Goal: Task Accomplishment & Management: Manage account settings

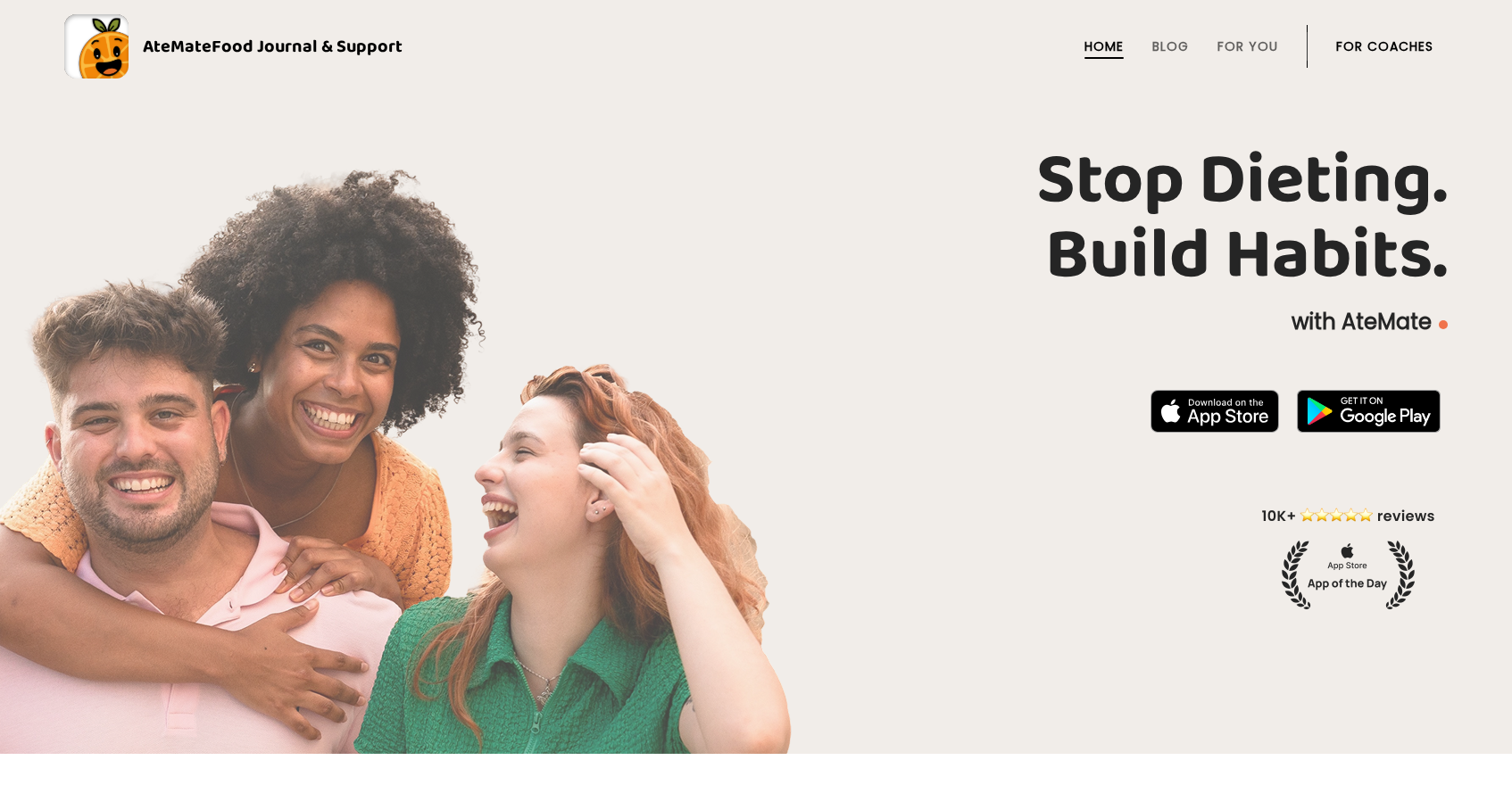
click at [1403, 50] on link "For Coaches" at bounding box center [1384, 46] width 98 height 15
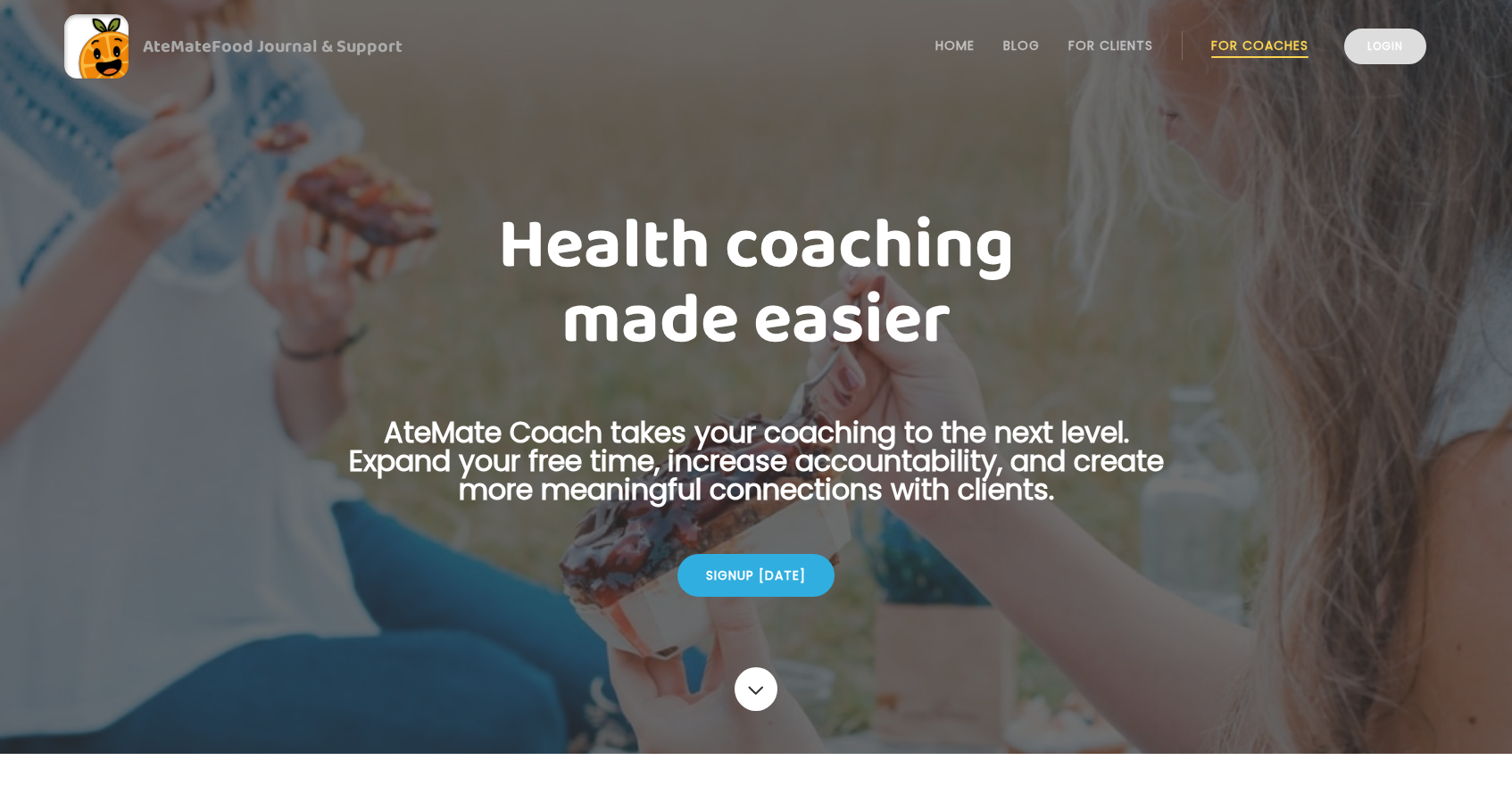
click at [1355, 49] on link "Login" at bounding box center [1385, 46] width 82 height 36
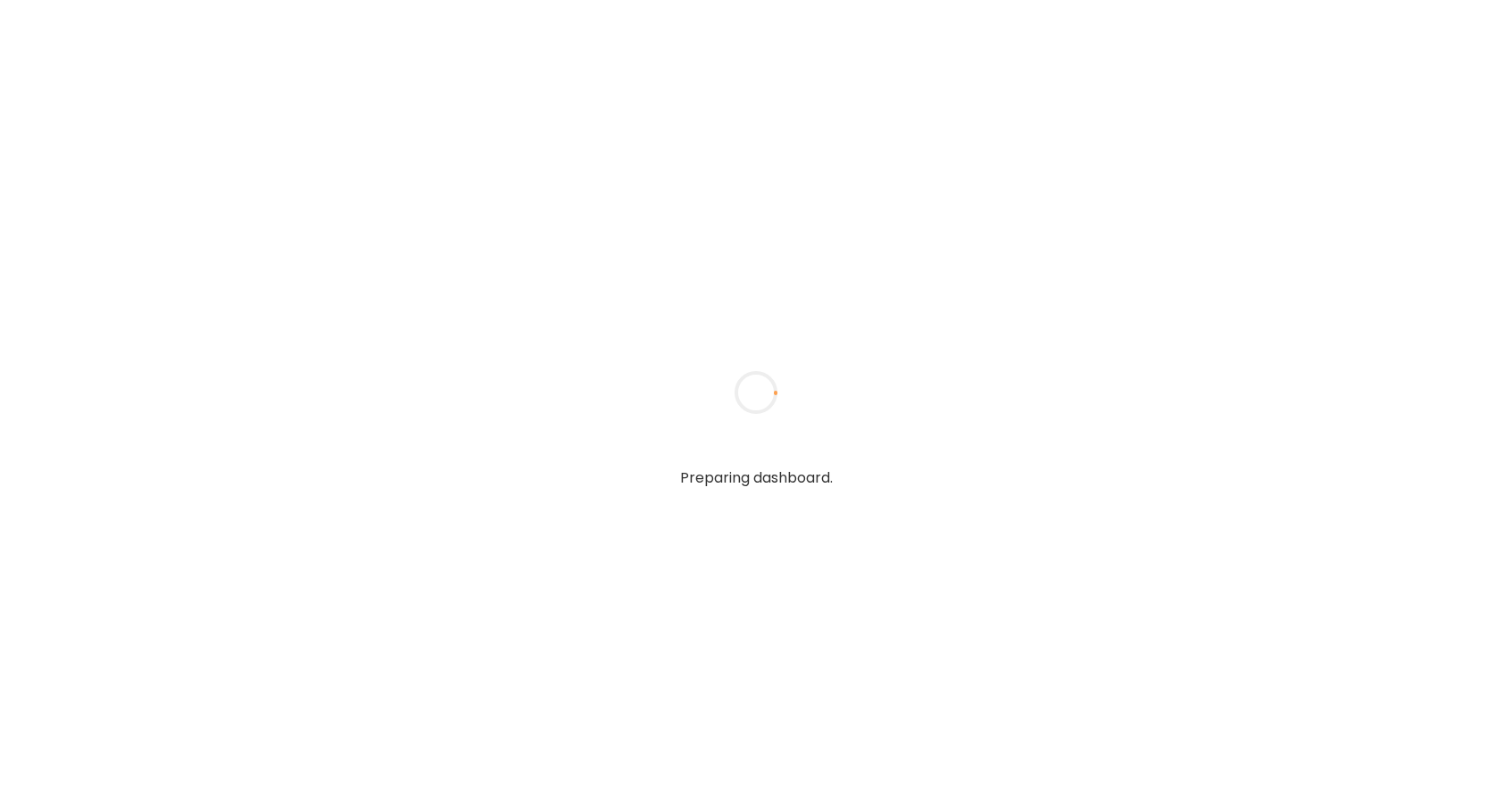
type textarea "**********"
type input "*****"
type input "**********"
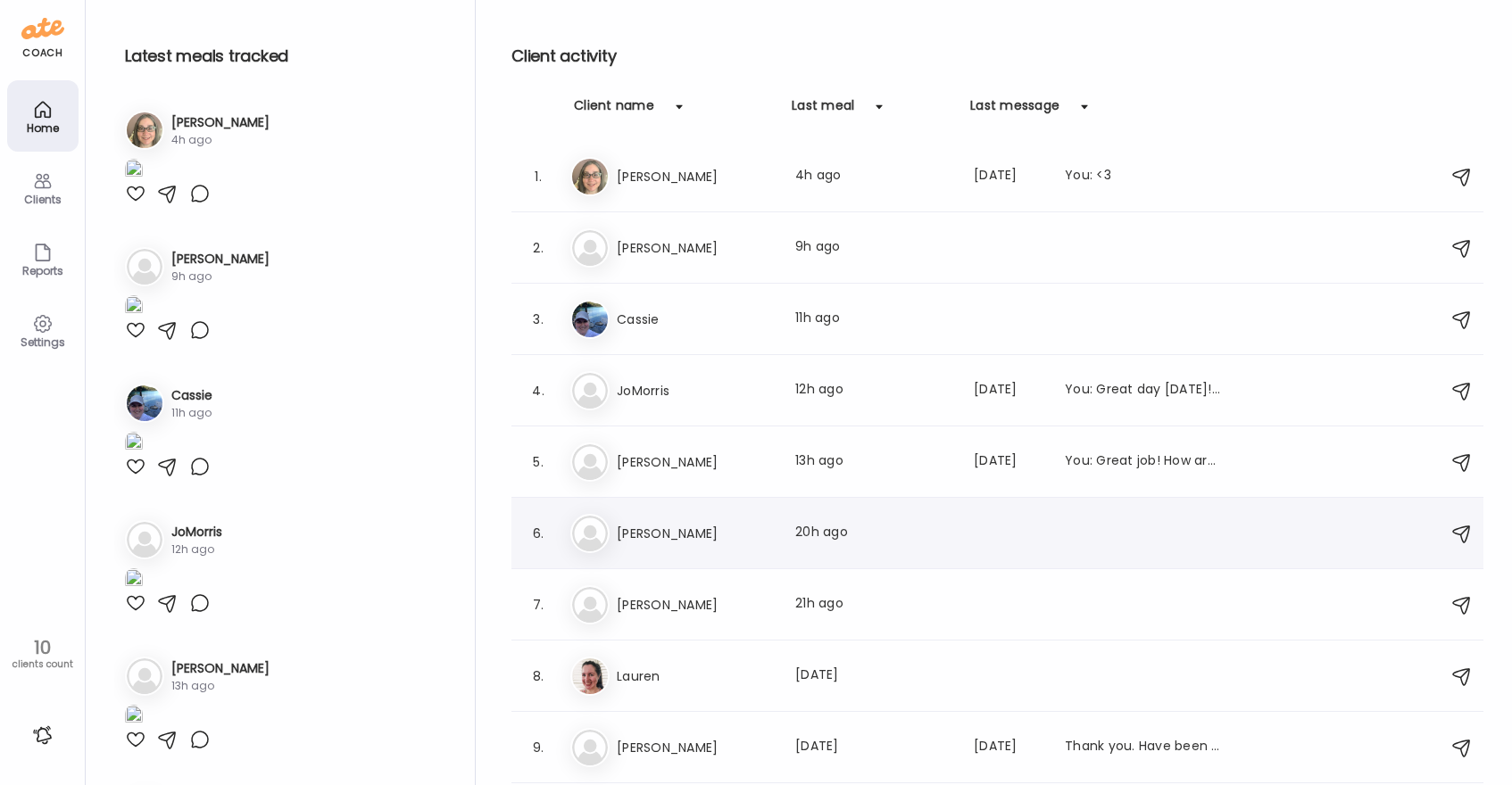
scroll to position [61, 0]
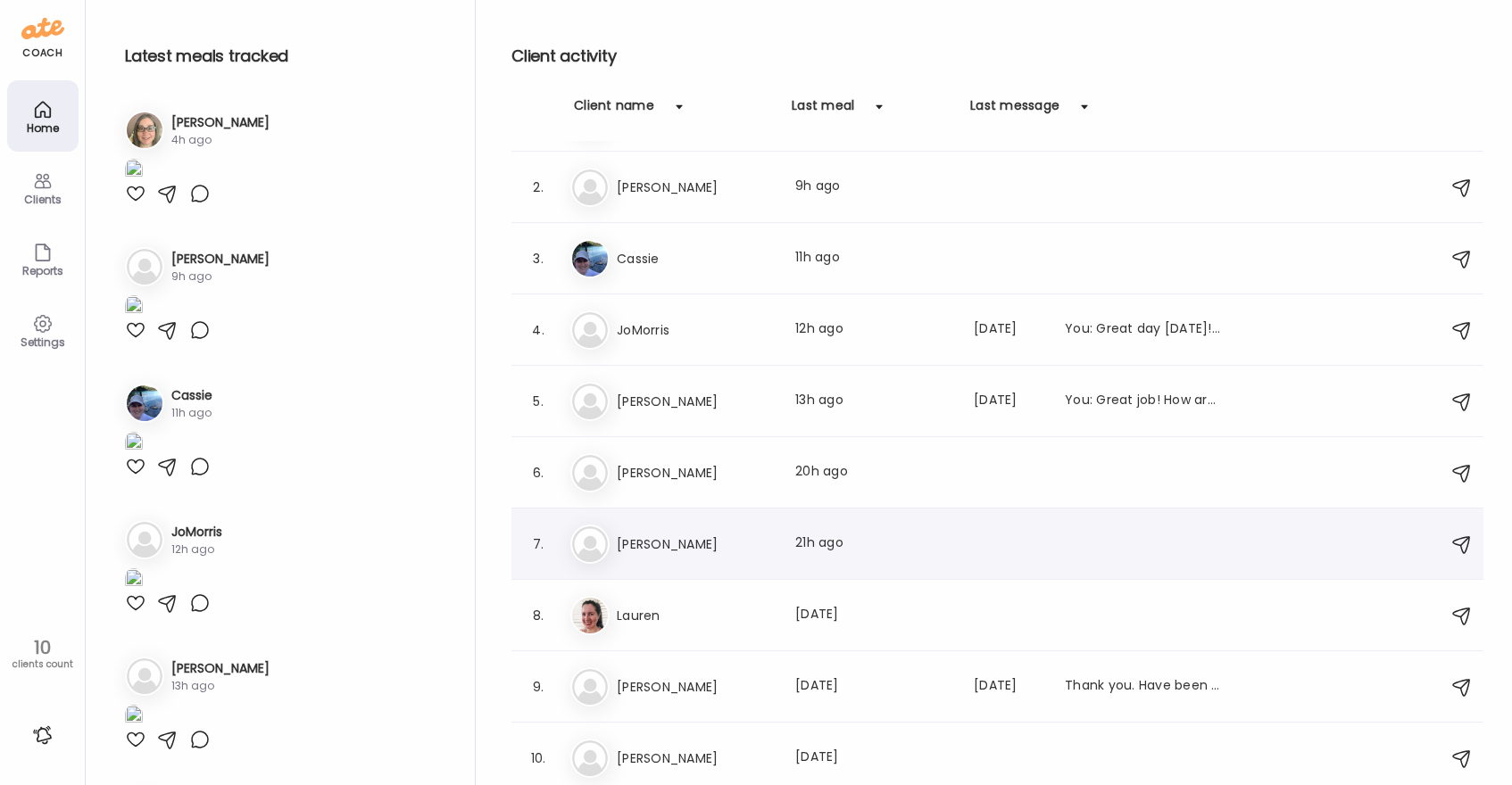
click at [751, 547] on h3 "[PERSON_NAME]" at bounding box center [695, 543] width 157 height 21
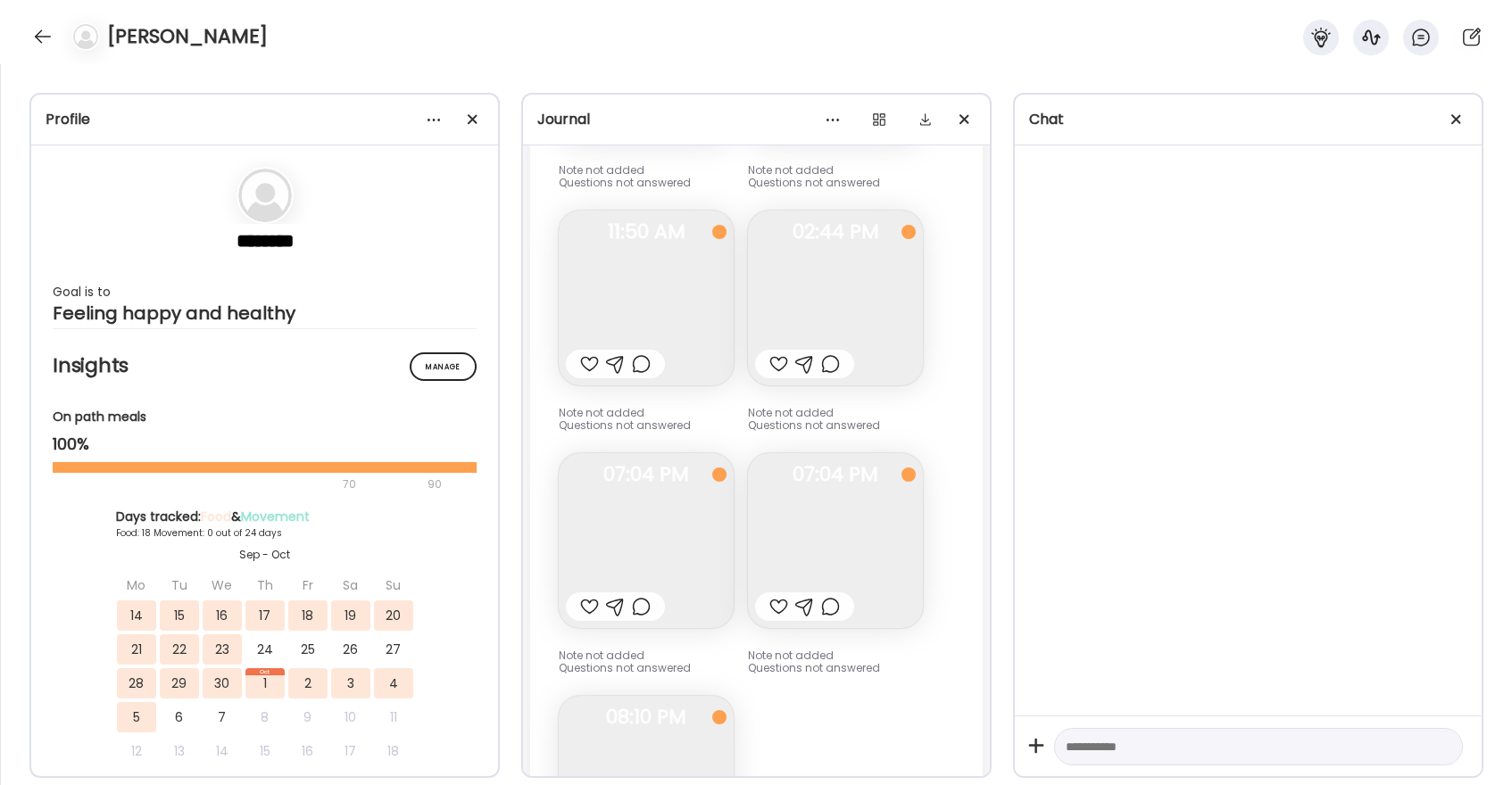
scroll to position [29556, 0]
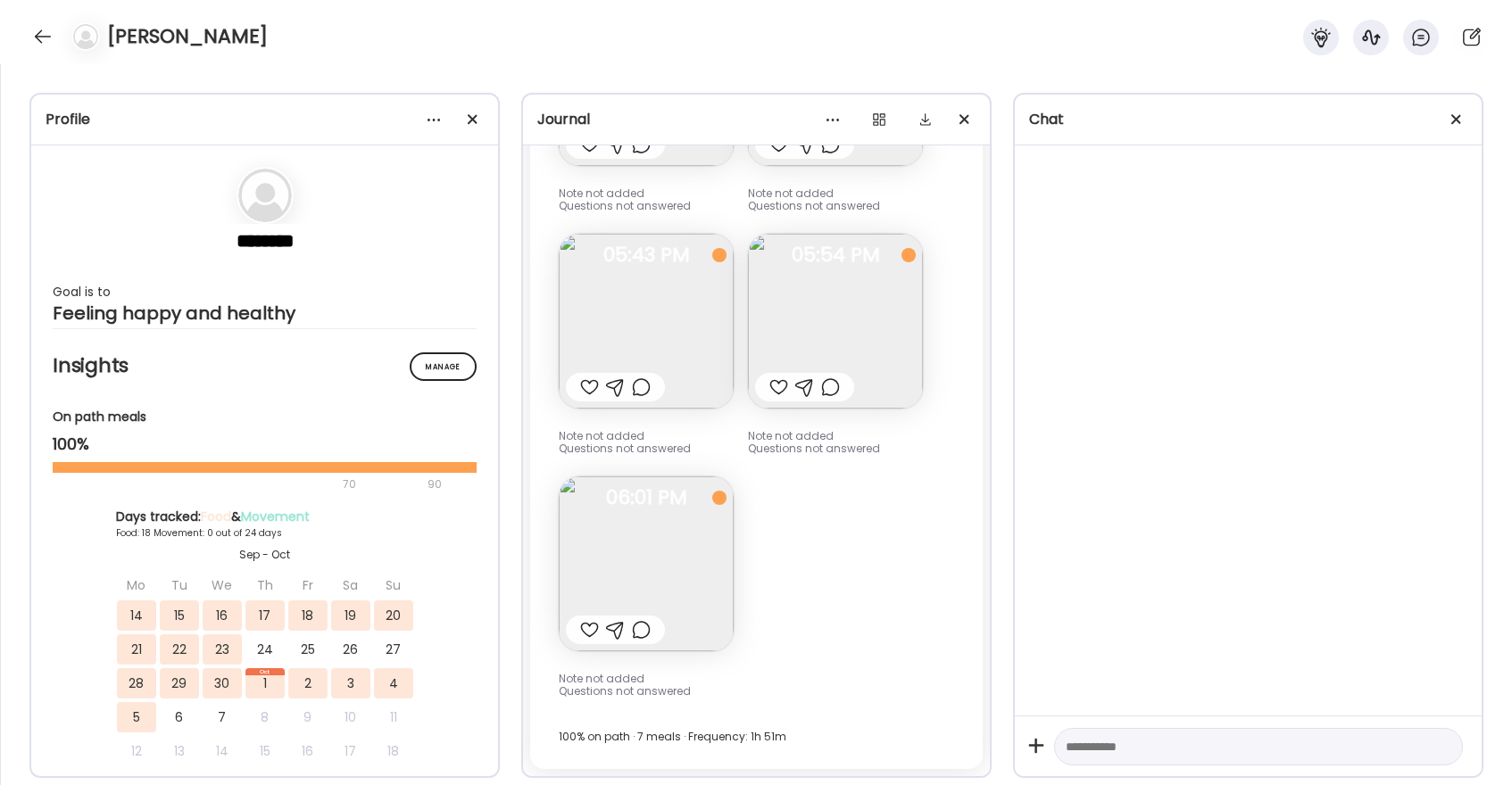
click at [594, 388] on div at bounding box center [589, 387] width 19 height 21
click at [621, 313] on img at bounding box center [647, 321] width 175 height 175
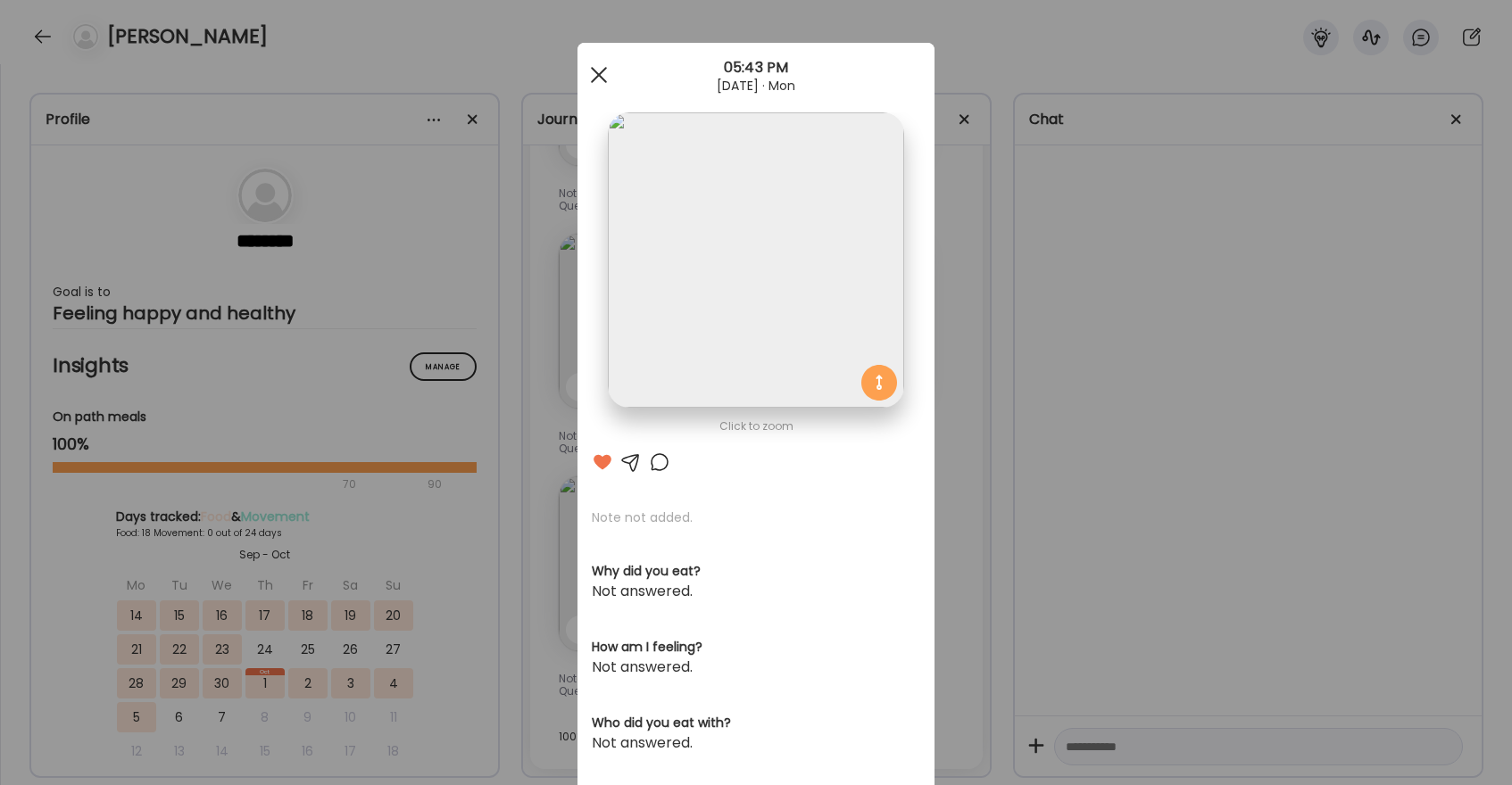
click at [606, 73] on div at bounding box center [598, 75] width 36 height 36
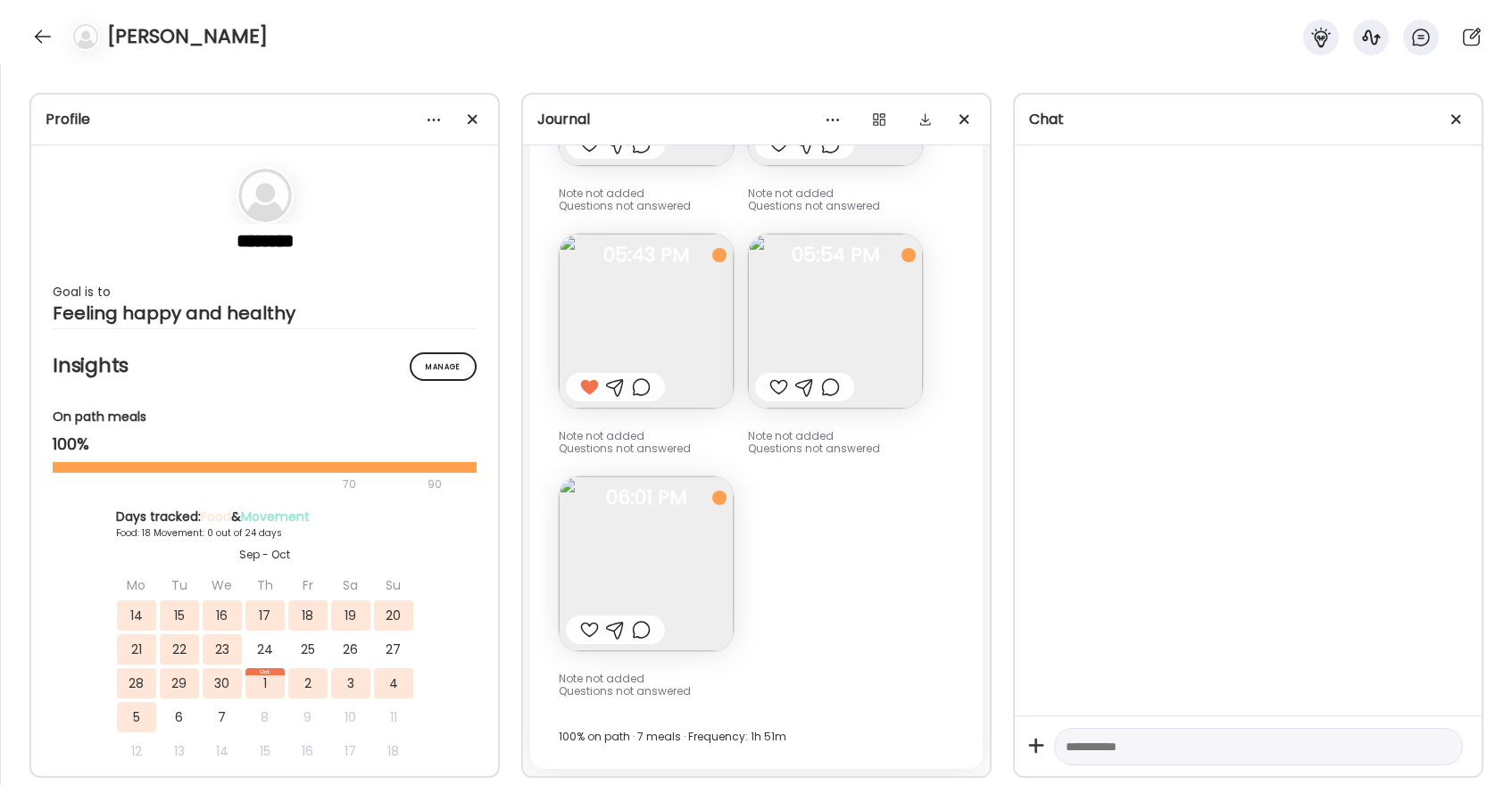
click at [647, 387] on div at bounding box center [641, 387] width 19 height 21
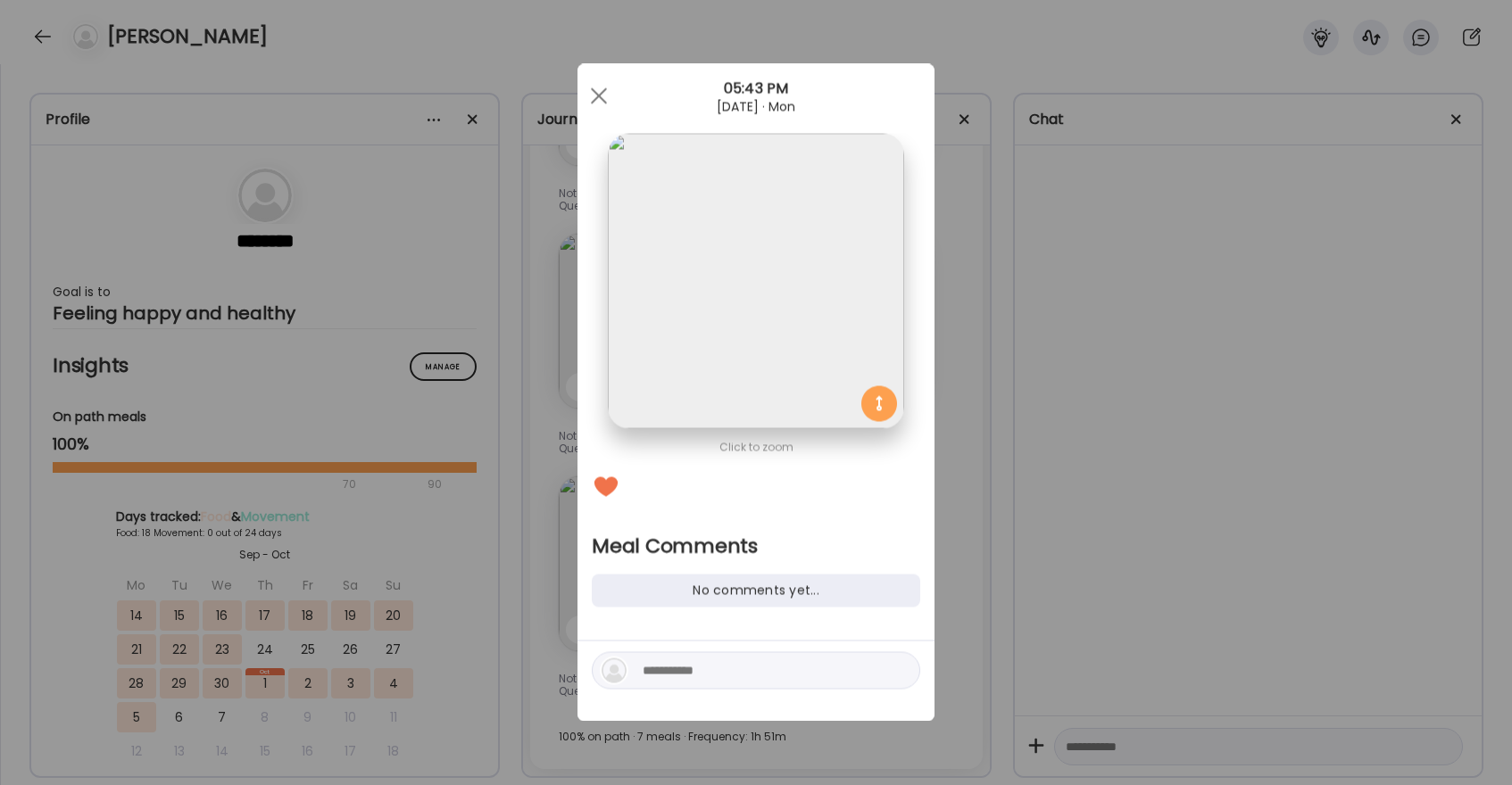
click at [692, 685] on div at bounding box center [756, 671] width 328 height 37
click at [684, 666] on textarea at bounding box center [763, 670] width 241 height 21
type textarea "**********"
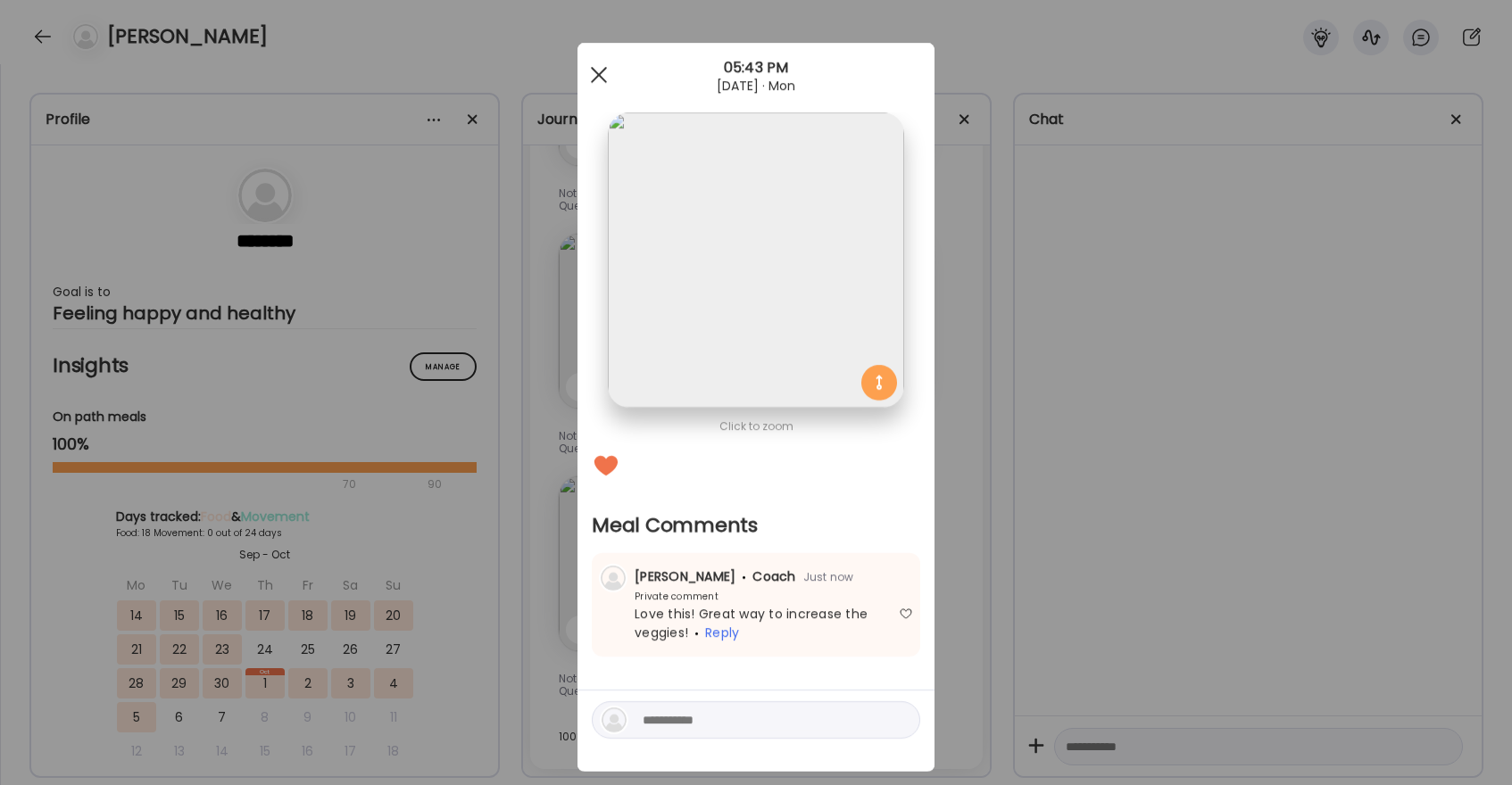
click at [602, 83] on div at bounding box center [598, 75] width 36 height 36
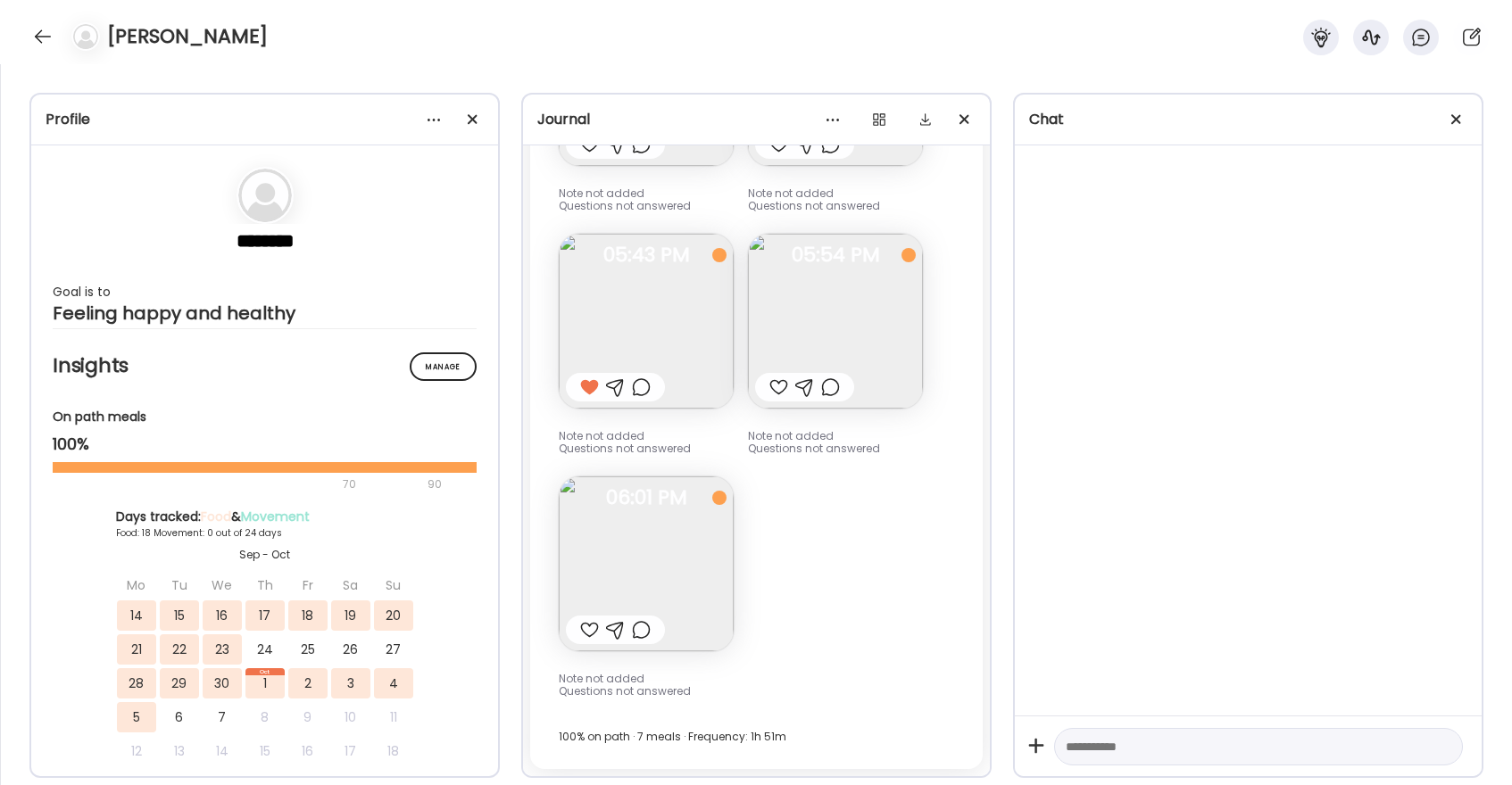
click at [587, 630] on div at bounding box center [589, 629] width 19 height 21
click at [778, 390] on div at bounding box center [779, 387] width 19 height 21
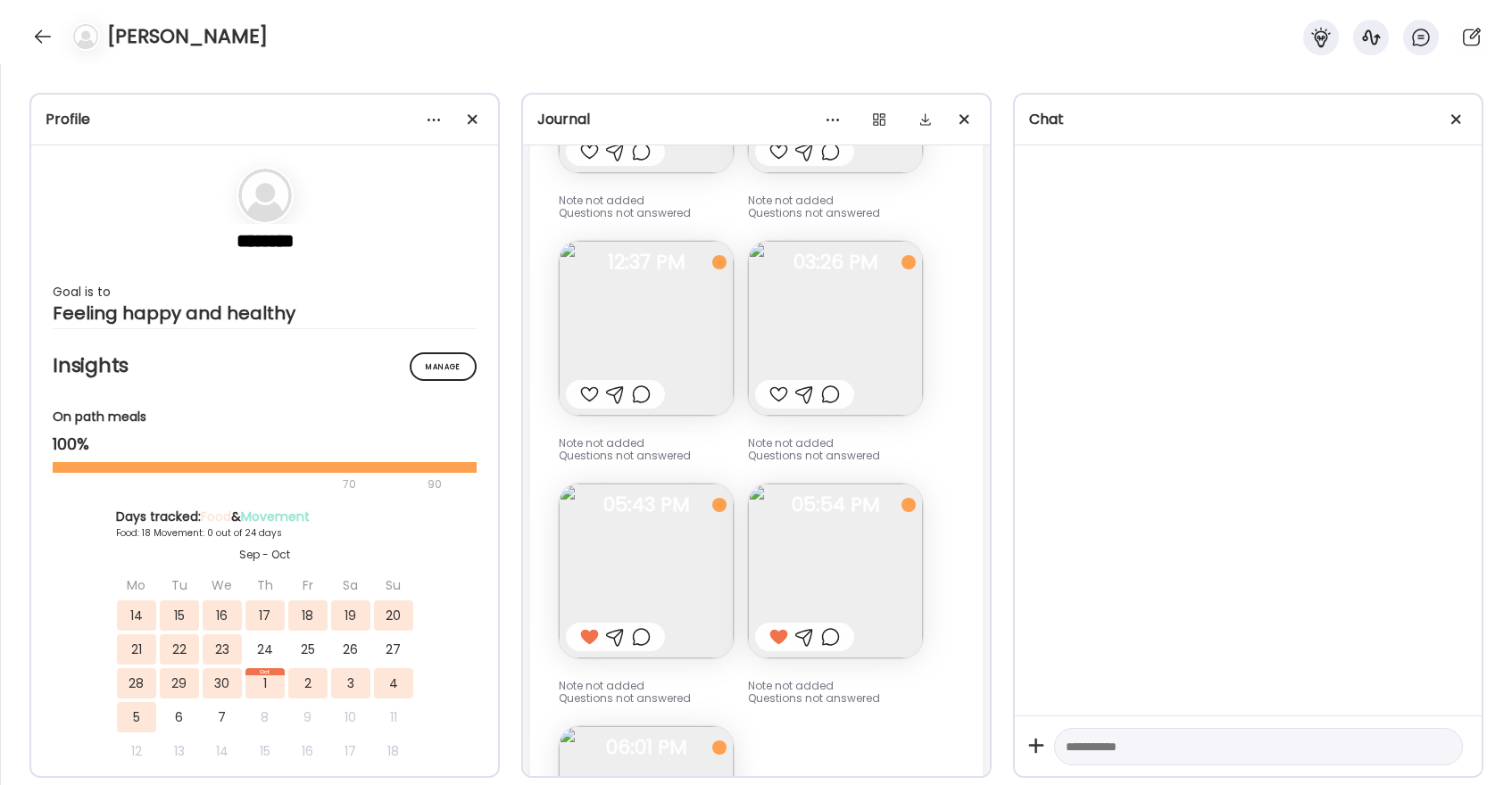
scroll to position [29308, 0]
click at [778, 395] on div at bounding box center [779, 393] width 19 height 21
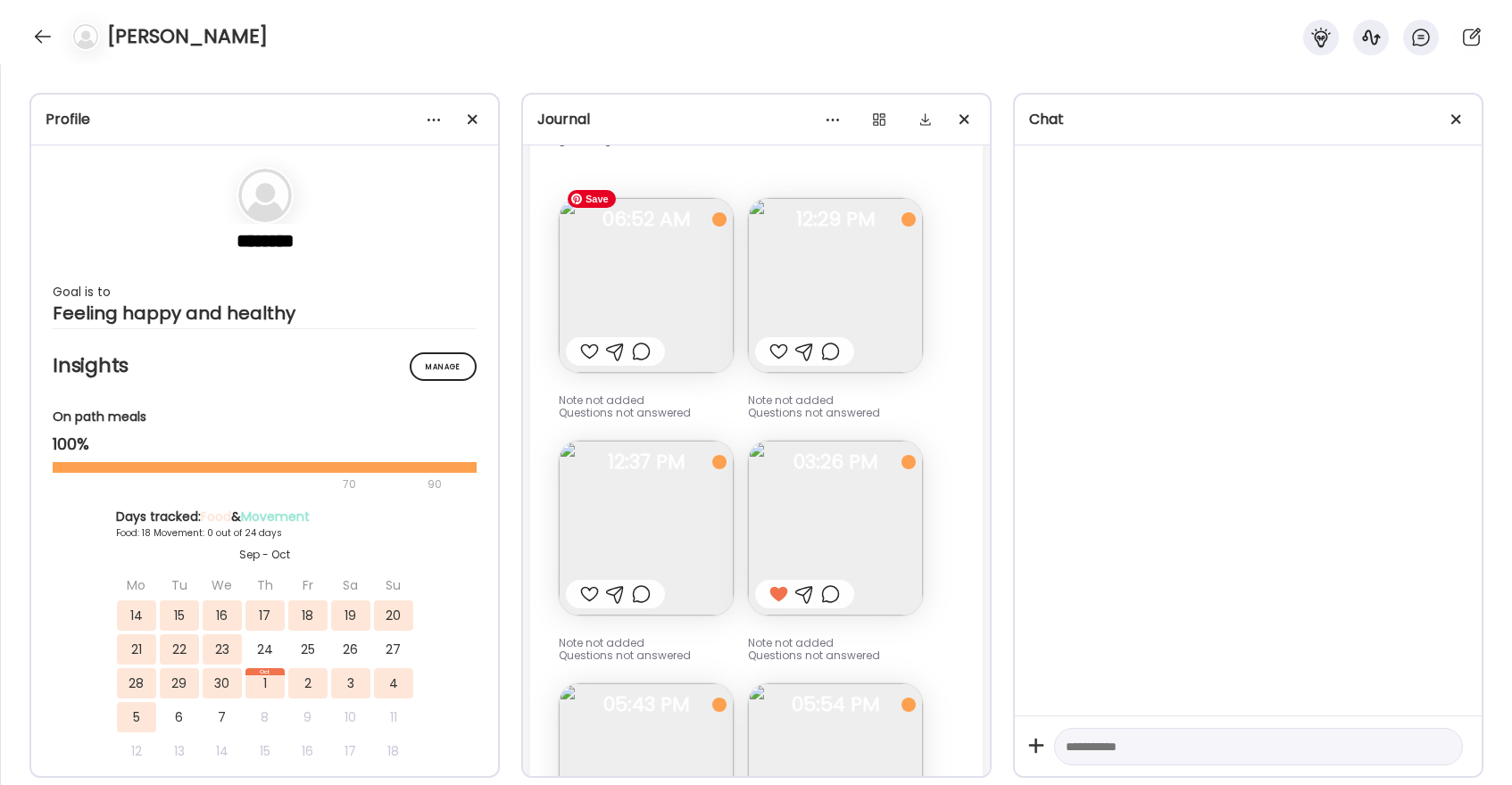
scroll to position [29104, 0]
click at [806, 272] on img at bounding box center [835, 287] width 175 height 175
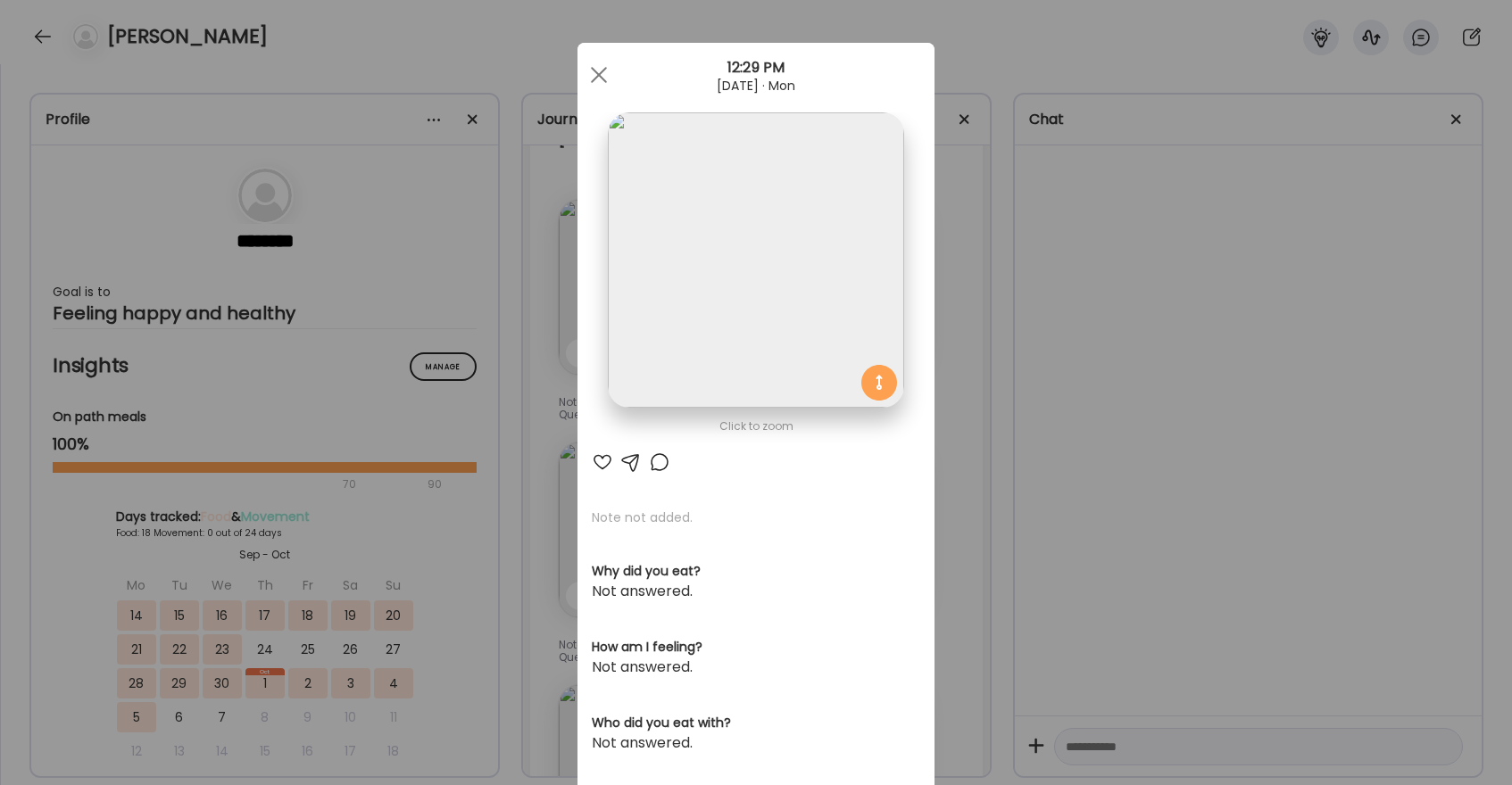
click at [611, 462] on div at bounding box center [602, 461] width 21 height 21
click at [660, 466] on div at bounding box center [659, 461] width 21 height 21
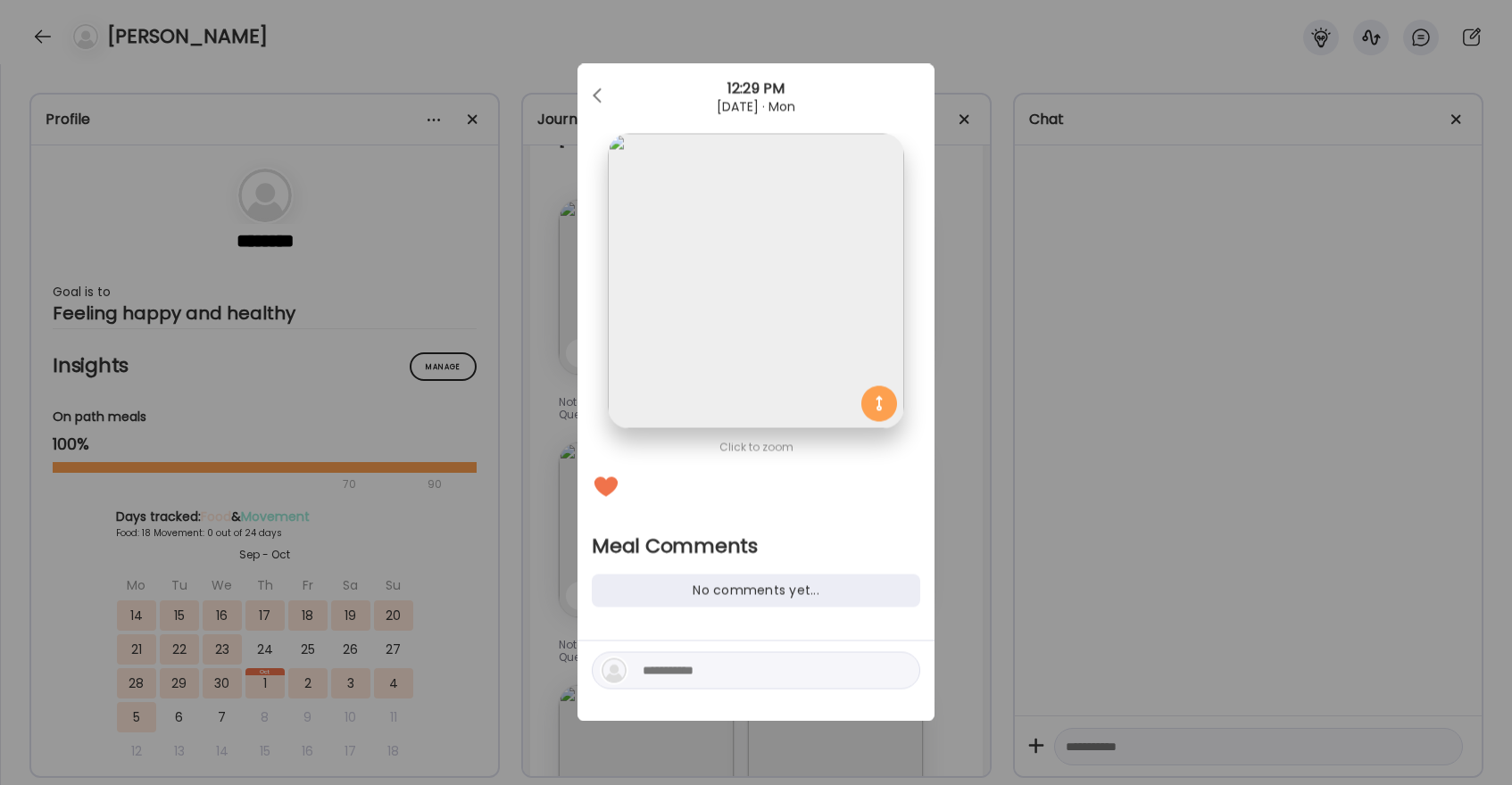
click at [679, 658] on div at bounding box center [756, 671] width 328 height 37
click at [675, 663] on textarea at bounding box center [763, 670] width 241 height 21
type textarea "******"
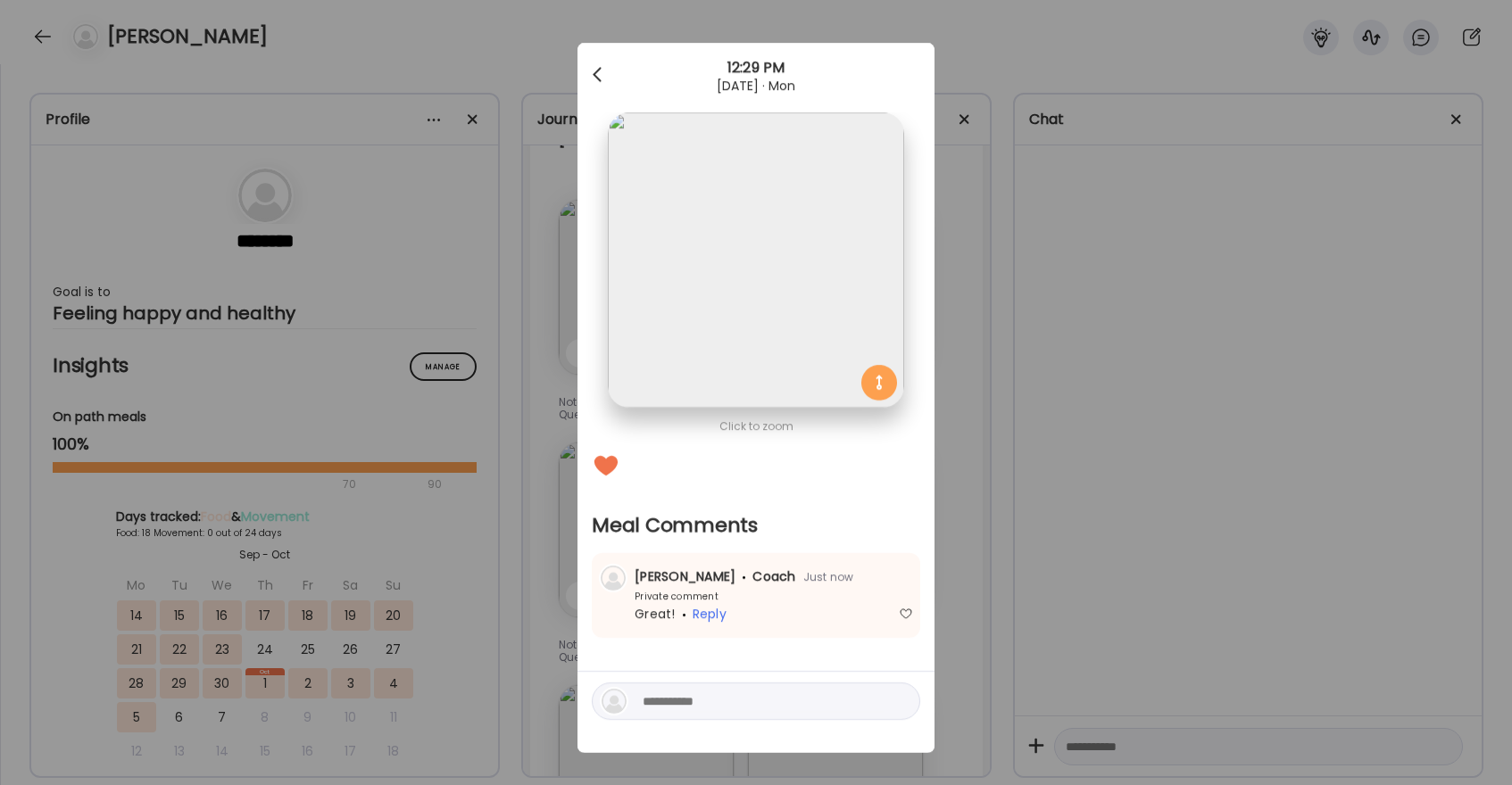
click at [597, 69] on span at bounding box center [597, 71] width 9 height 9
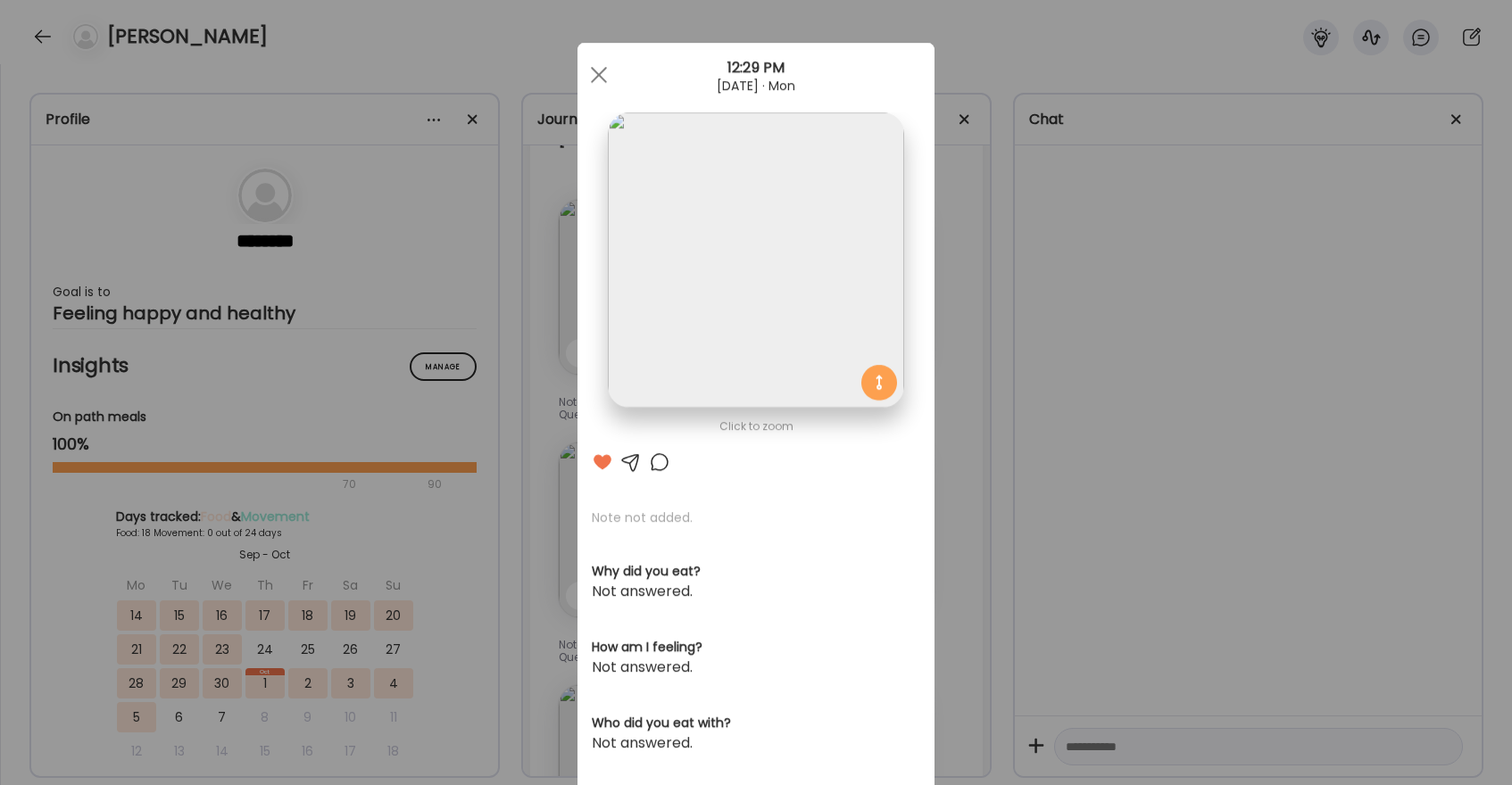
click at [597, 69] on div at bounding box center [598, 75] width 36 height 36
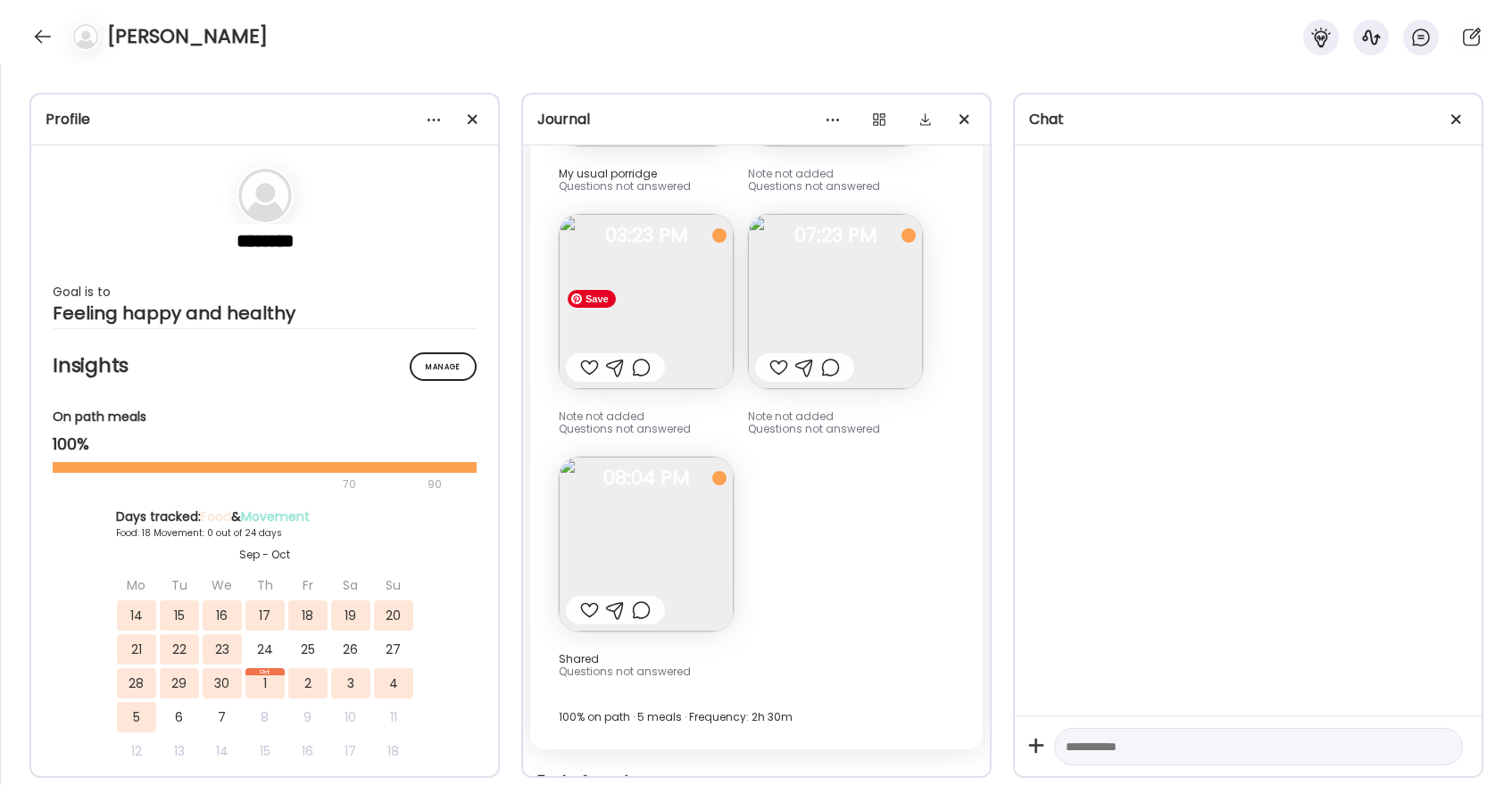
scroll to position [28337, 0]
click at [775, 365] on div at bounding box center [779, 367] width 19 height 21
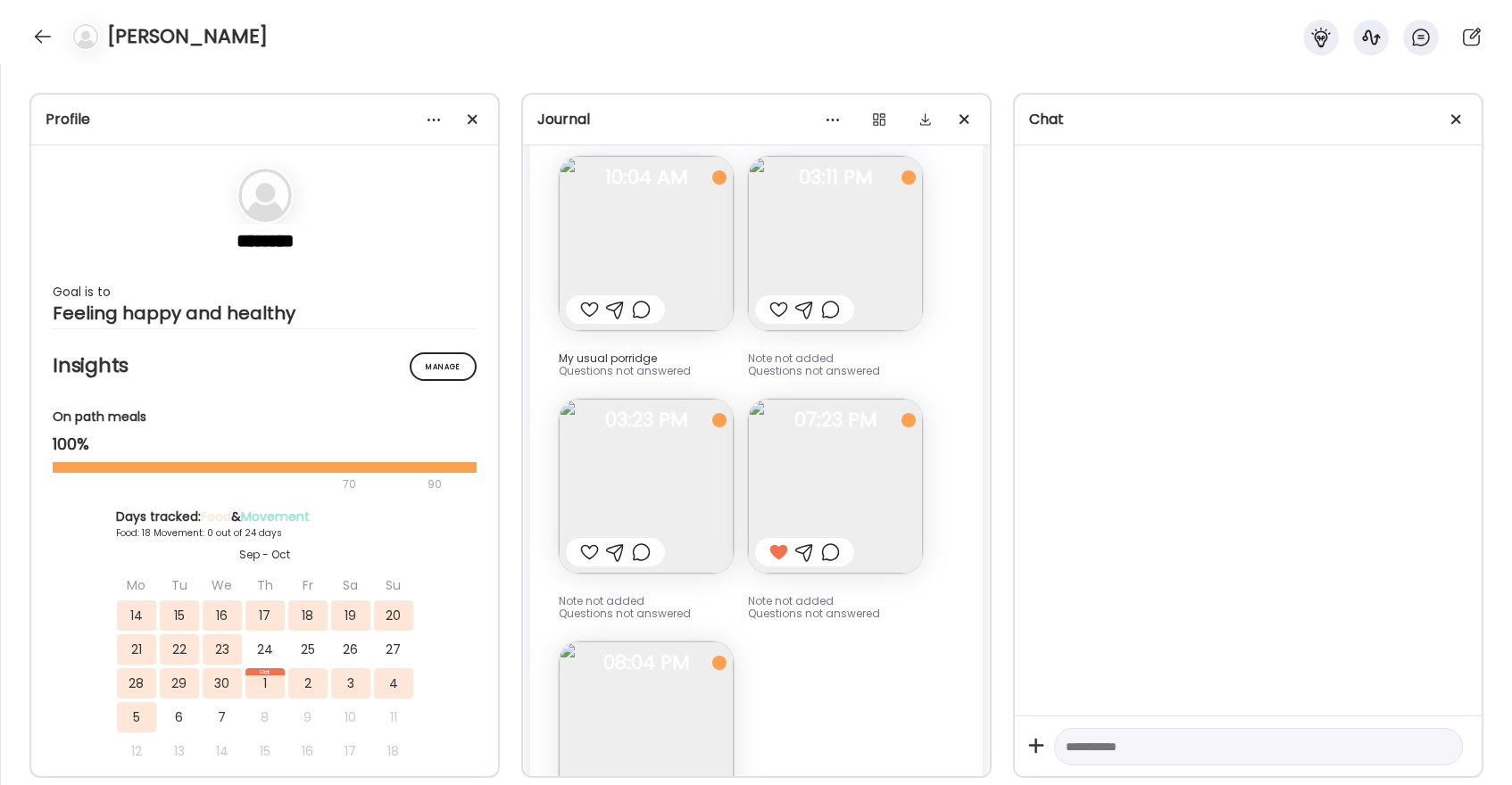
scroll to position [28138, 0]
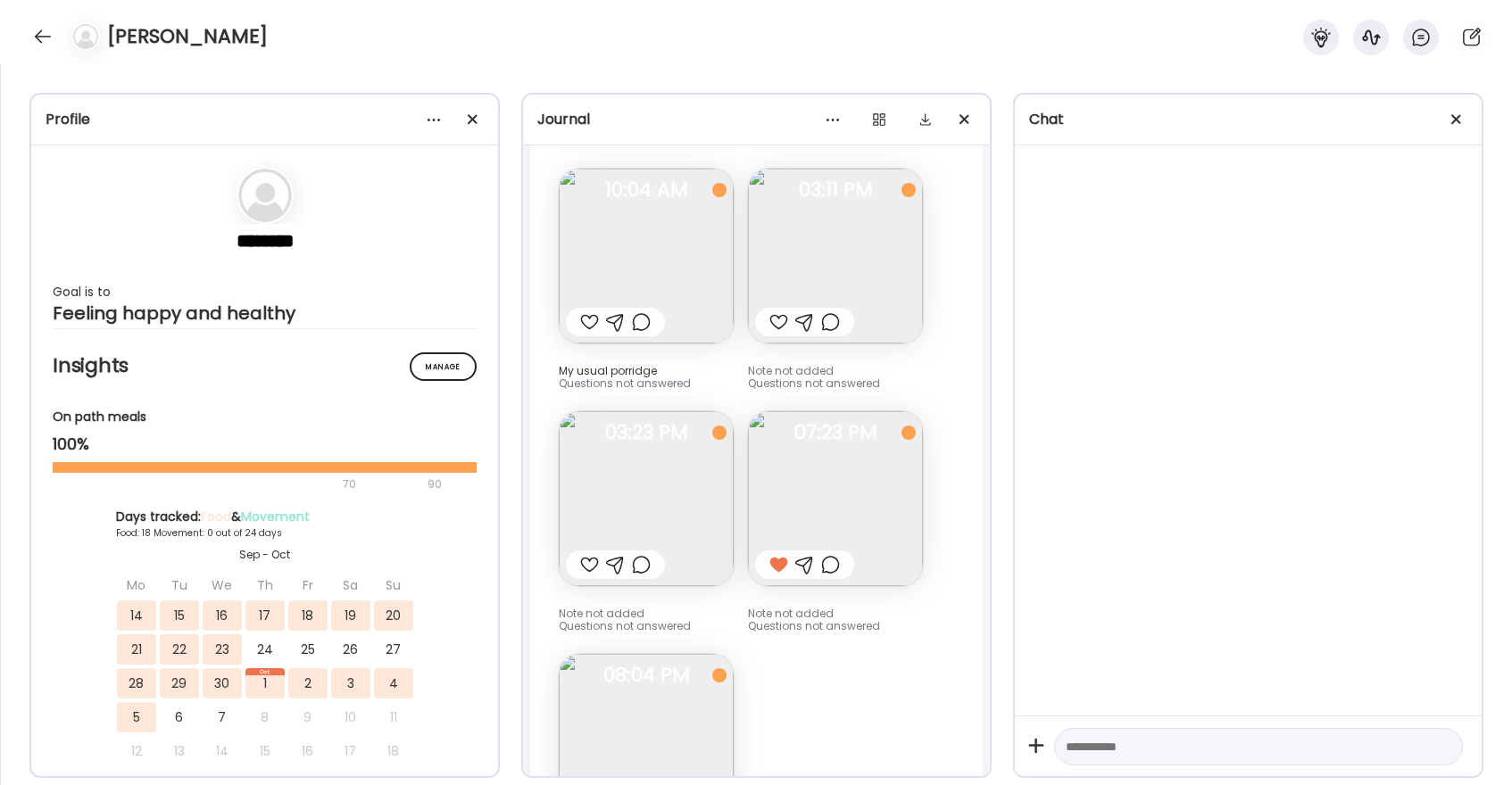
click at [783, 324] on div at bounding box center [779, 322] width 19 height 21
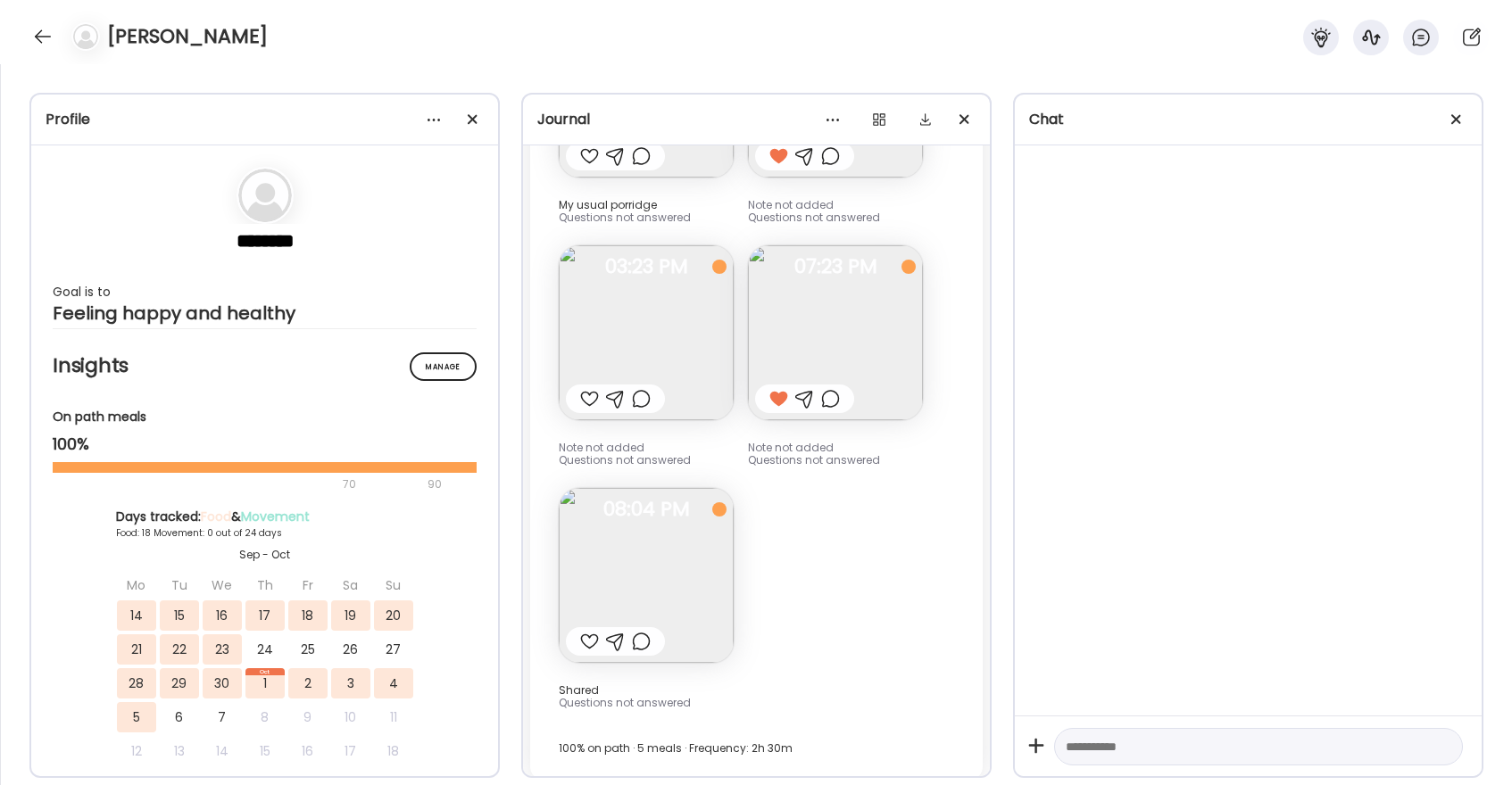
scroll to position [28378, 0]
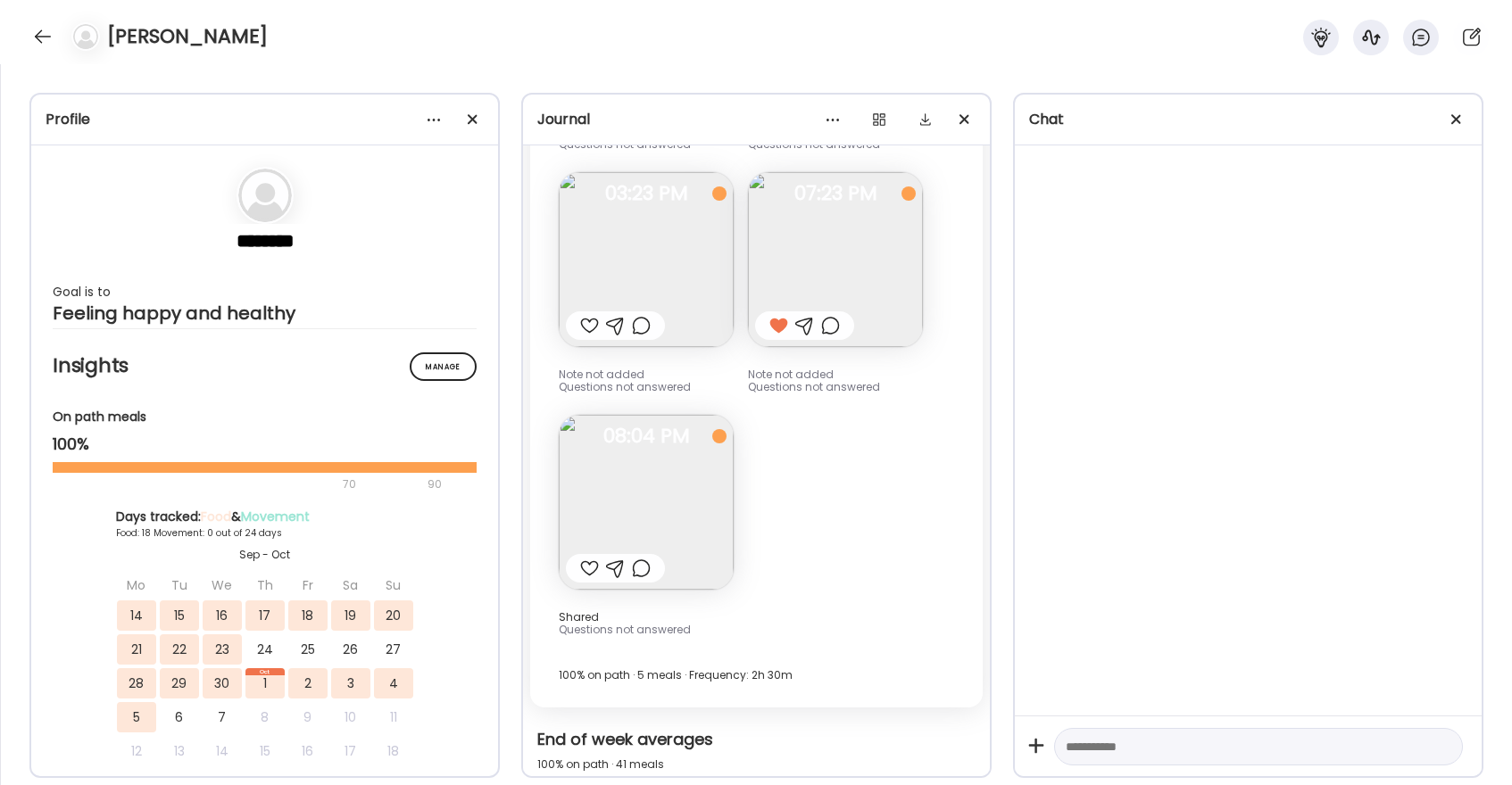
click at [591, 571] on div at bounding box center [589, 568] width 19 height 21
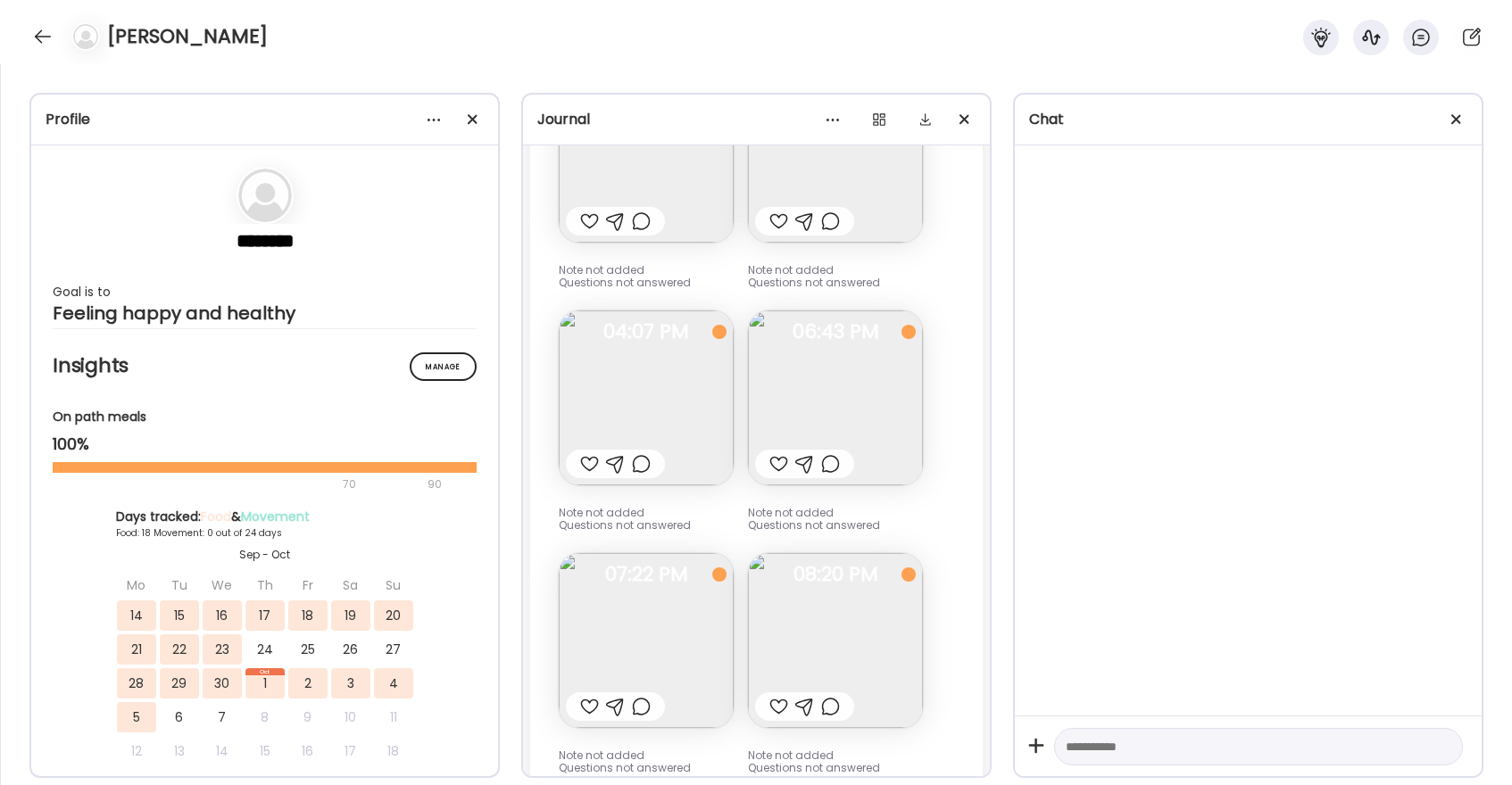
scroll to position [27441, 0]
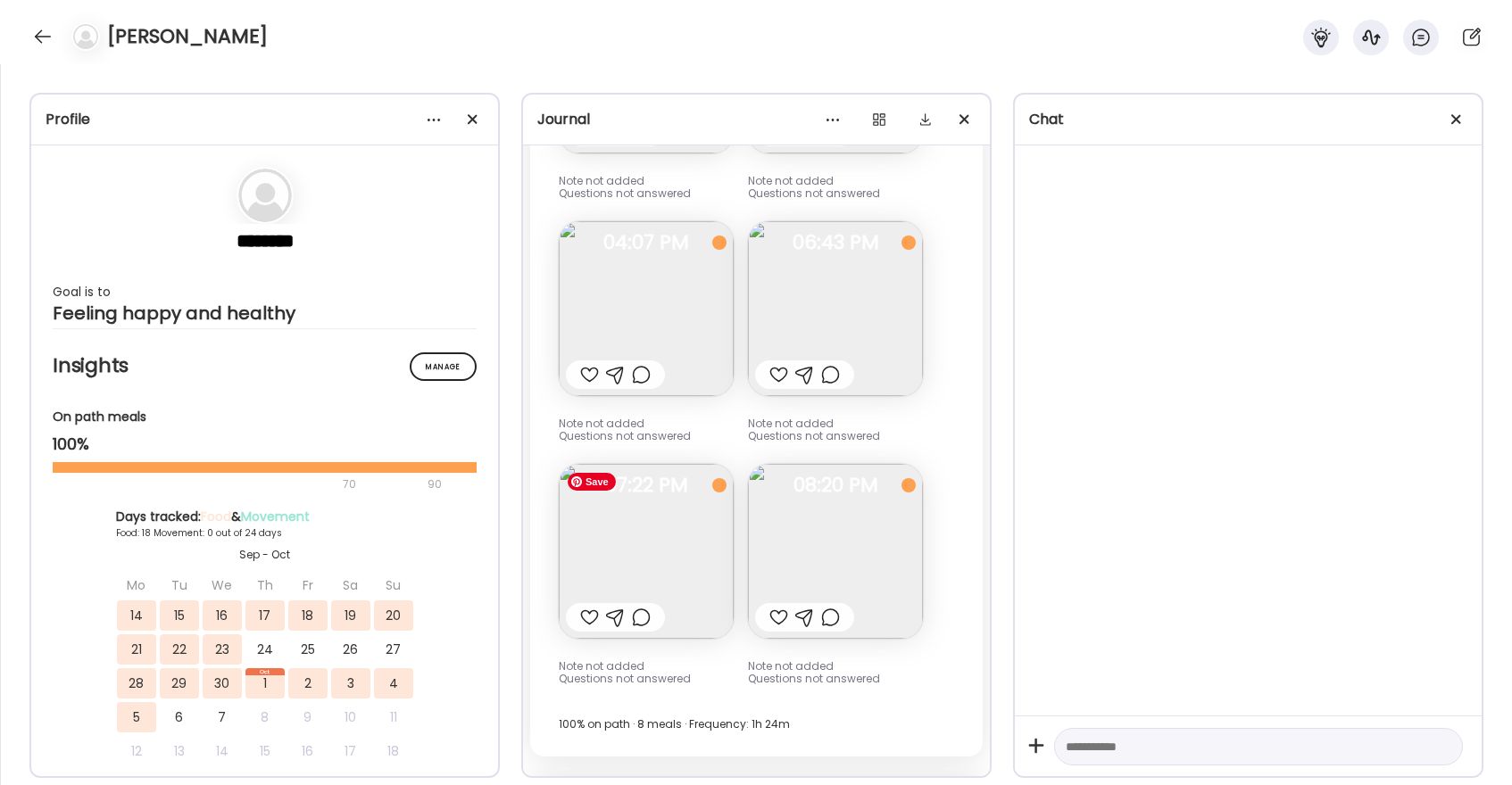
click at [646, 517] on img at bounding box center [647, 552] width 175 height 175
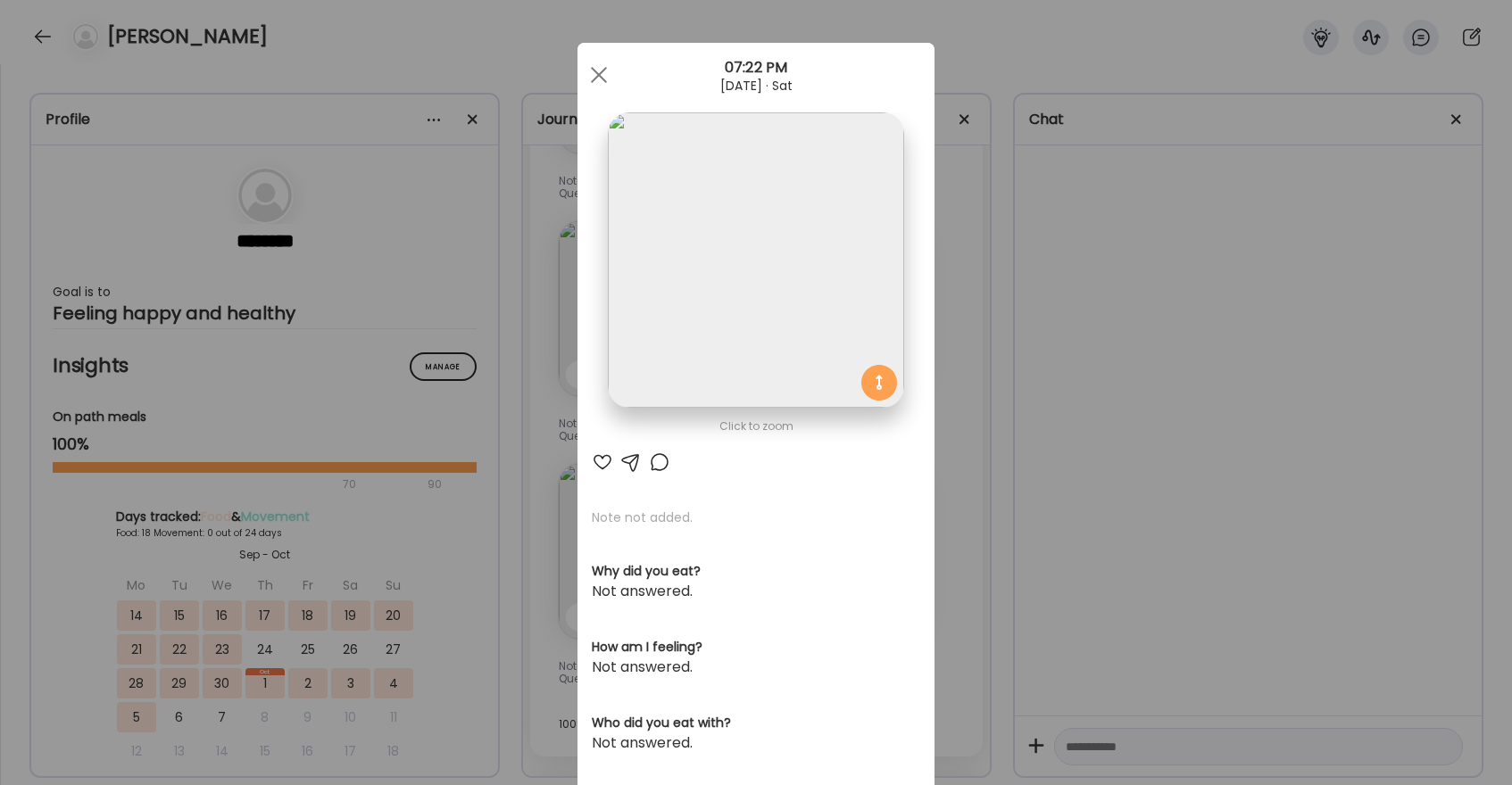
click at [606, 464] on div at bounding box center [602, 461] width 21 height 21
click at [603, 77] on div at bounding box center [598, 75] width 36 height 36
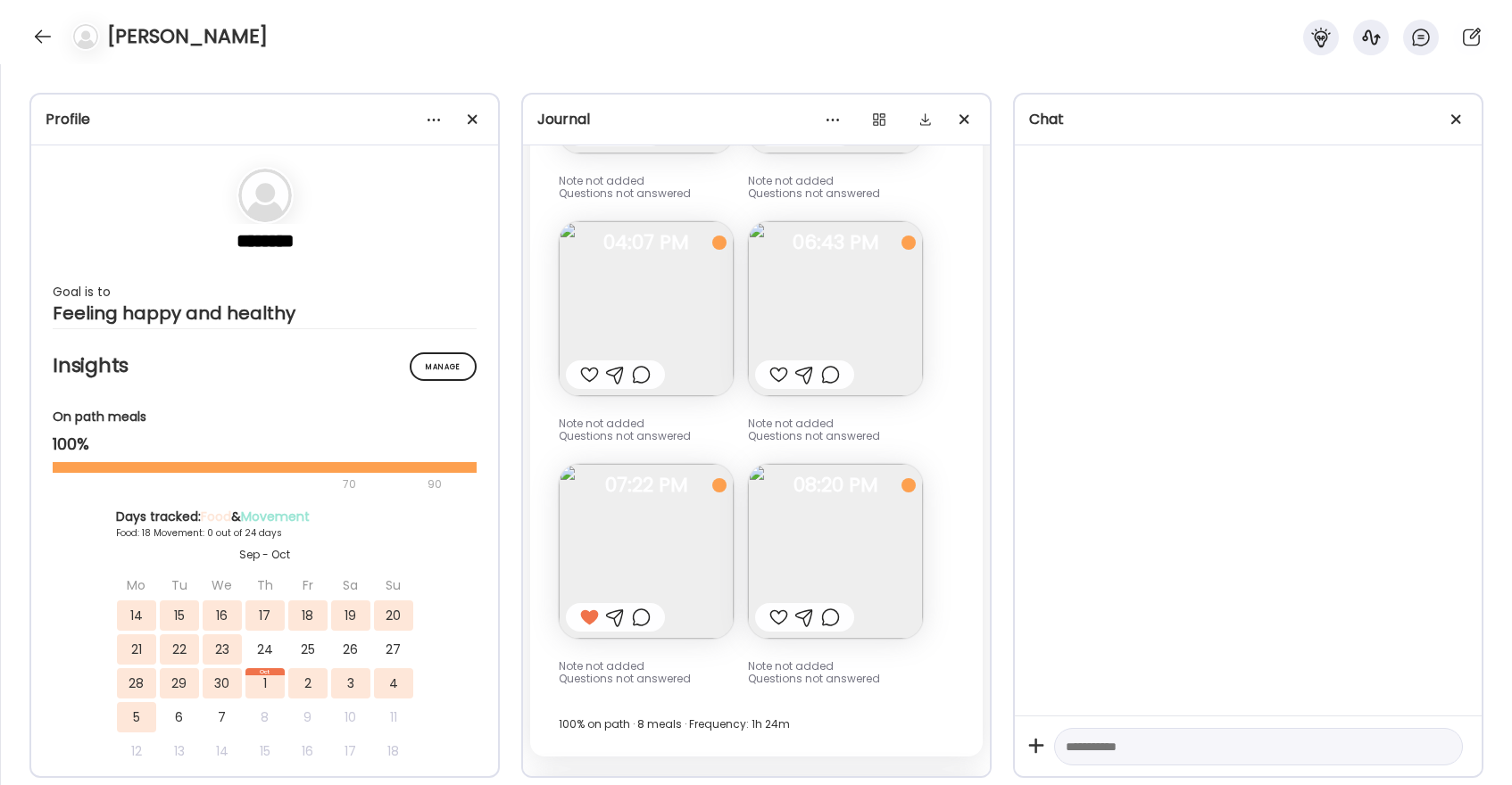
click at [786, 621] on div at bounding box center [779, 617] width 19 height 21
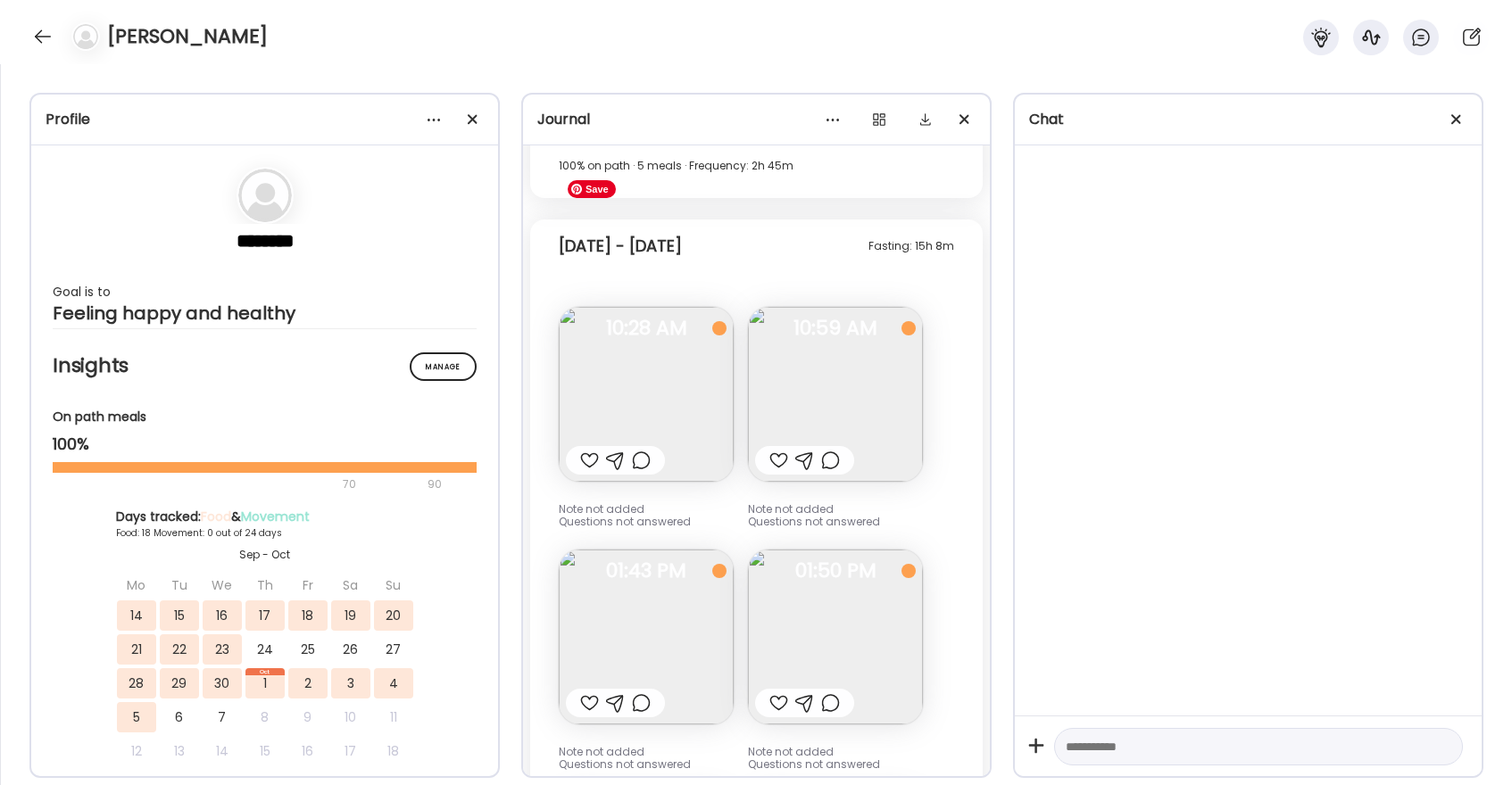
scroll to position [26863, 0]
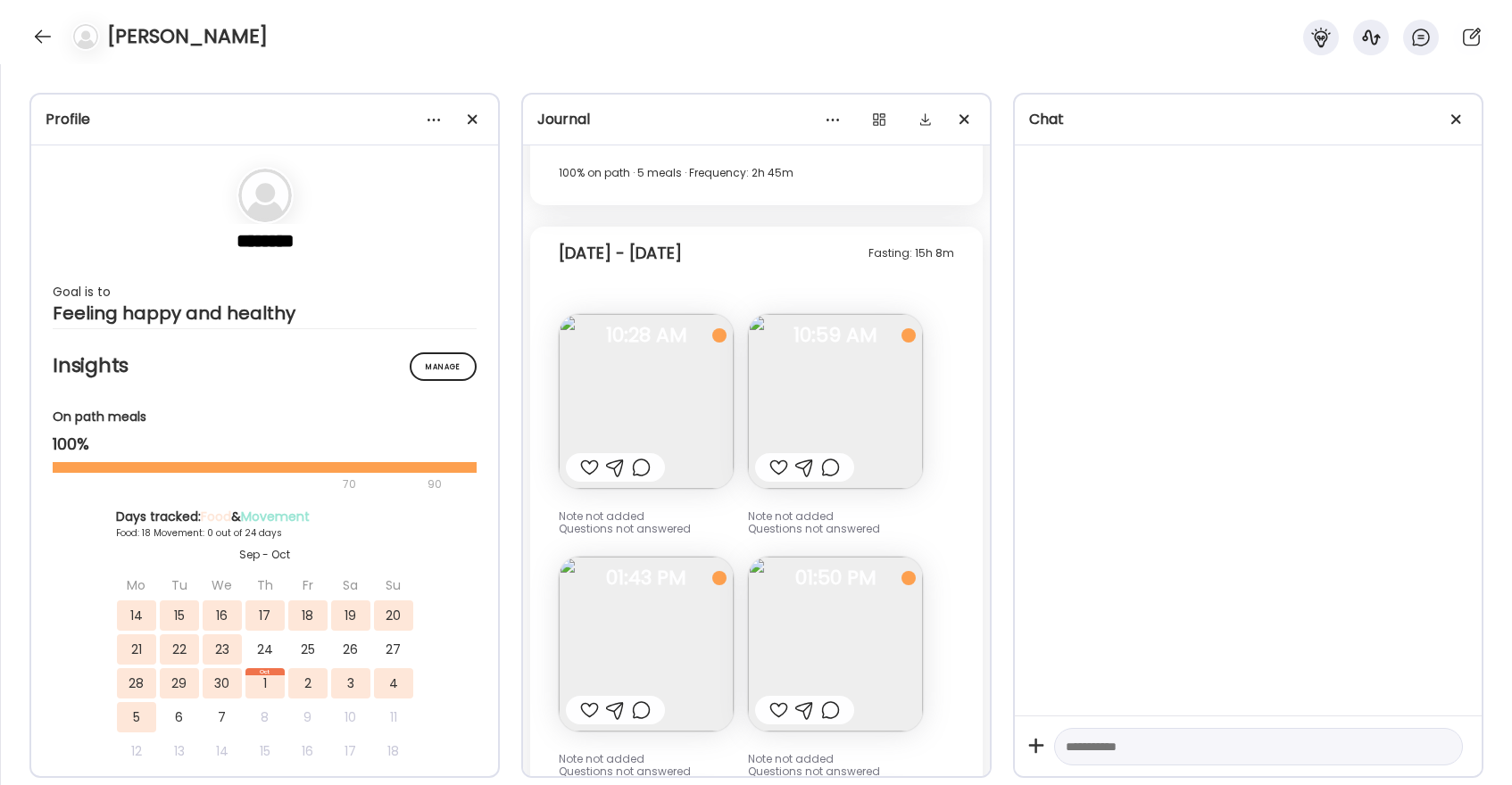
click at [589, 470] on div at bounding box center [589, 467] width 19 height 21
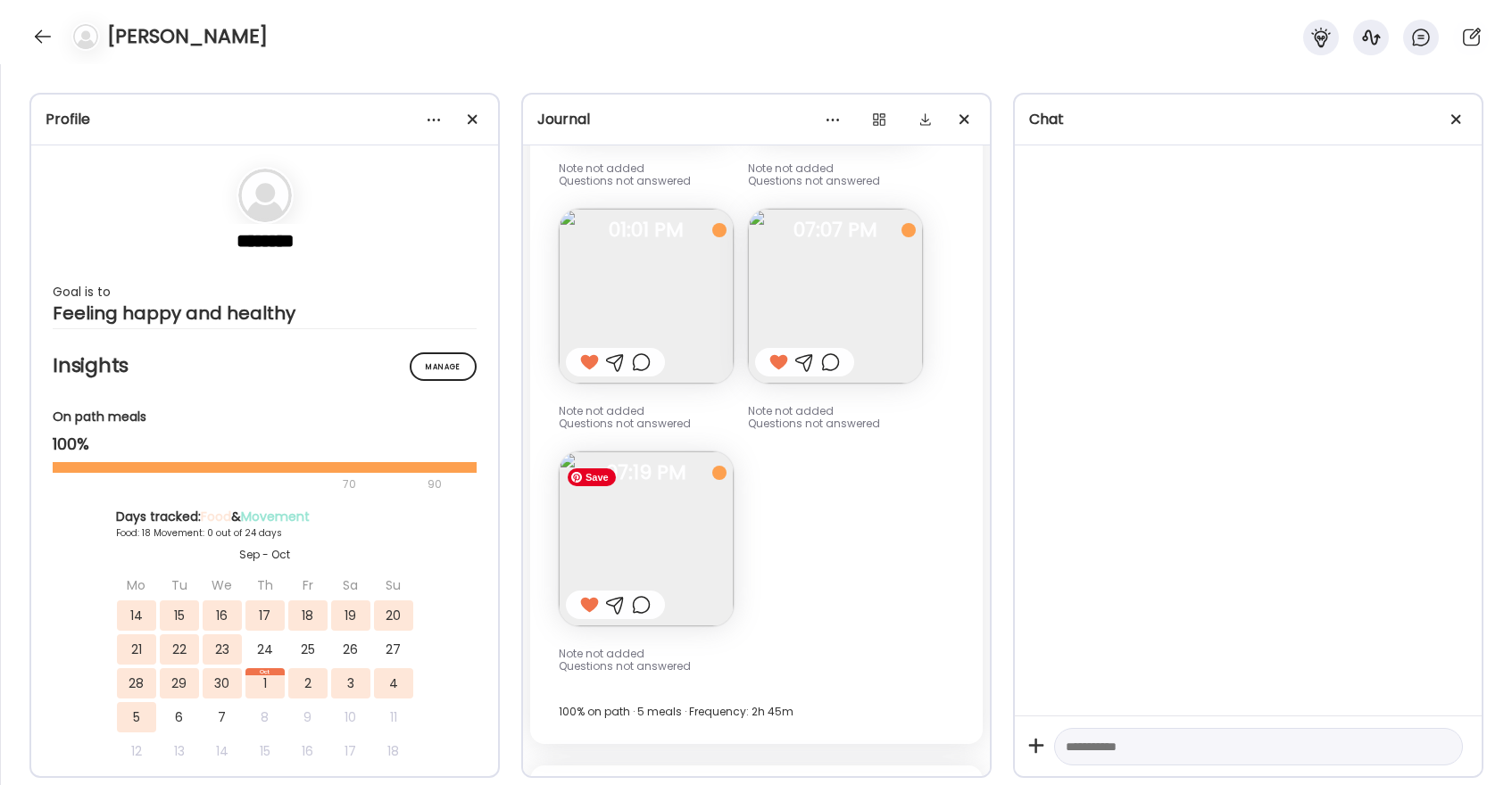
scroll to position [26316, 0]
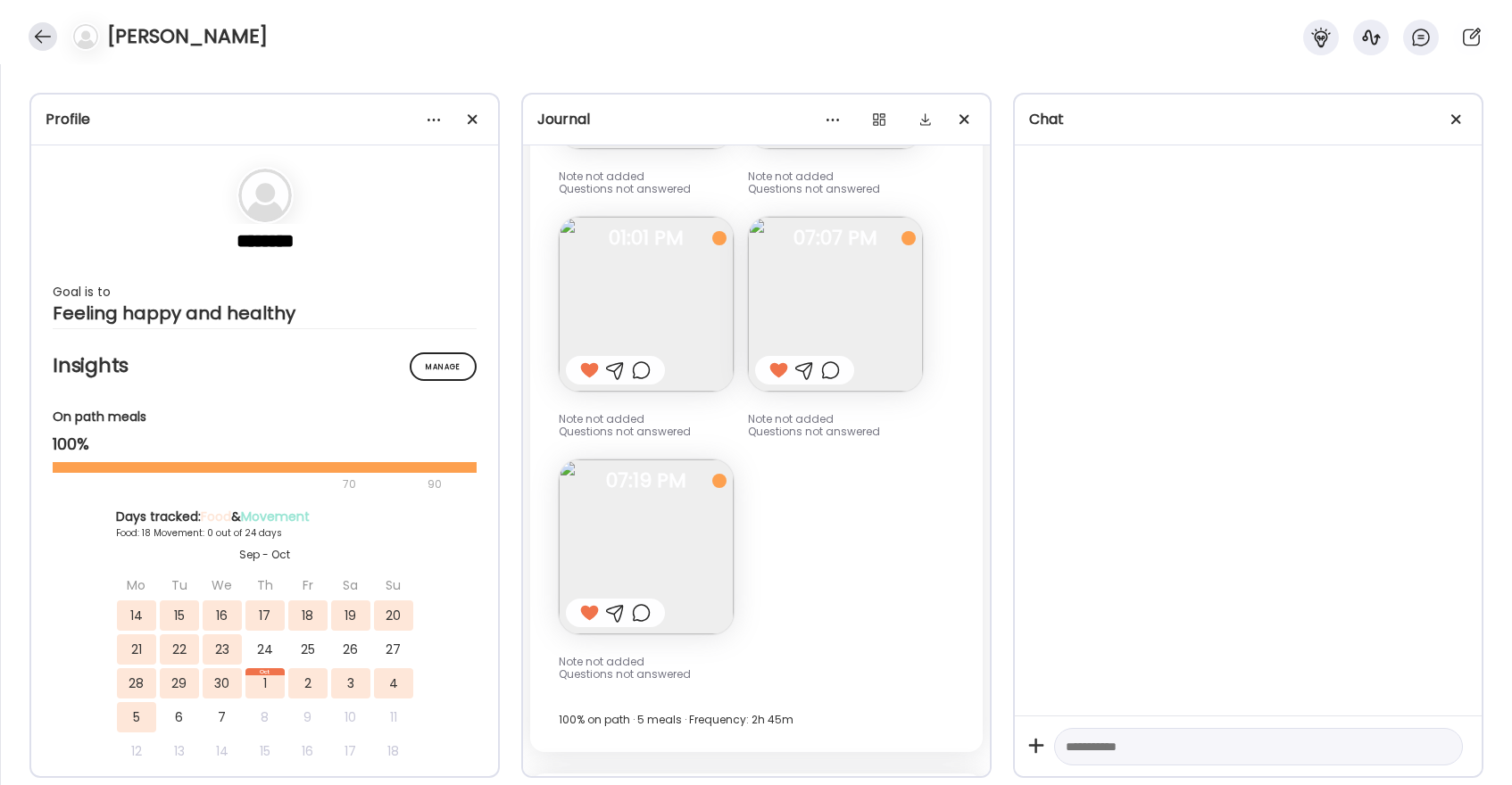
click at [45, 27] on div at bounding box center [42, 36] width 28 height 28
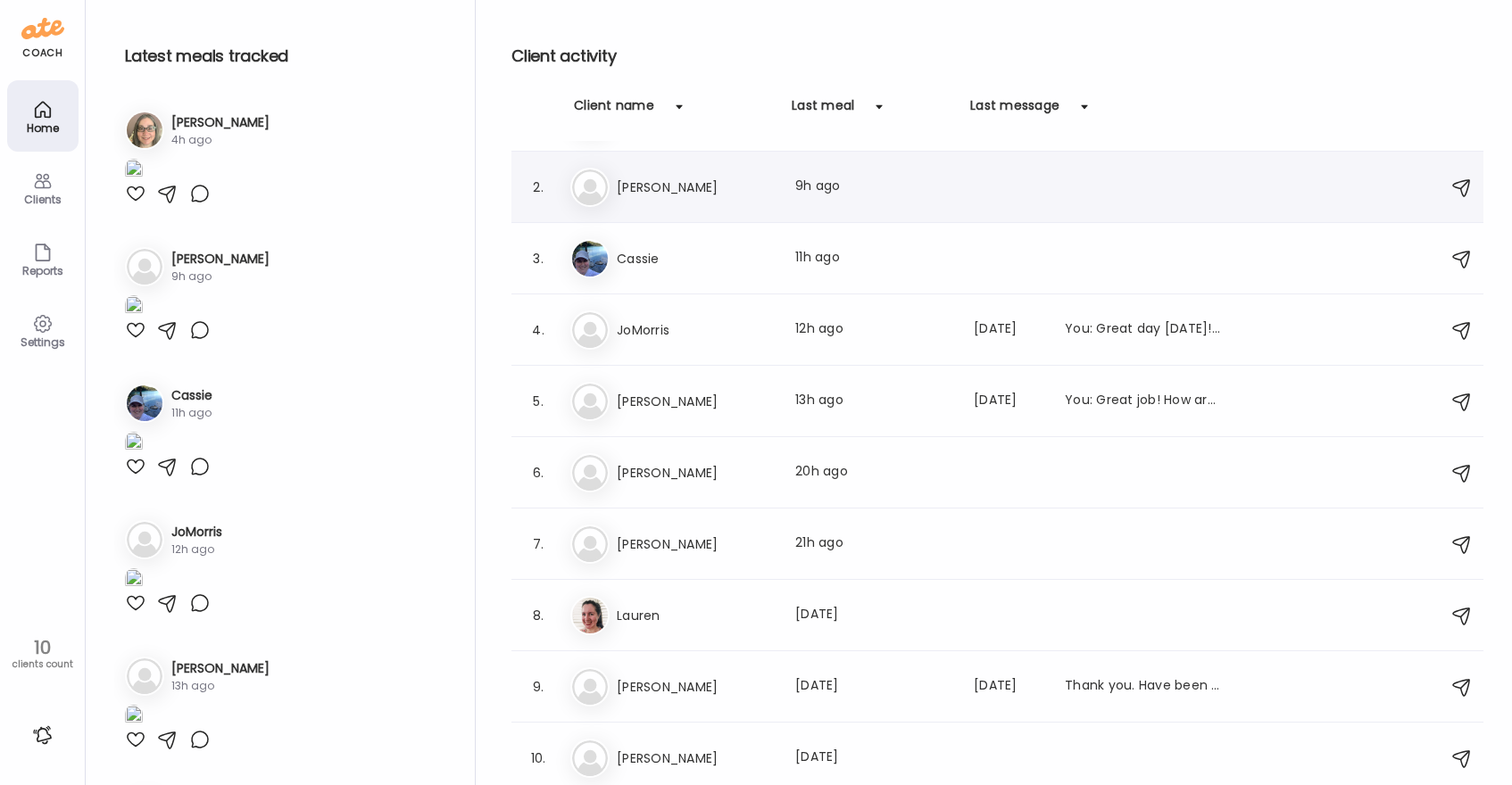
click at [640, 202] on div "Pa [PERSON_NAME] Last meal: 9h ago" at bounding box center [999, 187] width 860 height 39
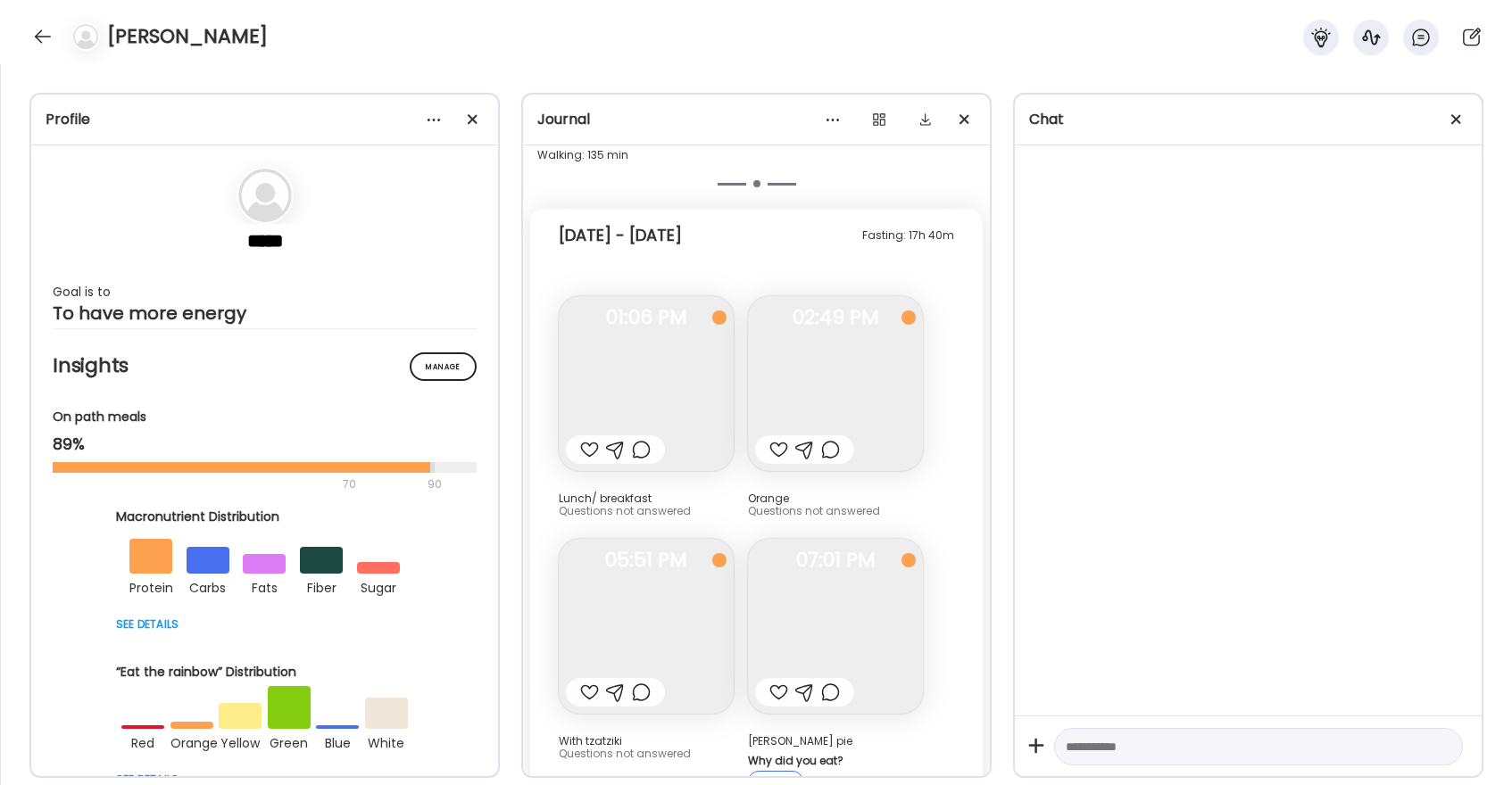
scroll to position [24805, 0]
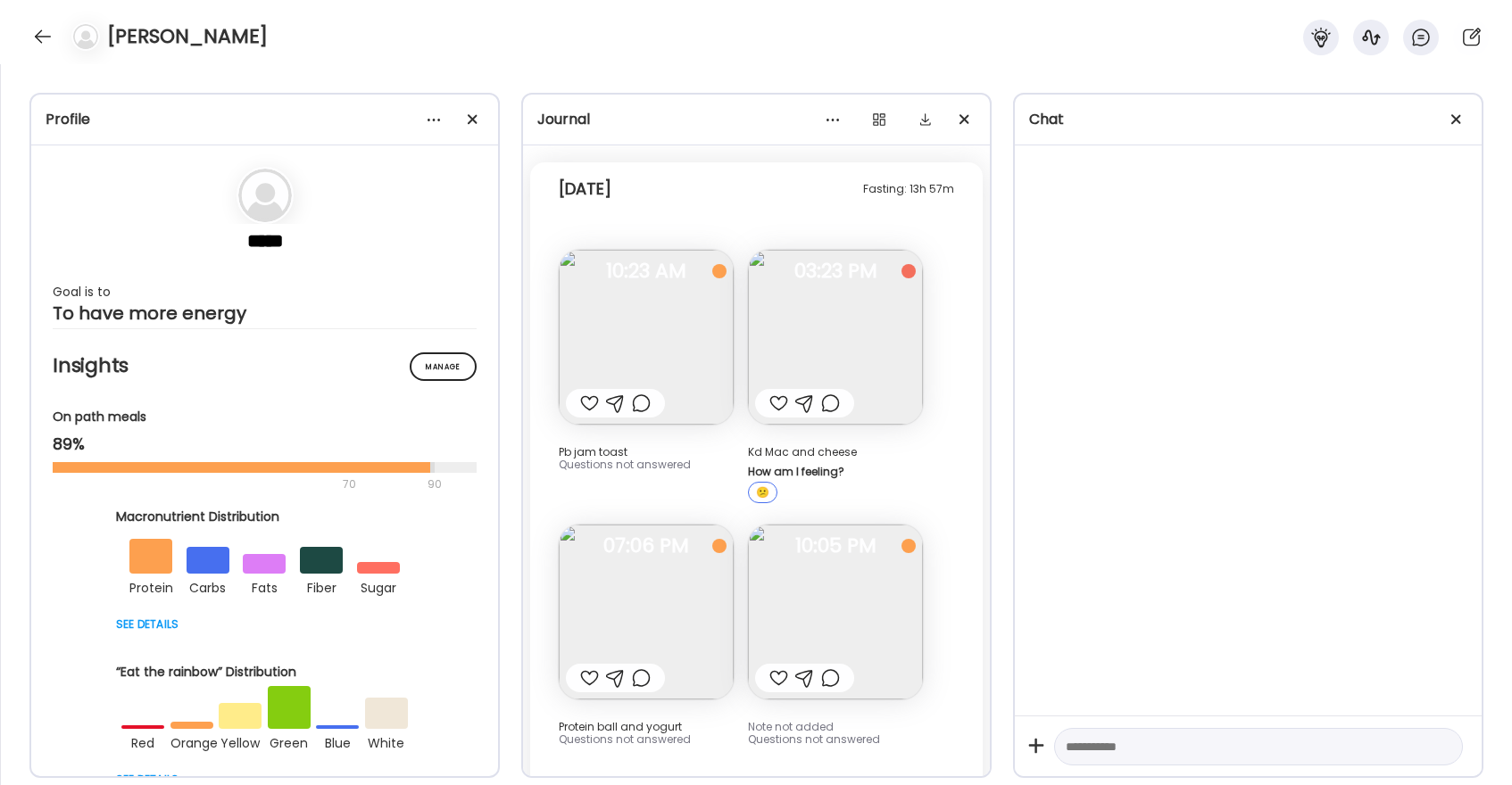
click at [776, 667] on div at bounding box center [779, 677] width 19 height 21
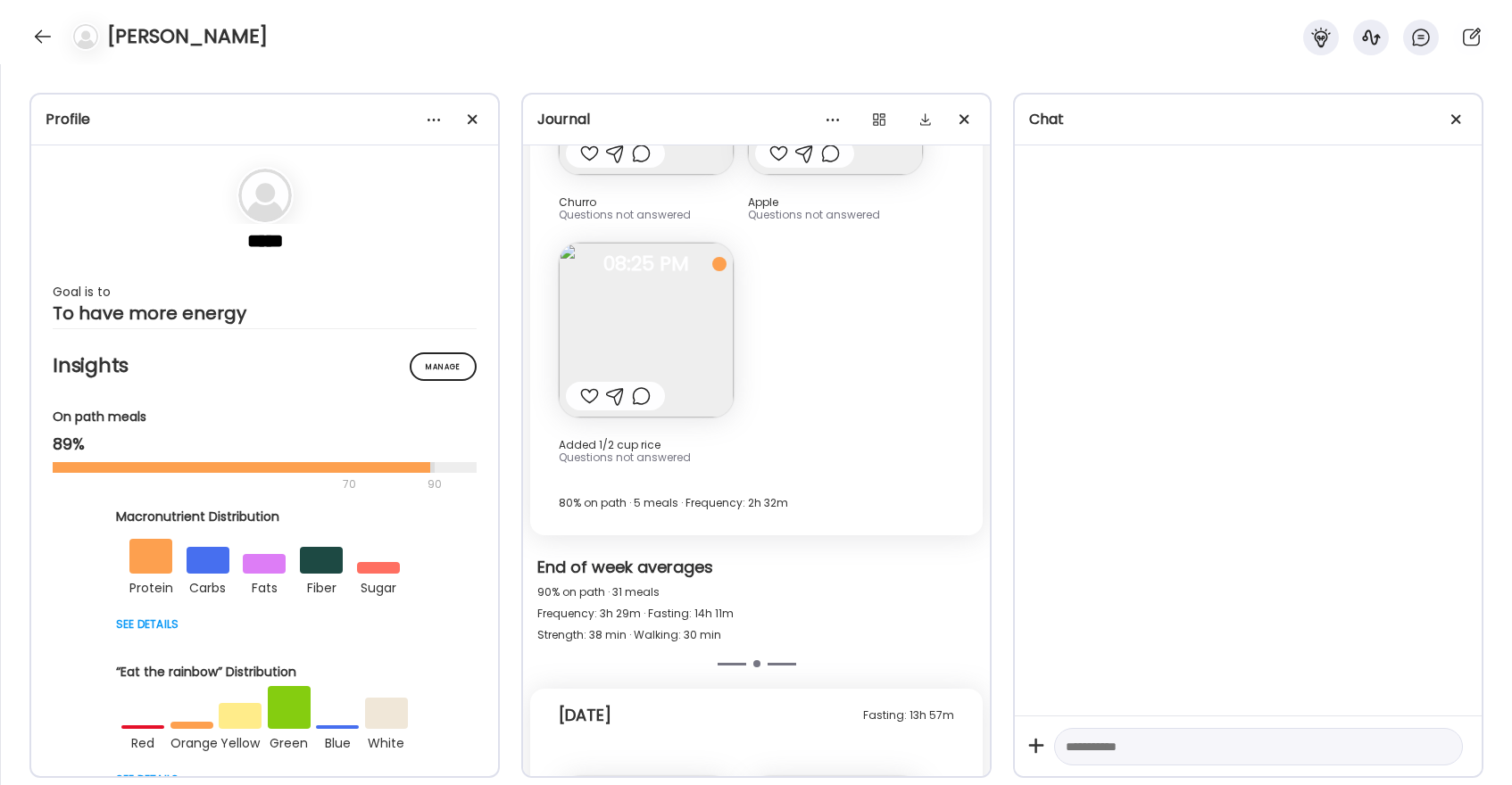
scroll to position [24265, 0]
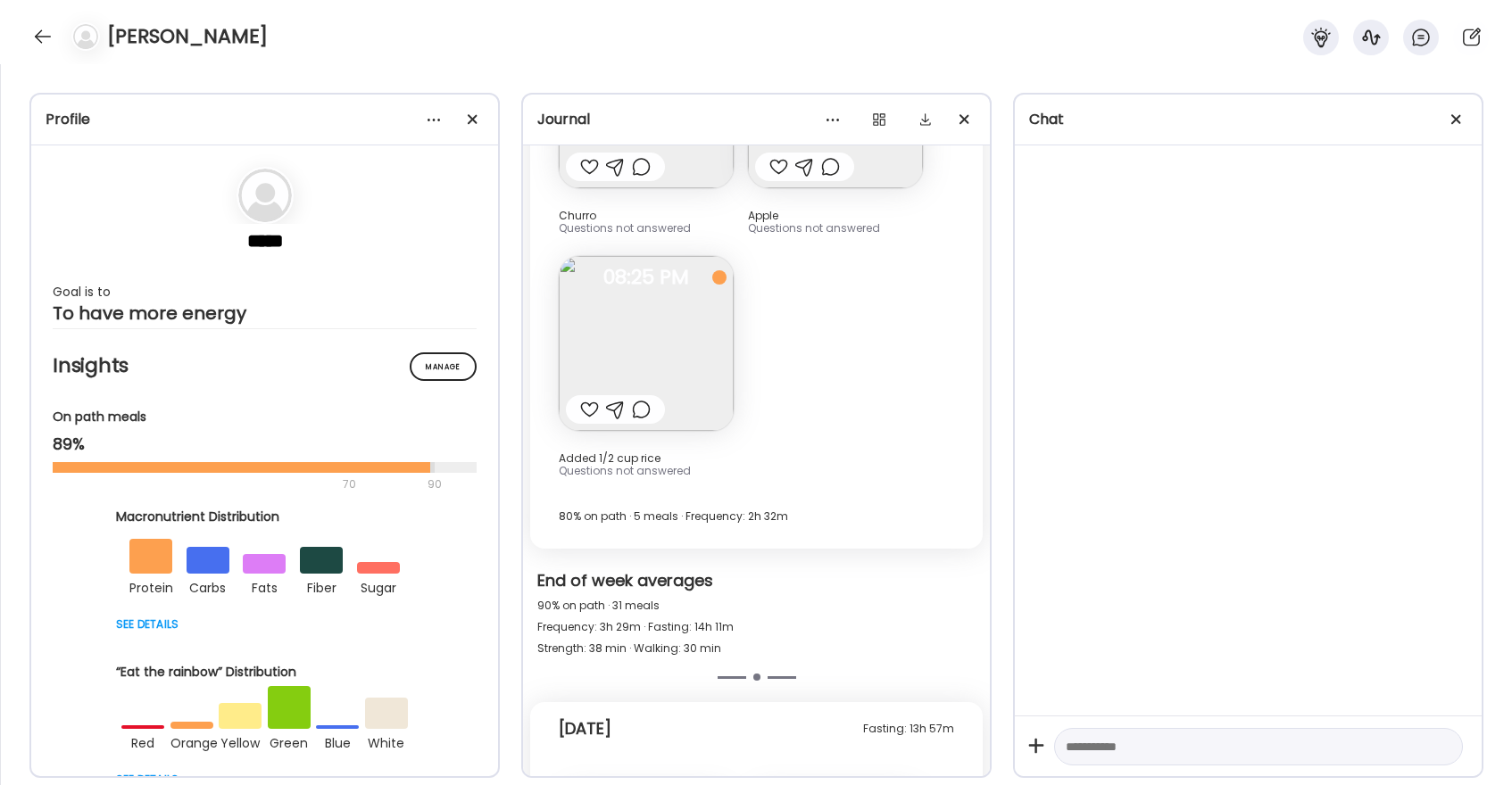
click at [591, 399] on div at bounding box center [589, 409] width 19 height 21
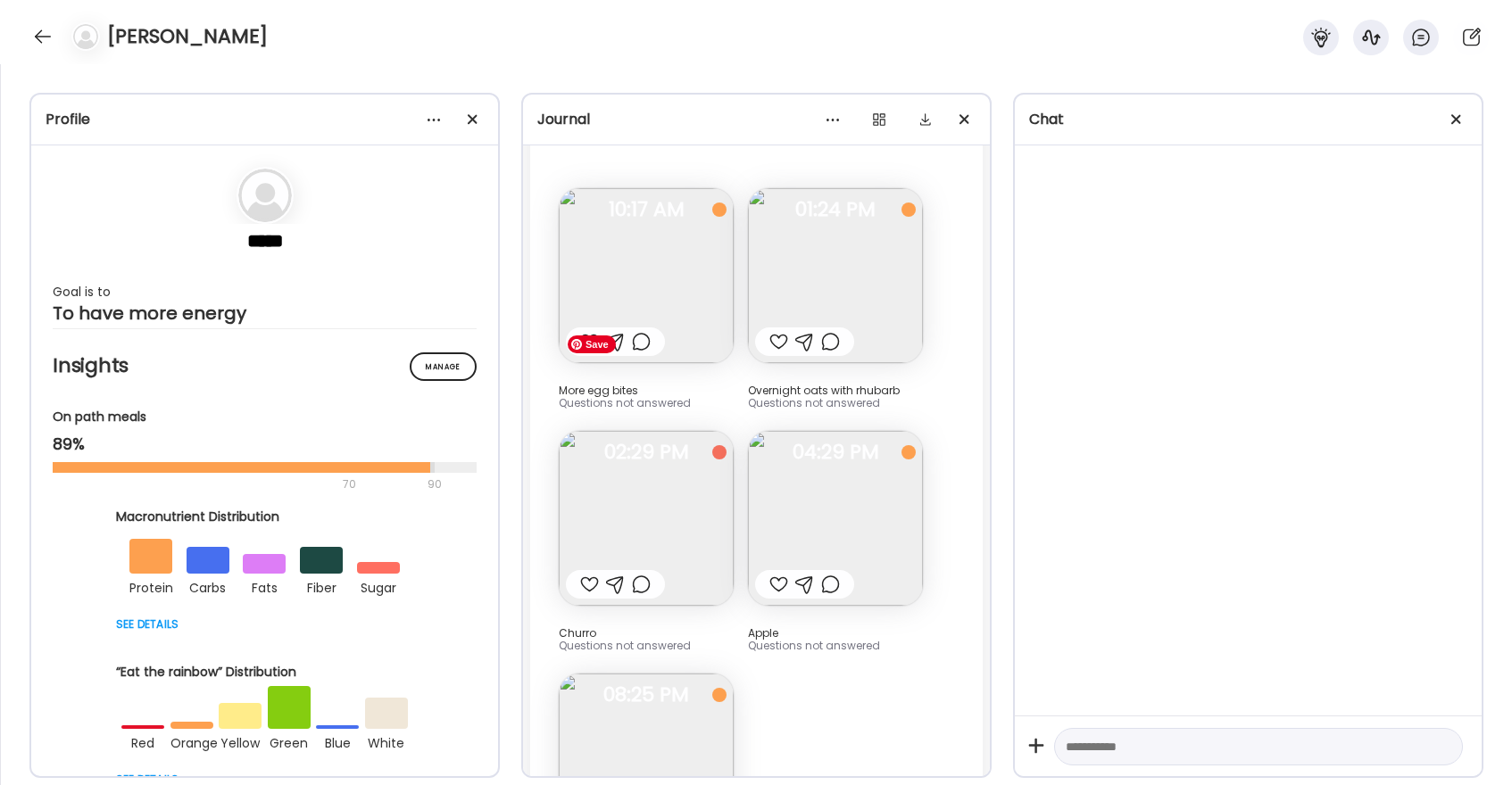
scroll to position [23840, 0]
click at [775, 338] on div at bounding box center [779, 348] width 19 height 21
click at [592, 338] on div at bounding box center [589, 348] width 19 height 21
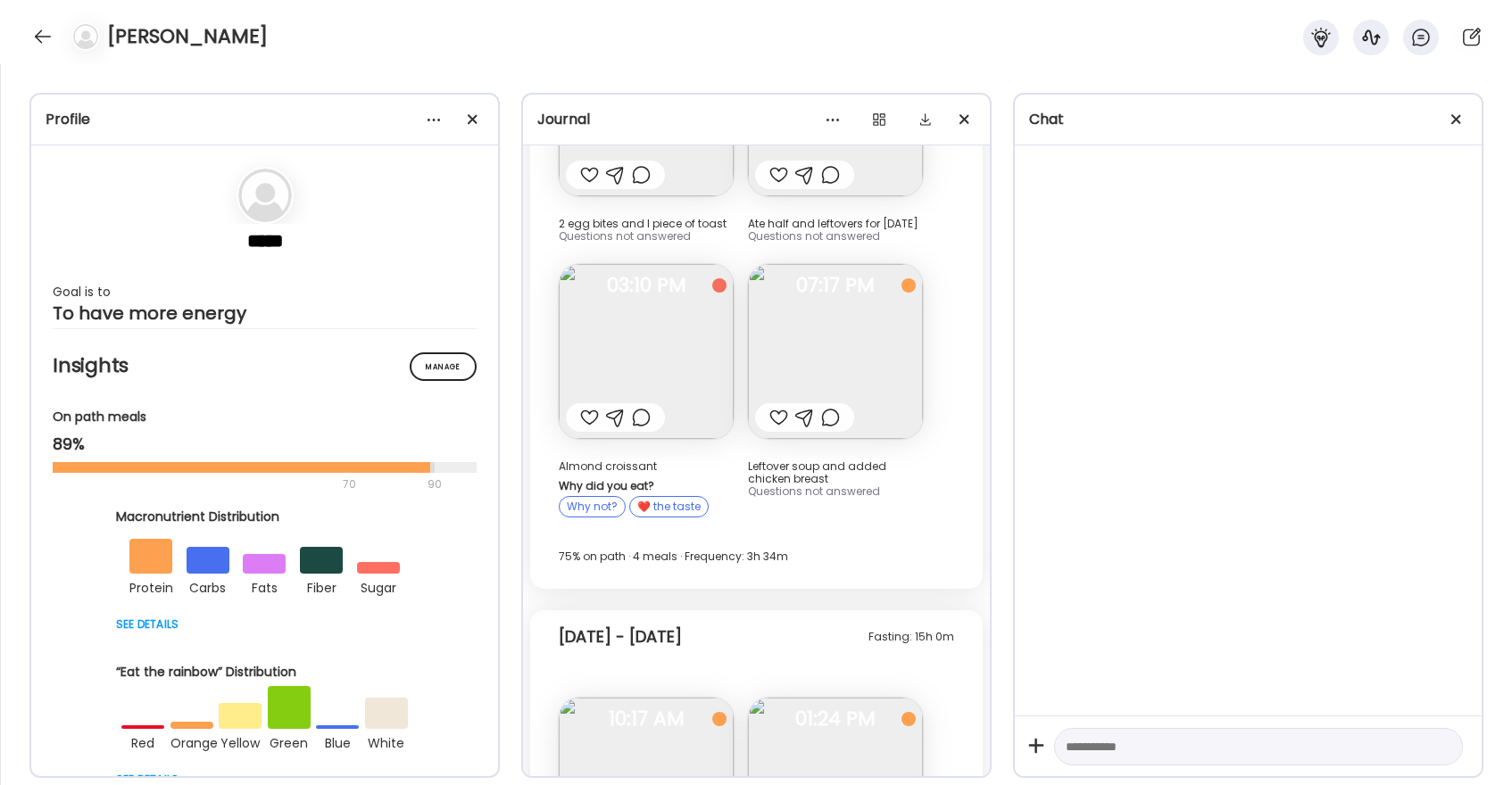
scroll to position [23231, 0]
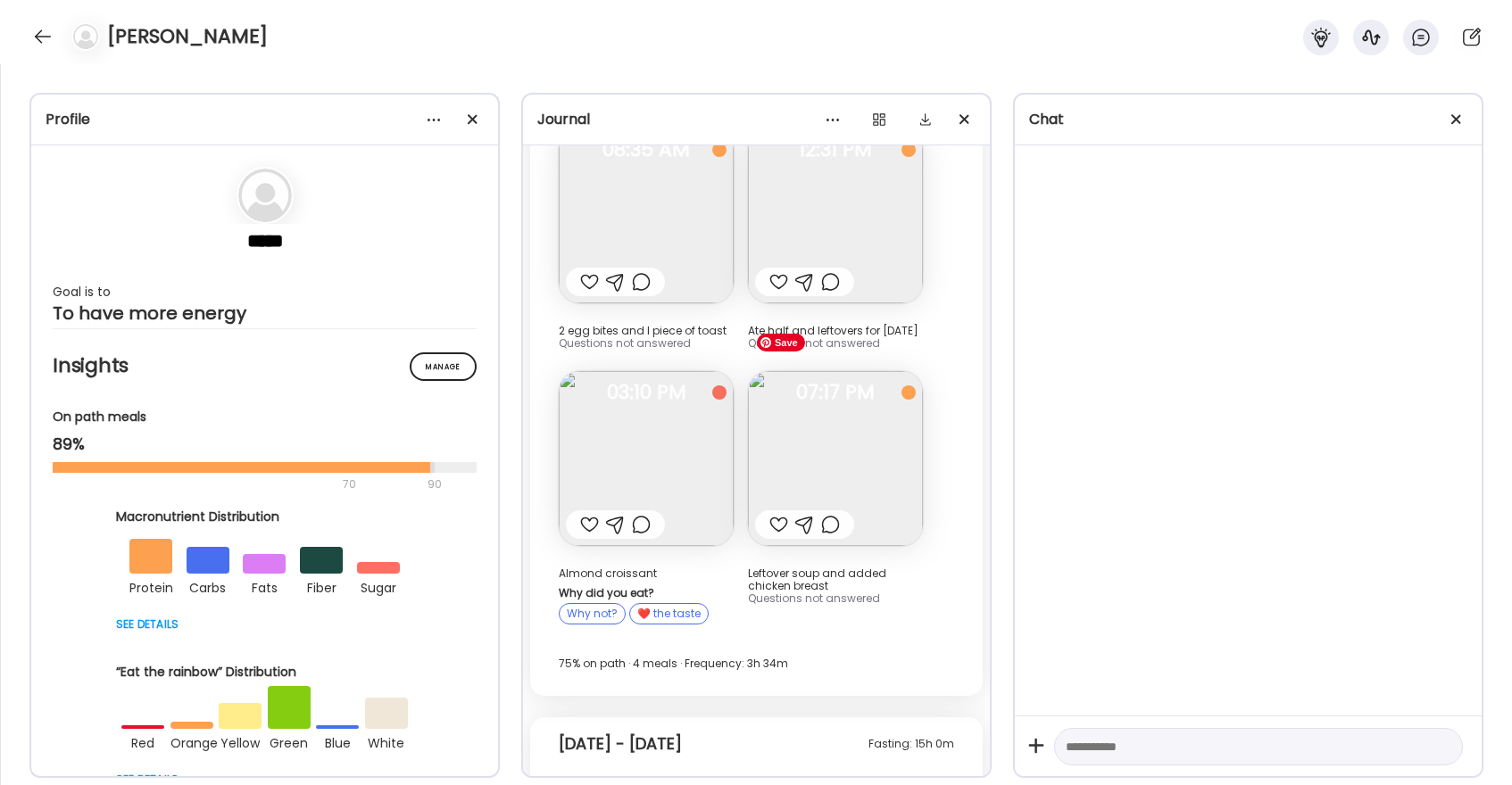
click at [780, 514] on div at bounding box center [779, 524] width 19 height 21
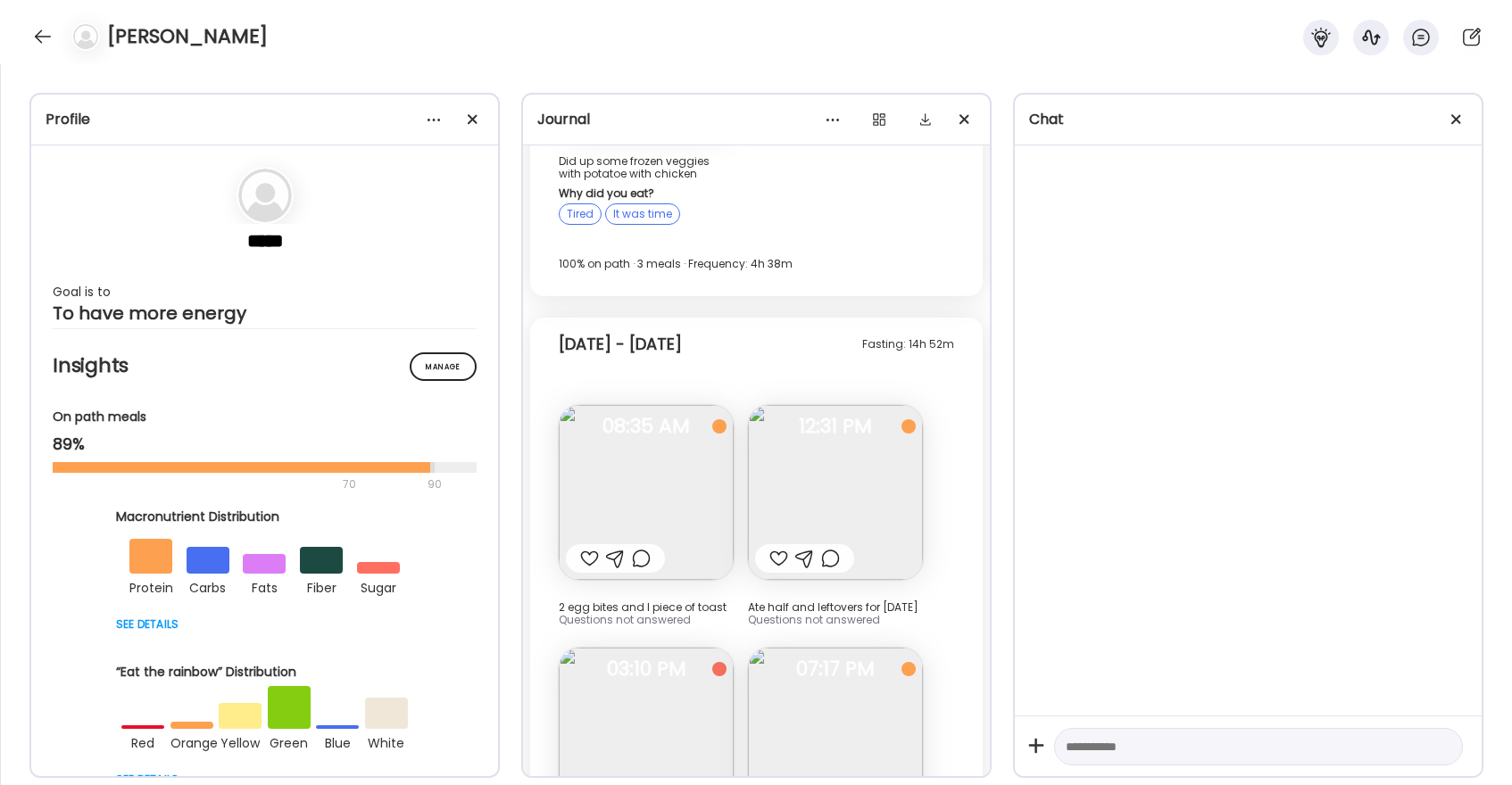
scroll to position [22926, 0]
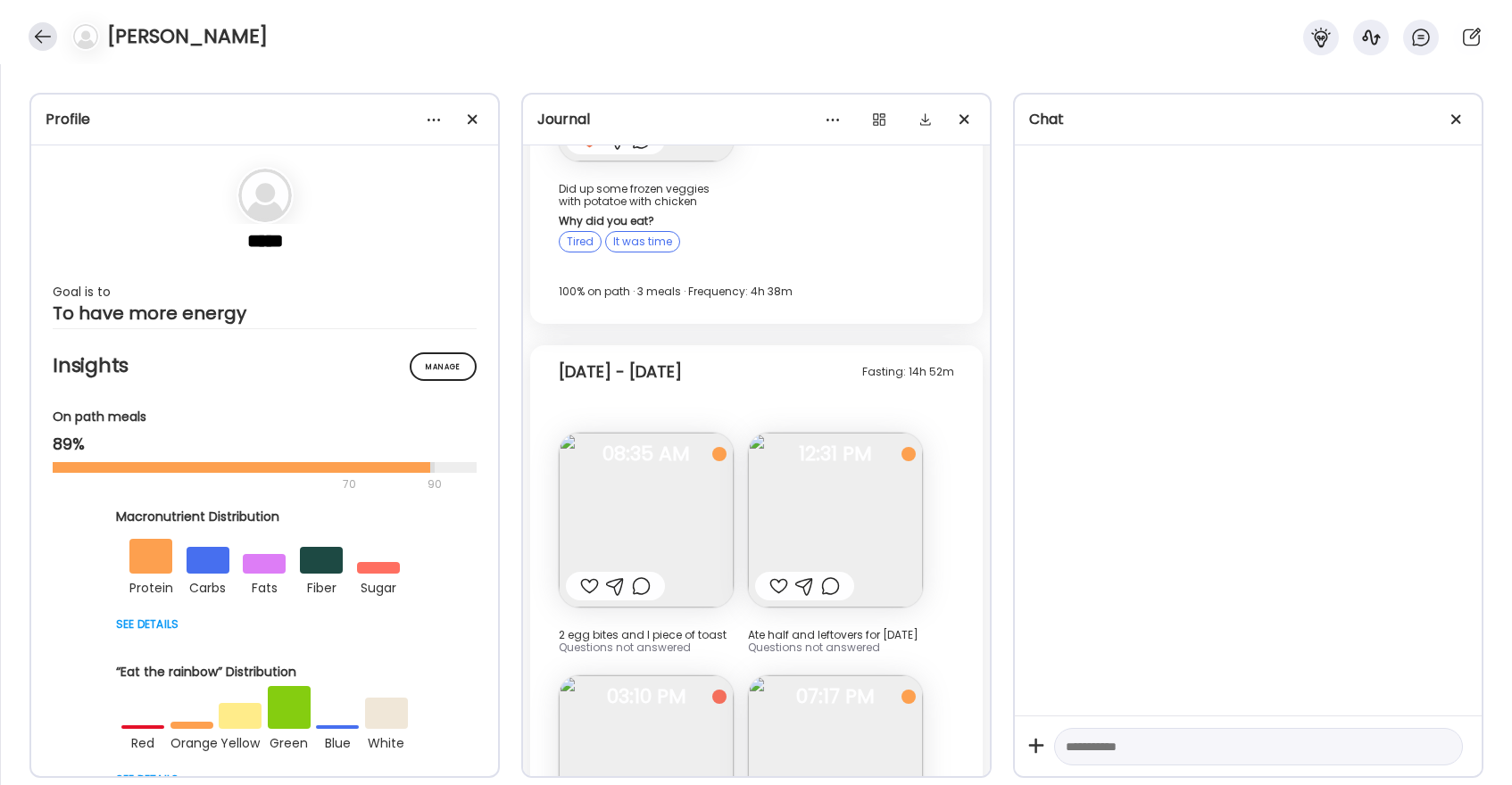
click at [38, 27] on div at bounding box center [42, 36] width 28 height 28
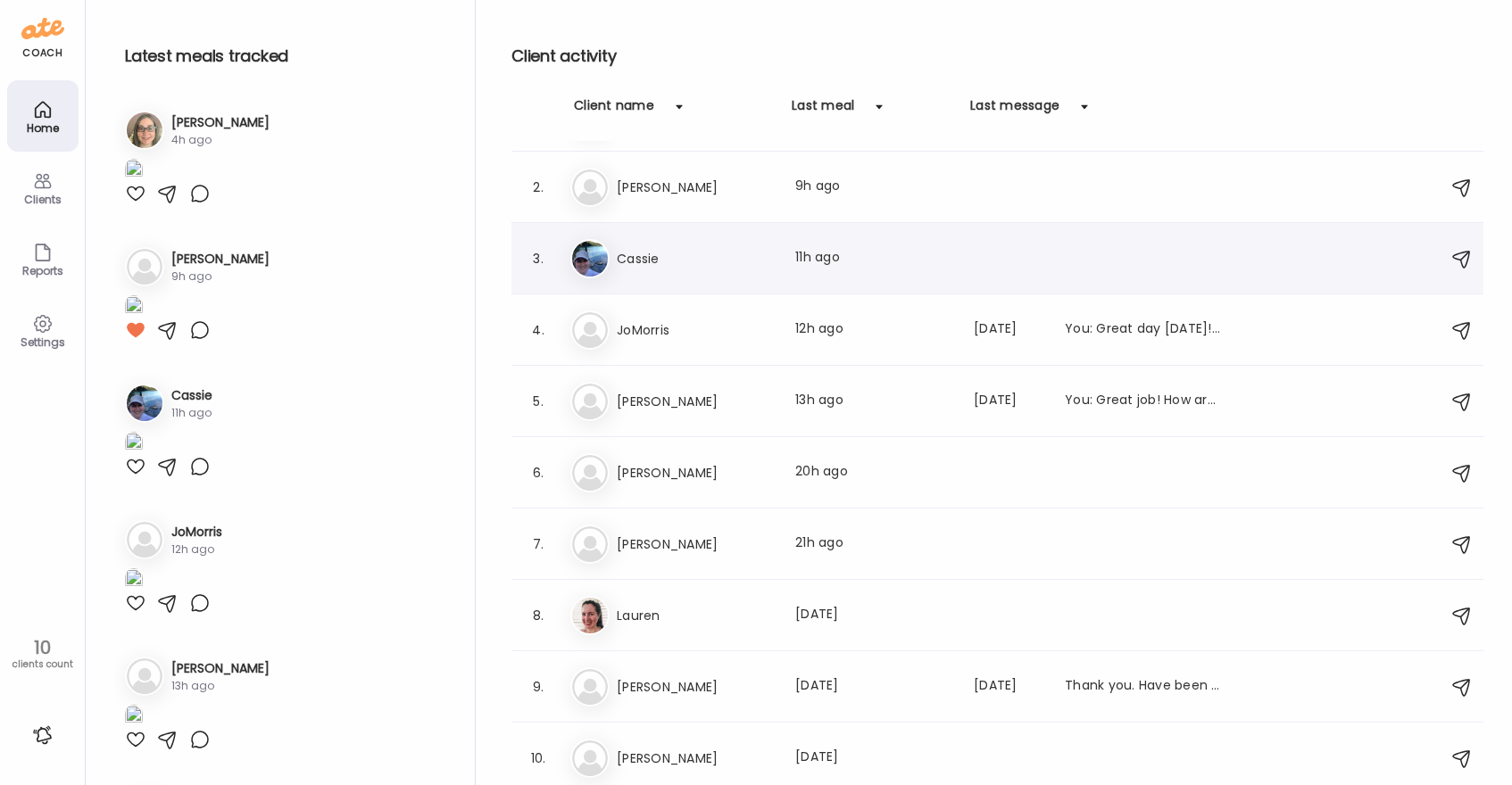
click at [645, 260] on h3 "Cassie" at bounding box center [695, 258] width 157 height 21
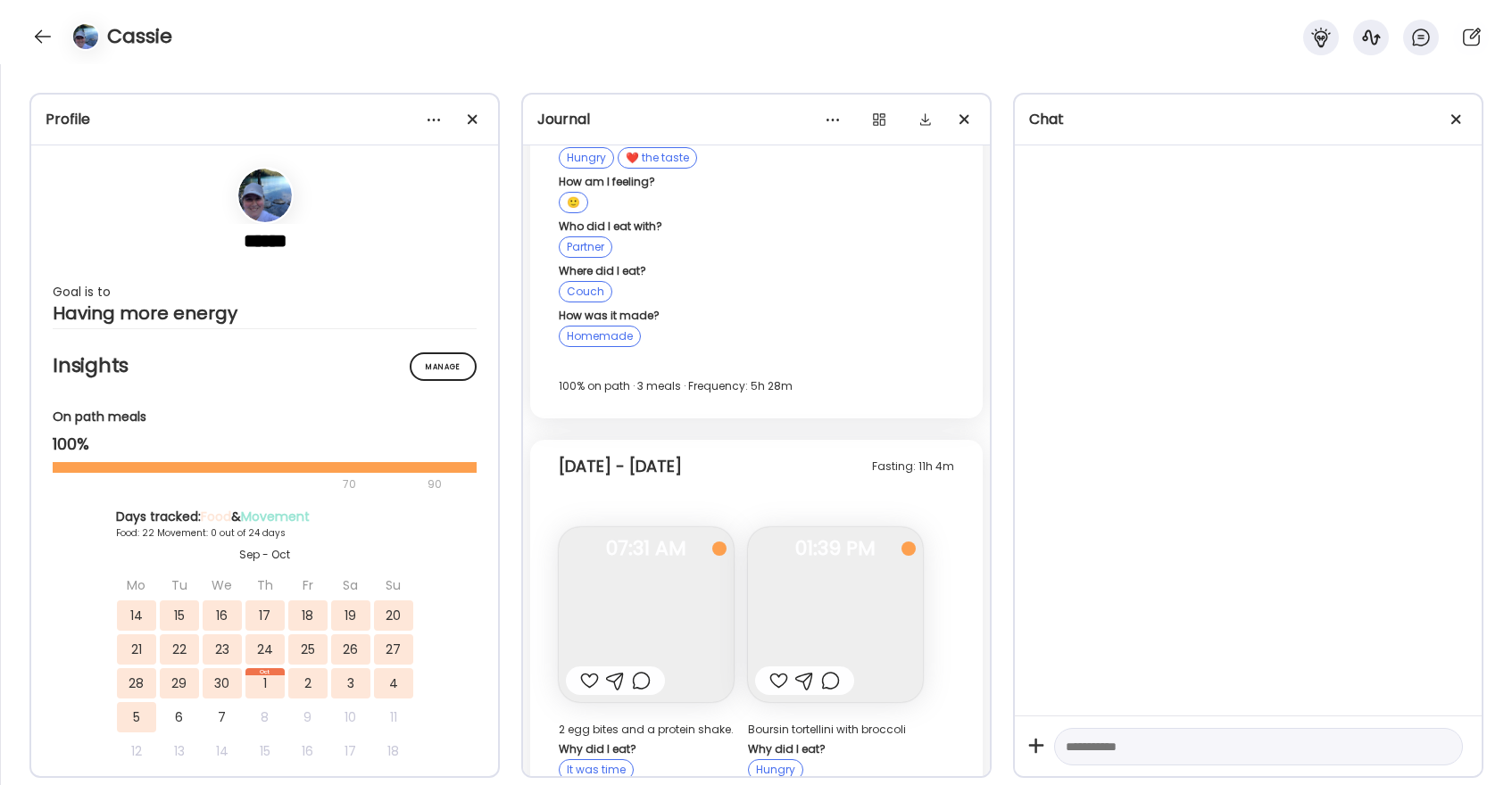
scroll to position [24842, 0]
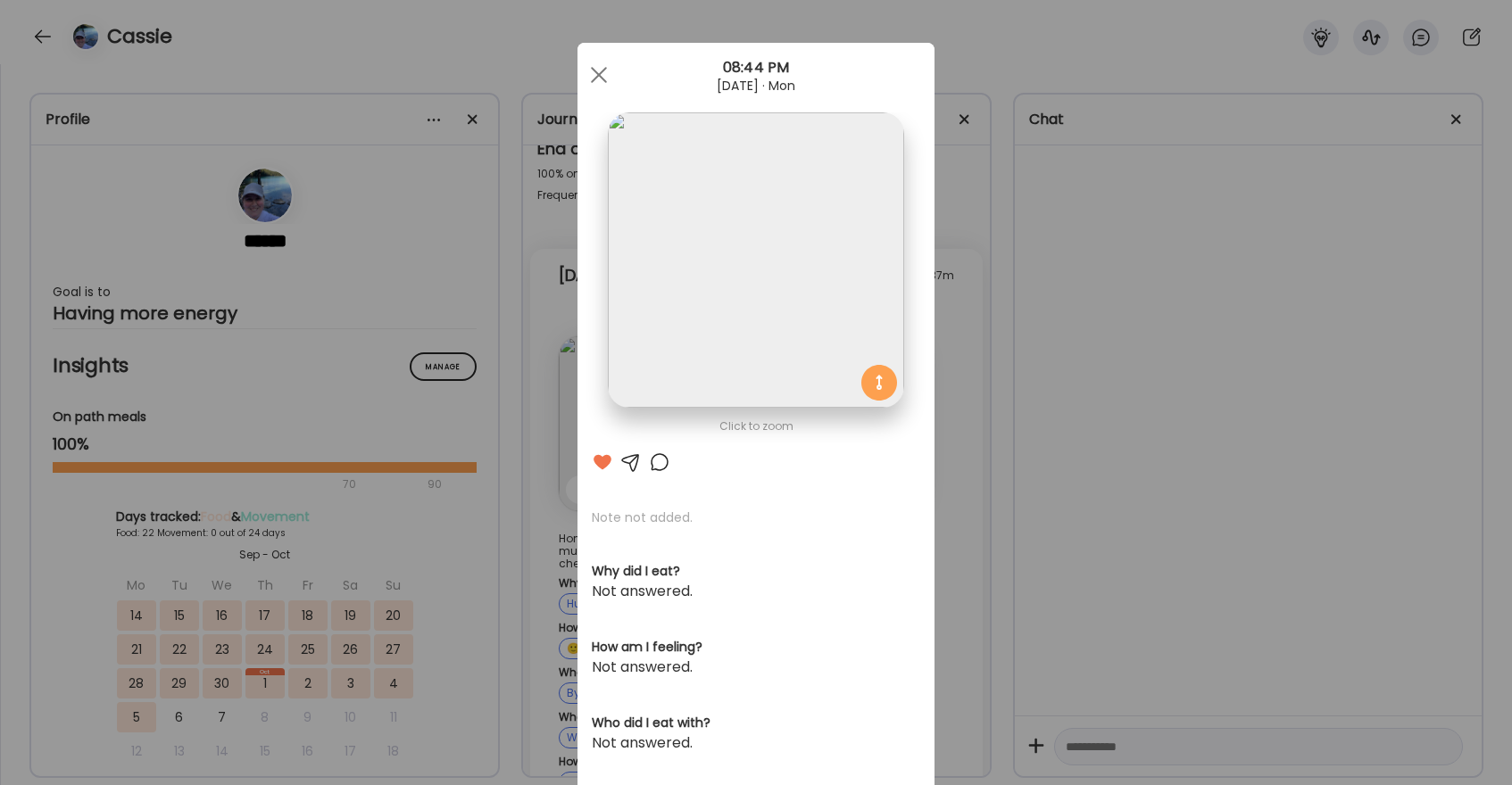
click at [663, 467] on div at bounding box center [659, 461] width 21 height 21
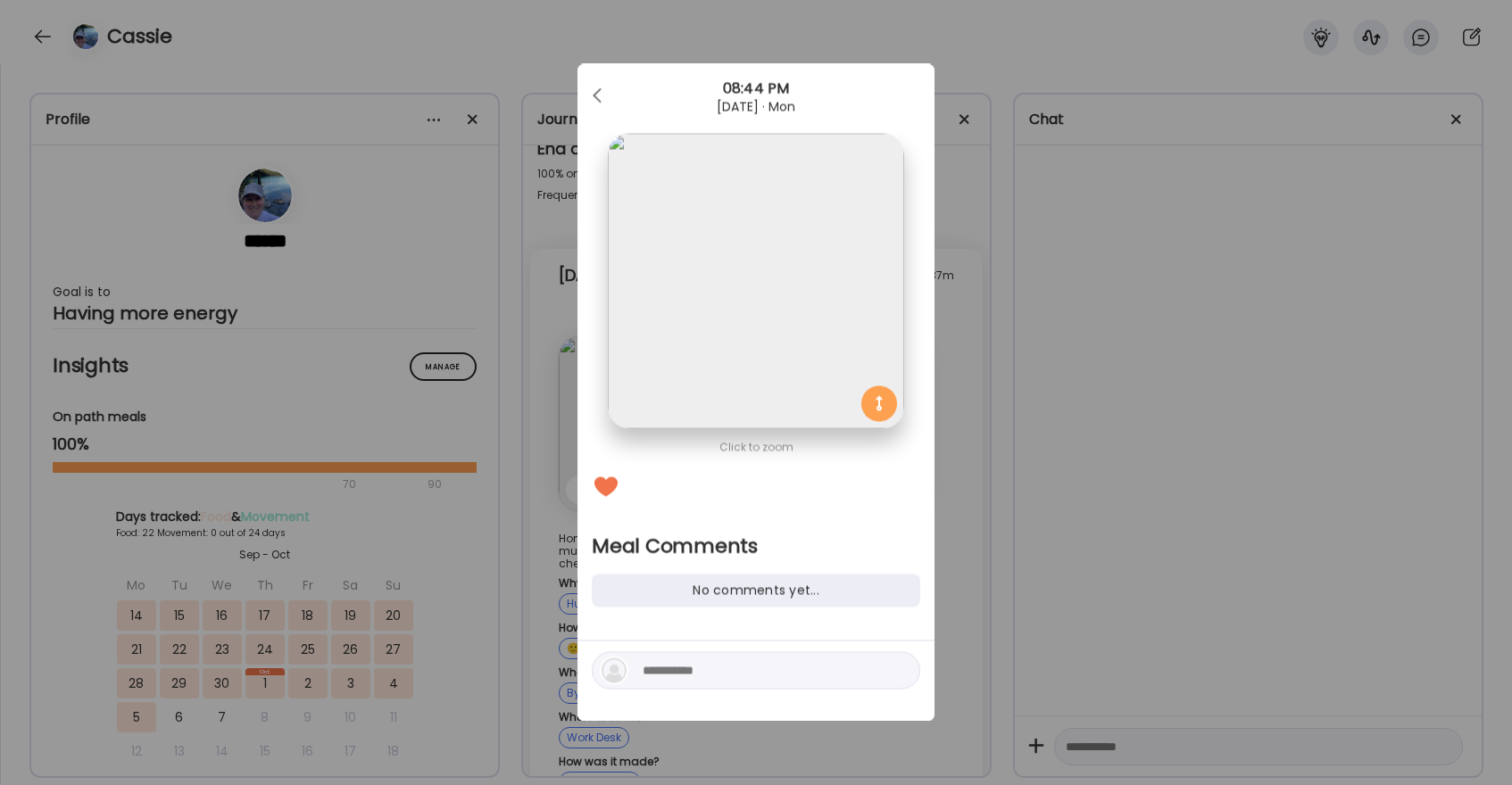
click at [672, 669] on textarea at bounding box center [763, 670] width 241 height 21
type textarea "*"
type textarea "********"
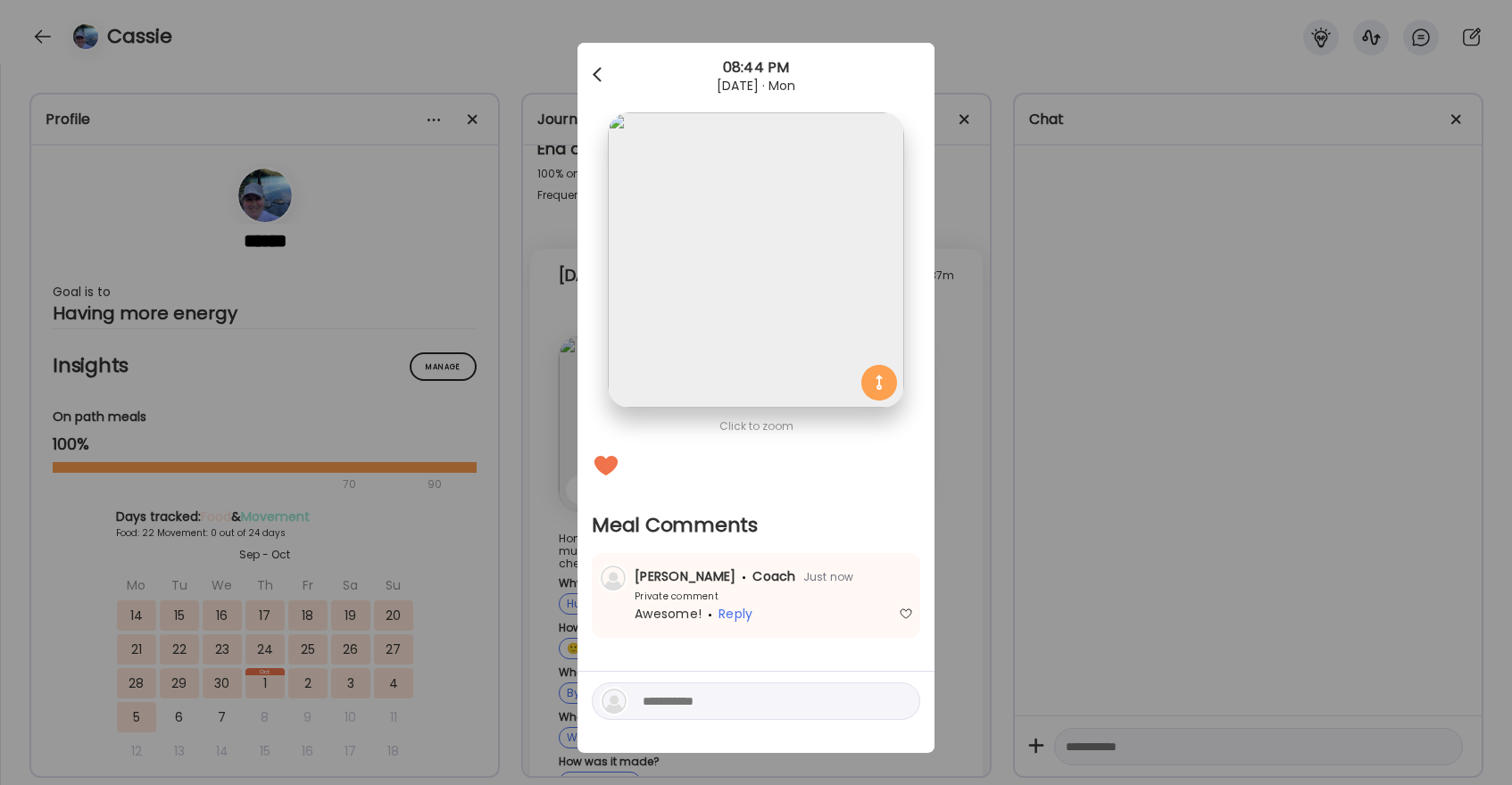
click at [593, 74] on span at bounding box center [597, 71] width 9 height 9
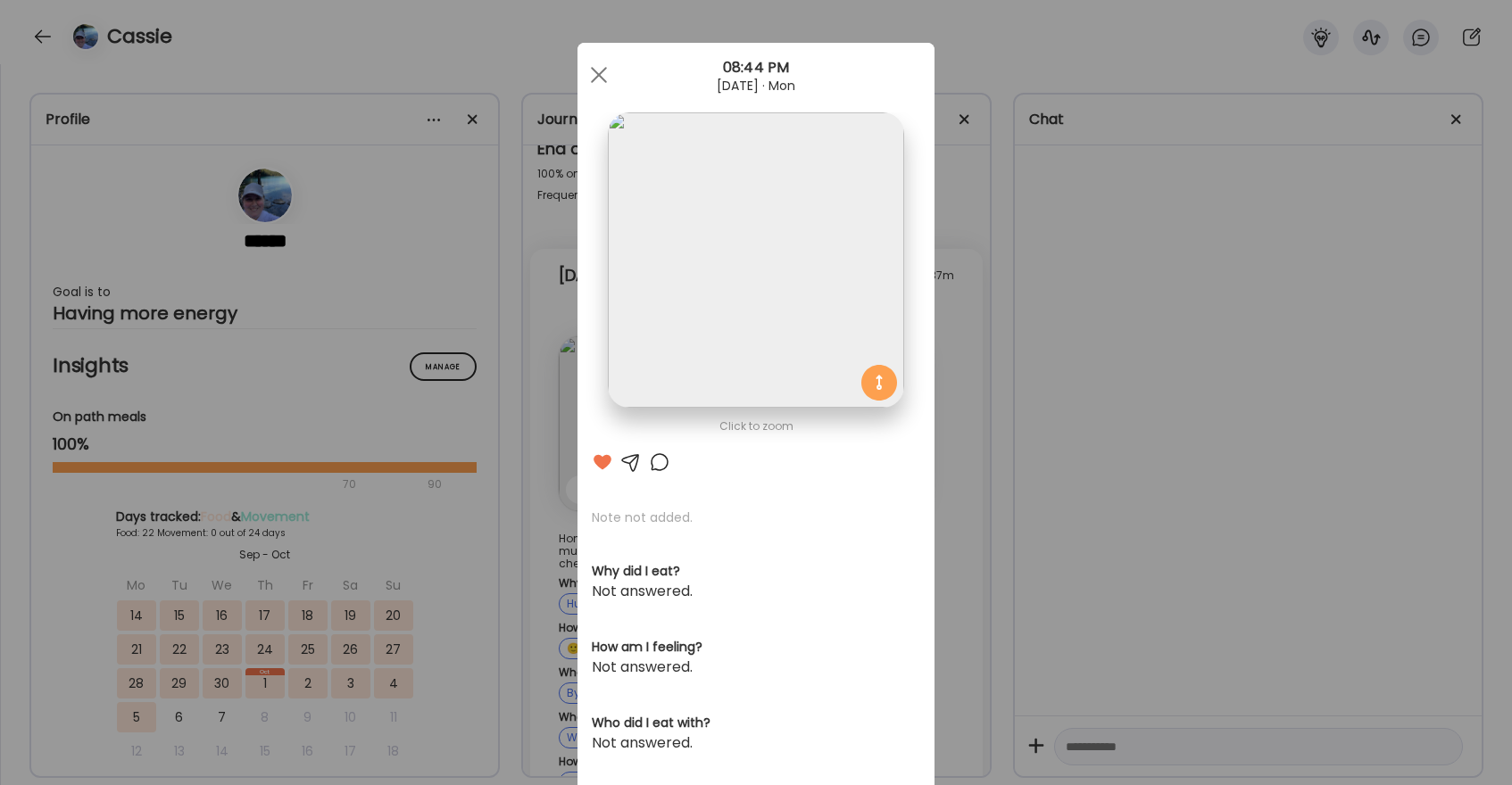
click at [593, 74] on div at bounding box center [598, 75] width 36 height 36
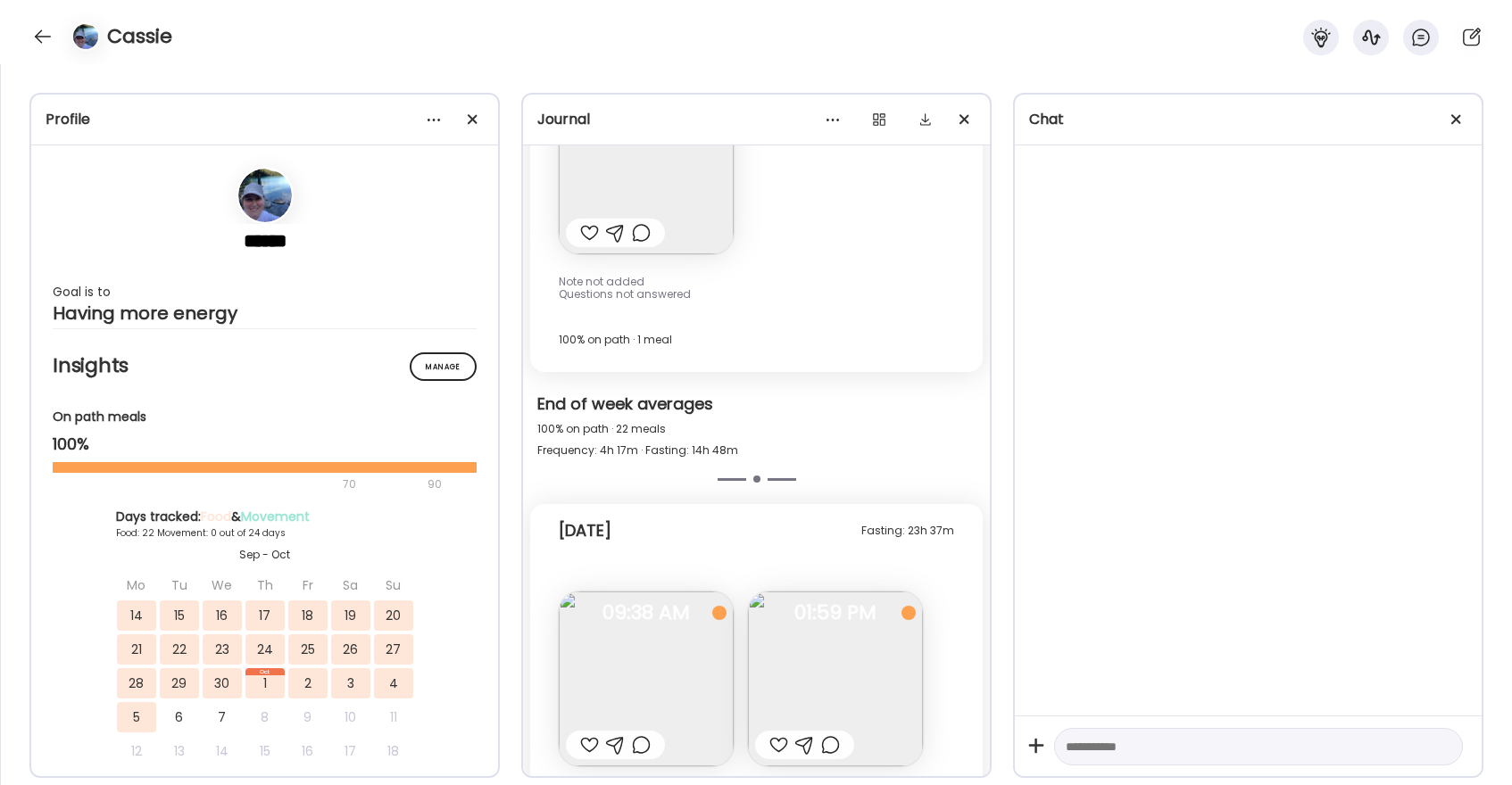
scroll to position [24588, 0]
click at [589, 733] on div at bounding box center [589, 743] width 19 height 21
click at [770, 733] on div at bounding box center [779, 743] width 19 height 21
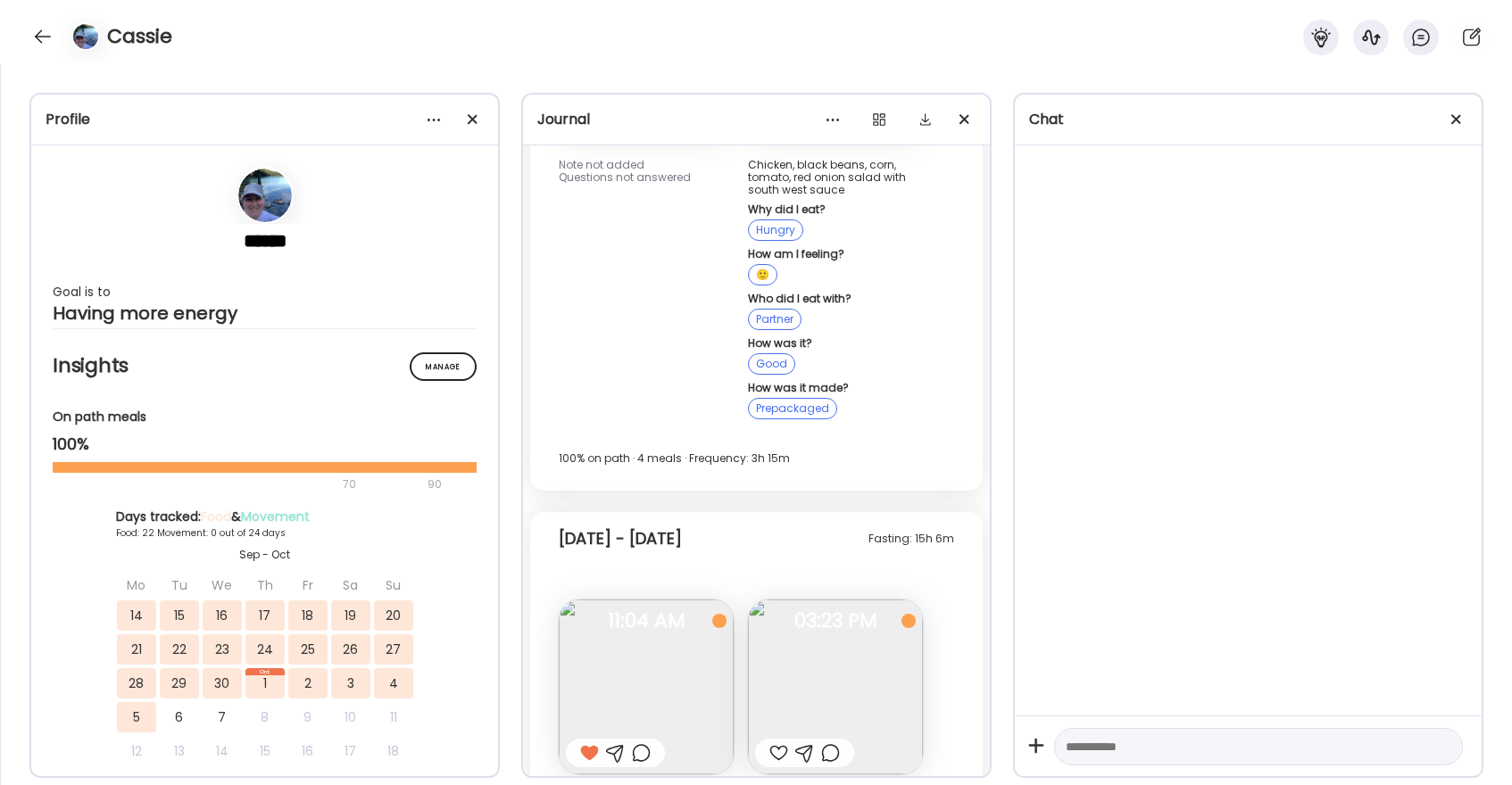
scroll to position [23403, 0]
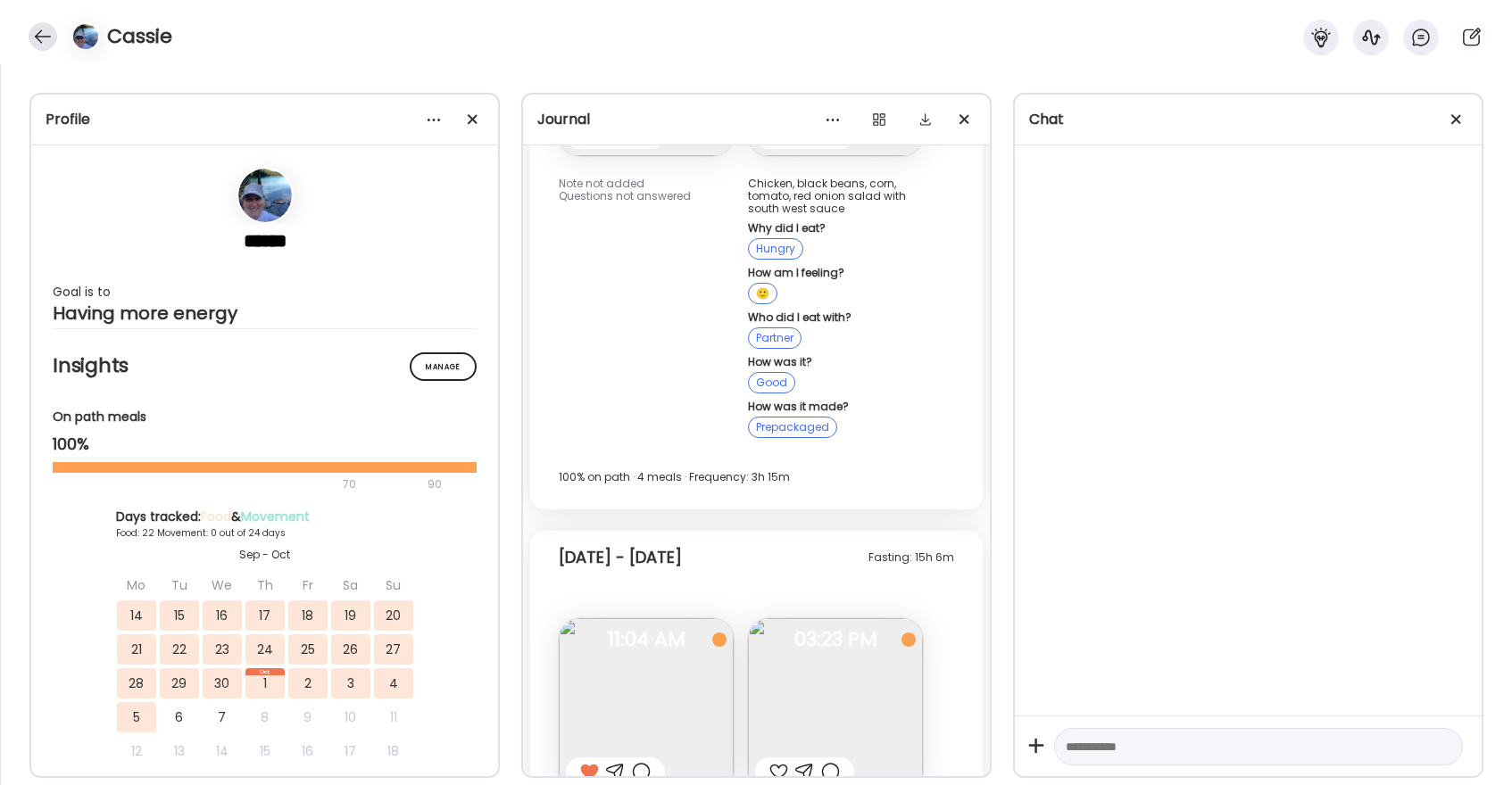
click at [49, 29] on div at bounding box center [42, 36] width 28 height 28
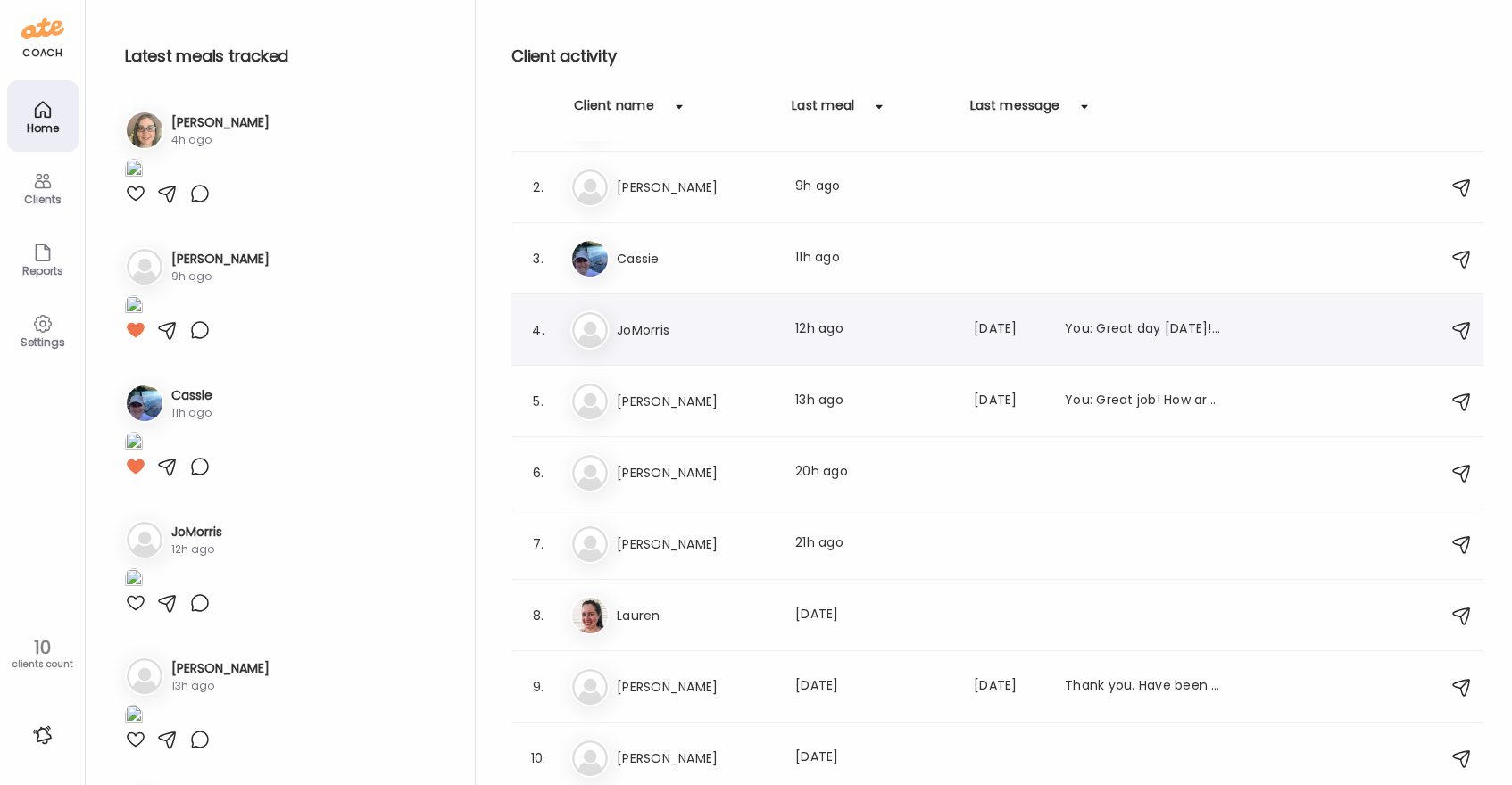
click at [779, 343] on div "Jo JoMorris Last meal: 12h ago Last message: [DATE] You: Great day [DATE]! Good…" at bounding box center [999, 330] width 860 height 39
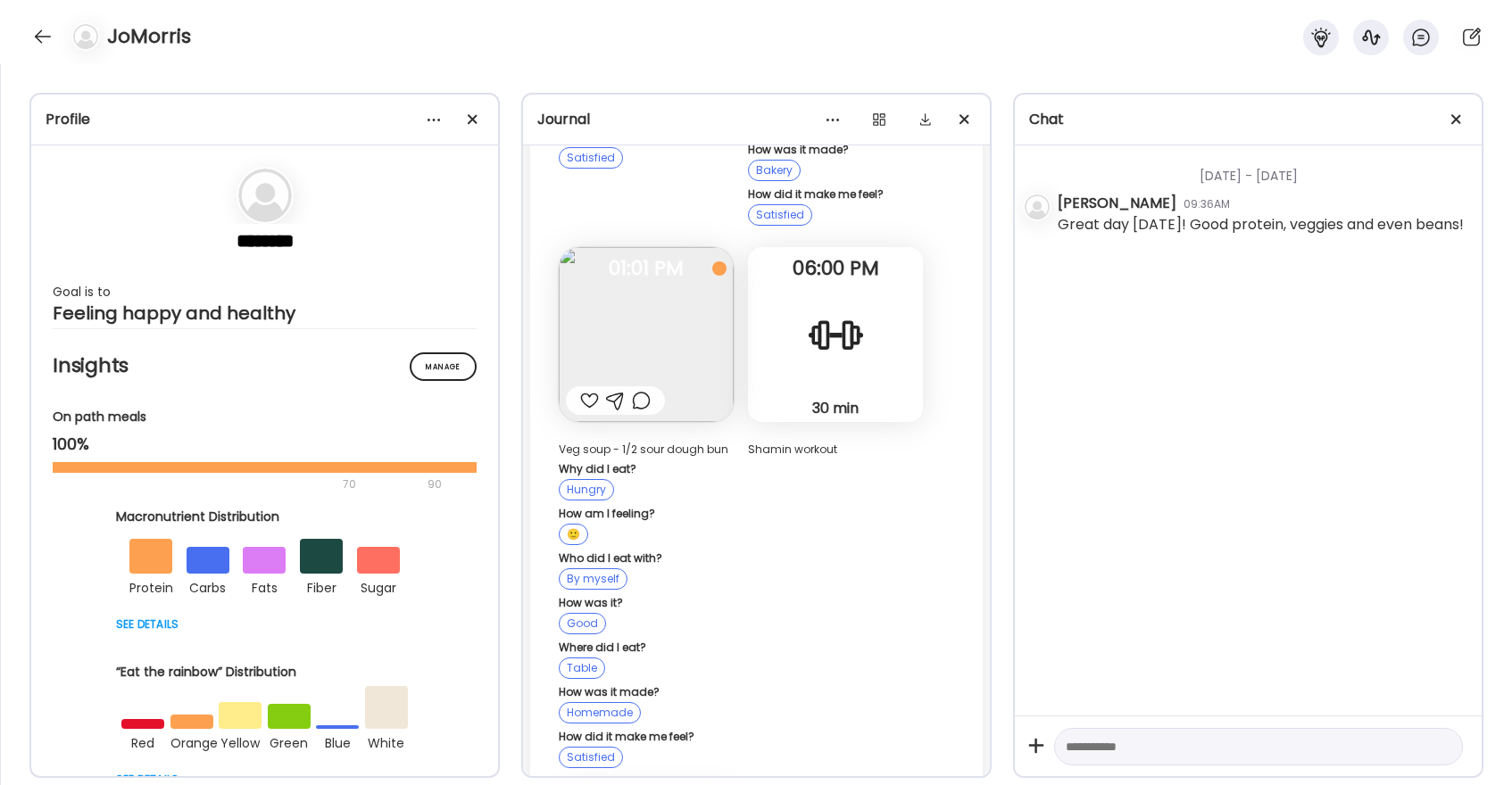
scroll to position [32779, 0]
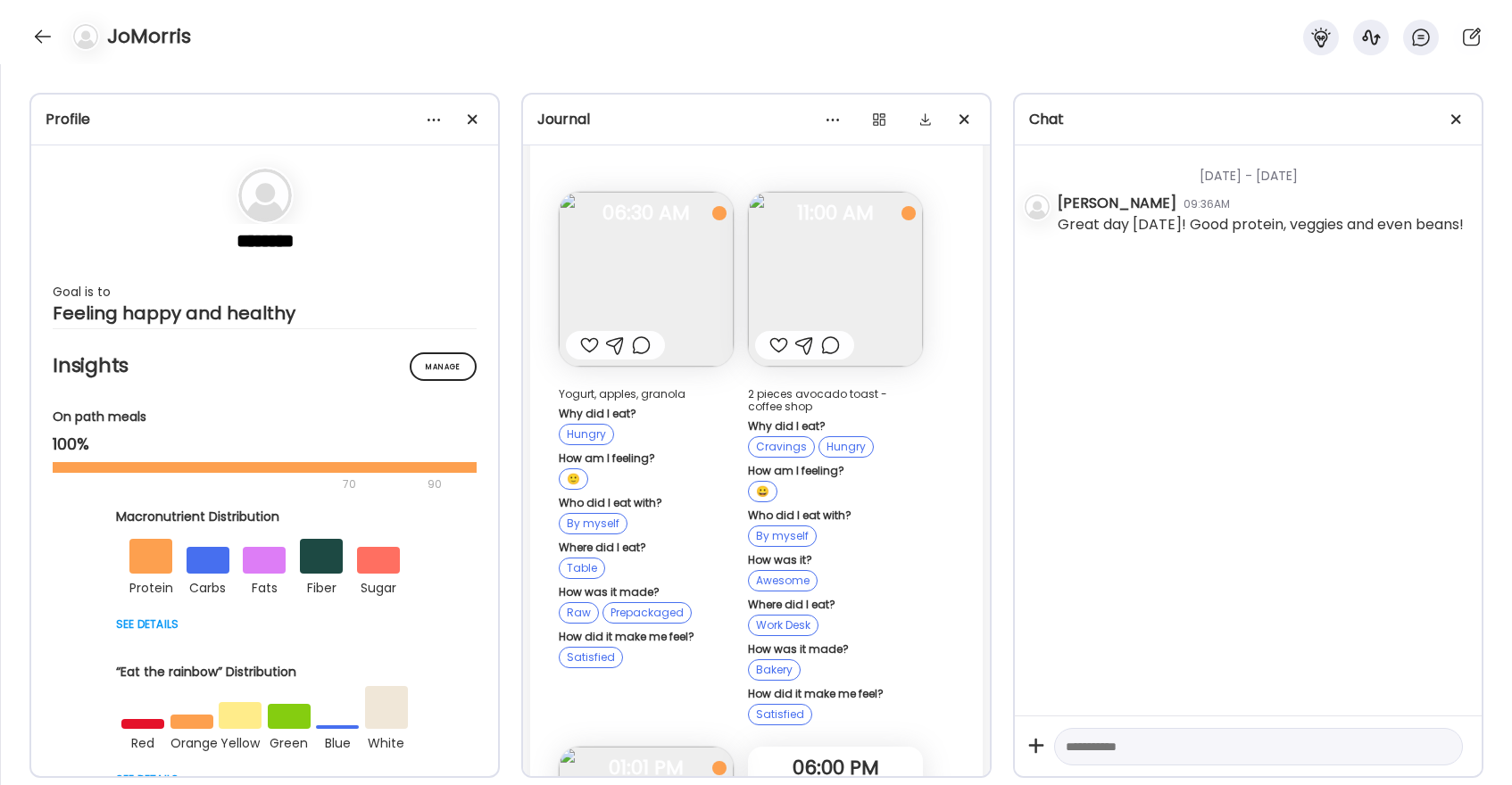
scroll to position [32281, 0]
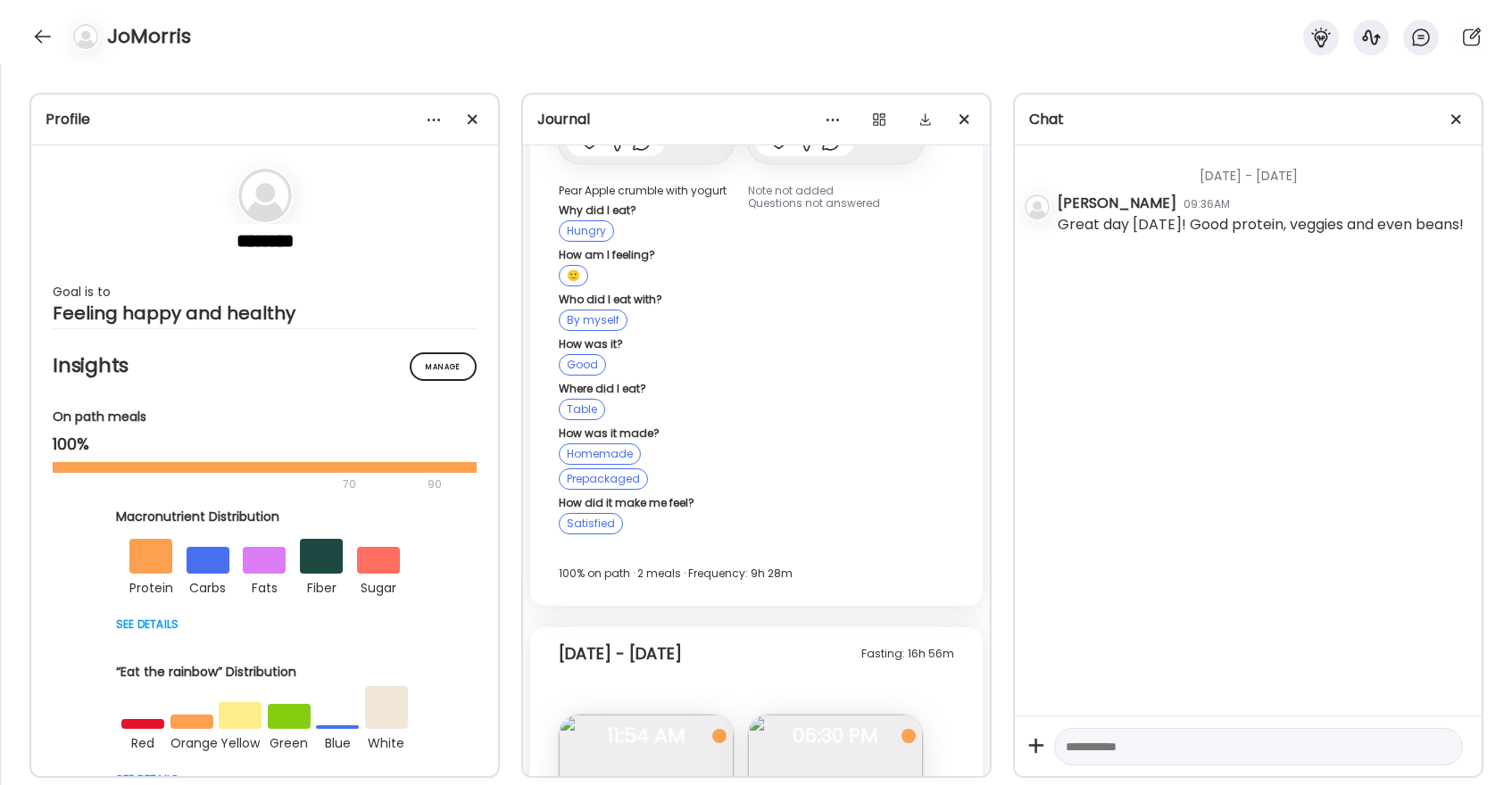
scroll to position [30923, 0]
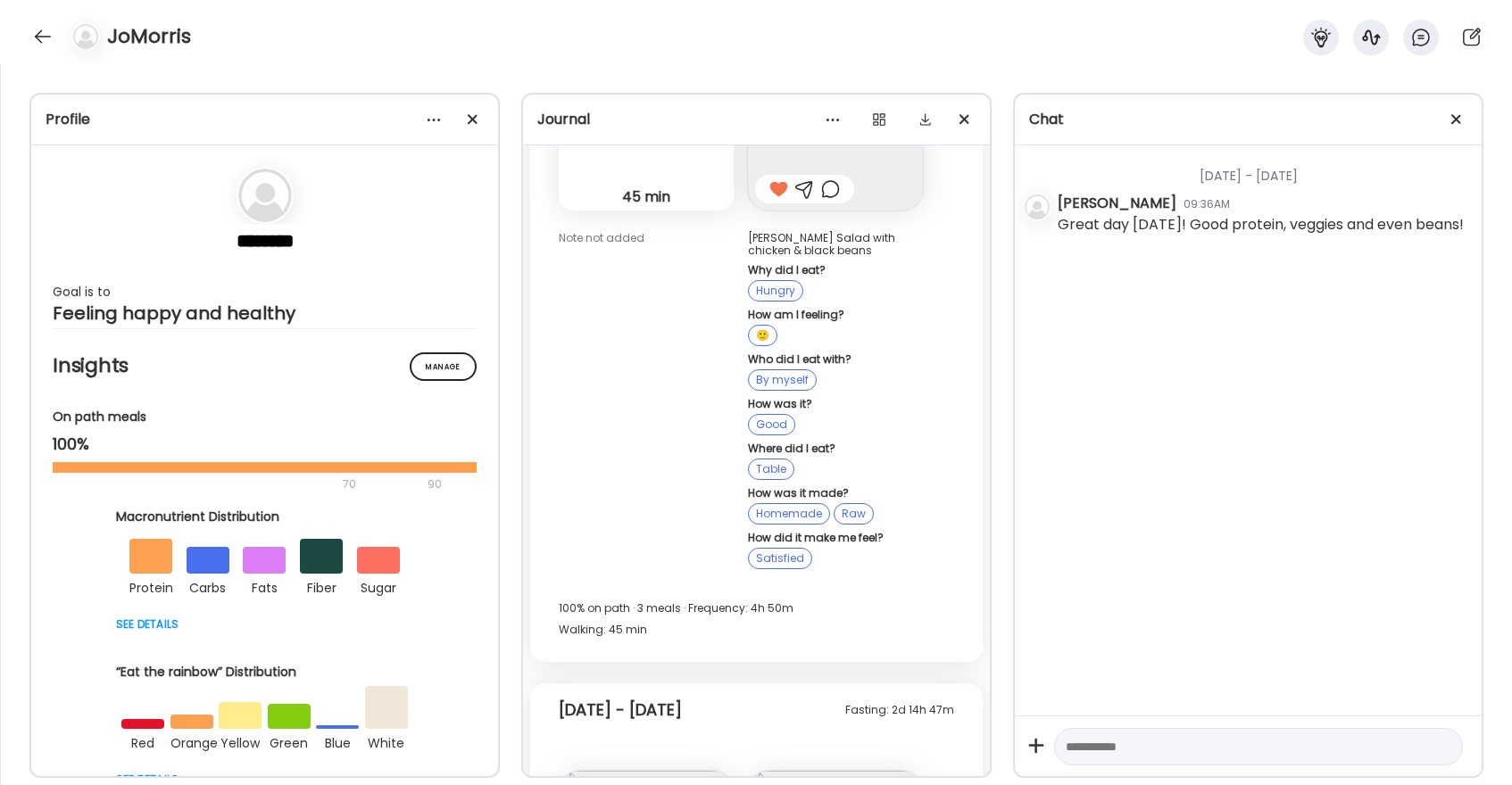
scroll to position [30127, 0]
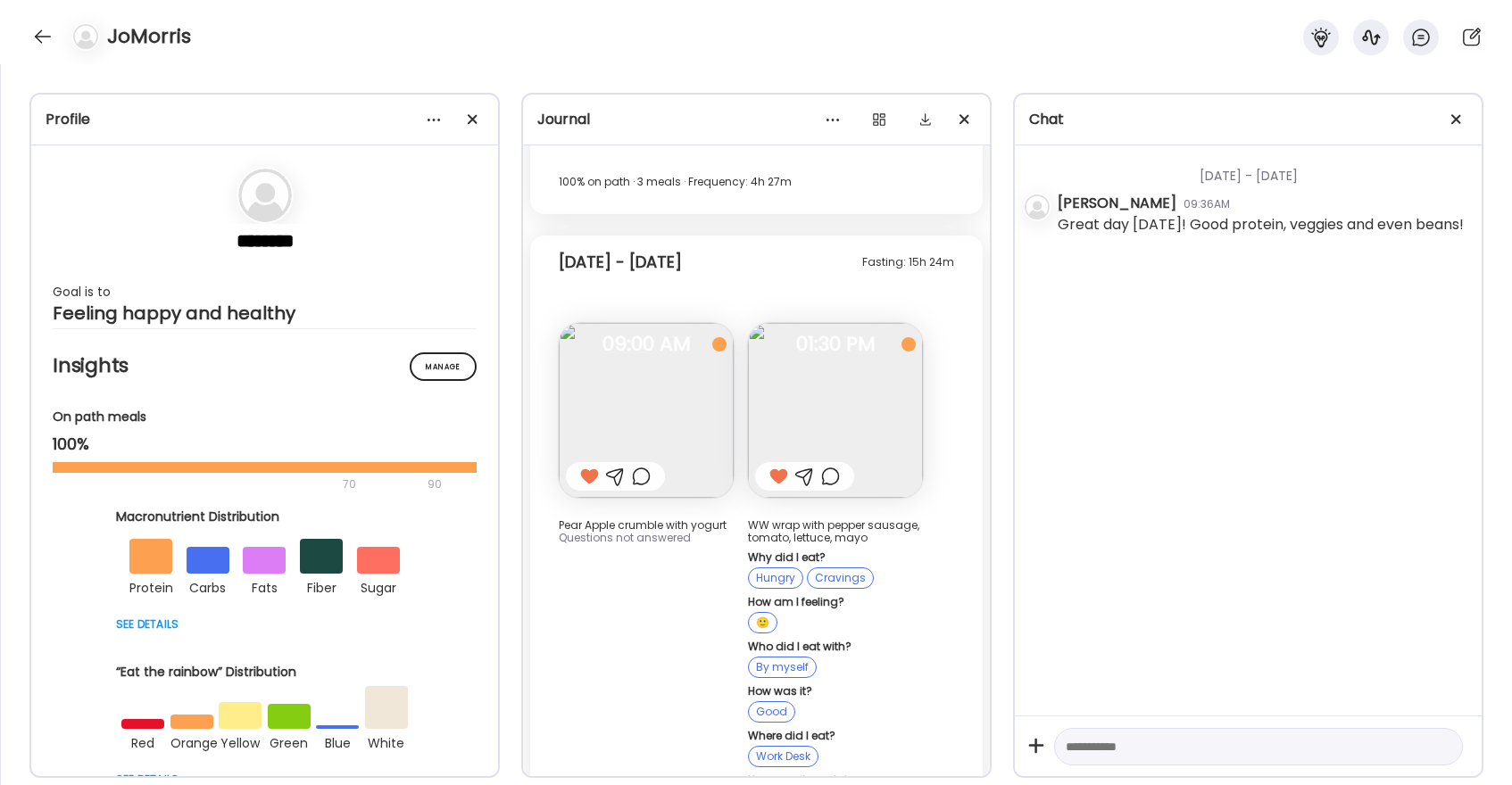
scroll to position [29225, 0]
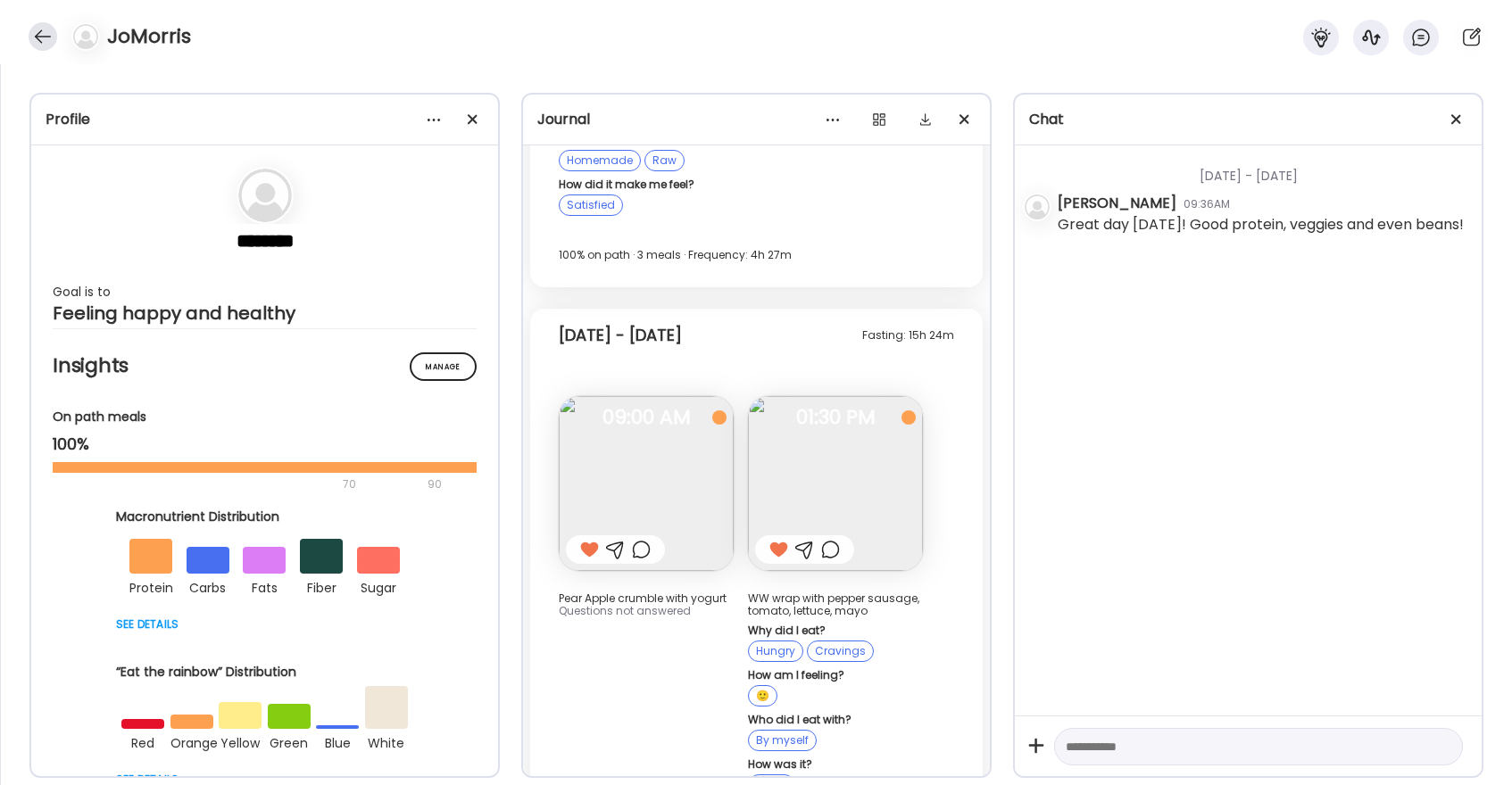
click at [49, 36] on div at bounding box center [42, 36] width 28 height 28
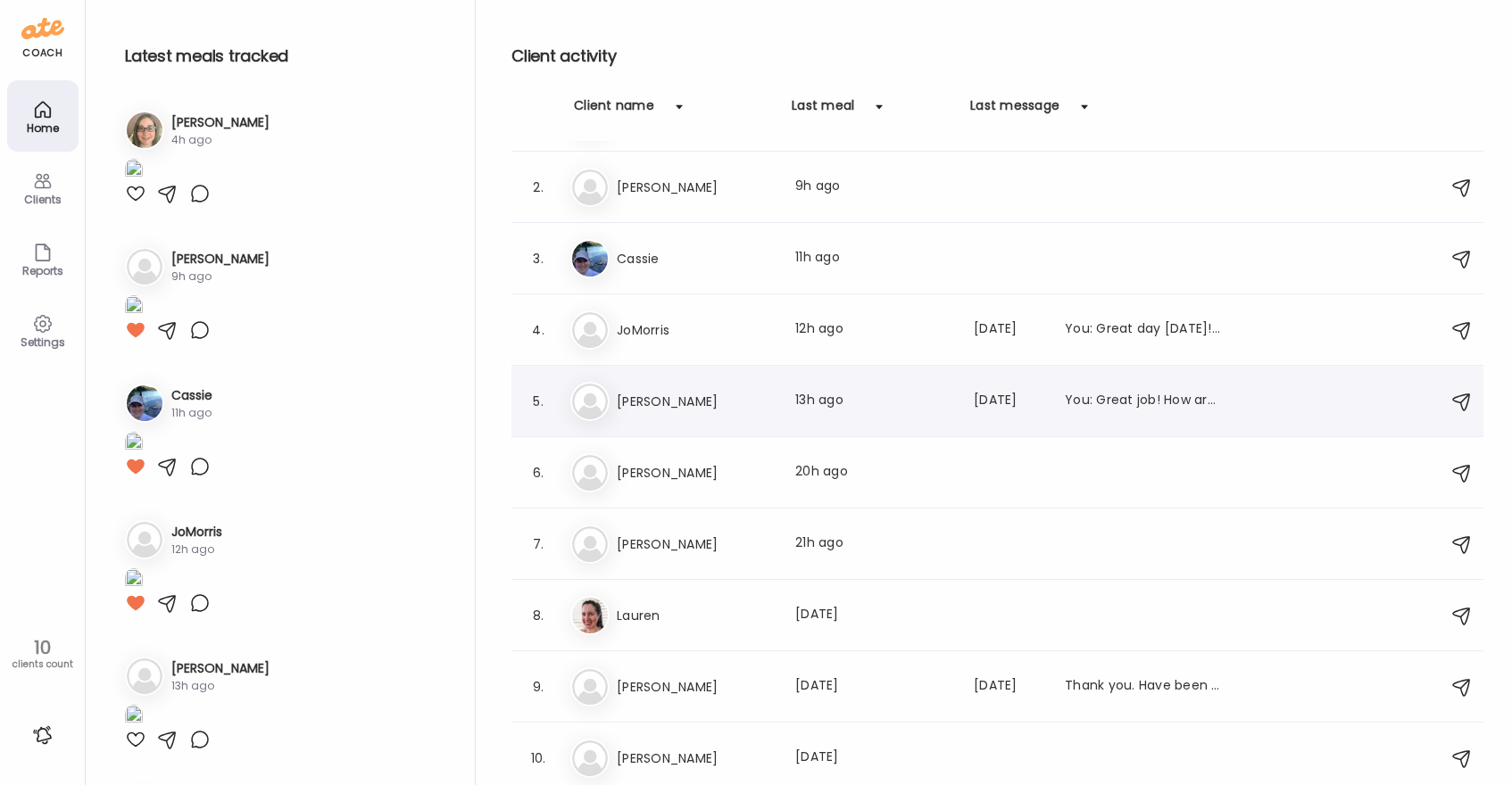
click at [715, 400] on h3 "[PERSON_NAME]" at bounding box center [695, 401] width 157 height 21
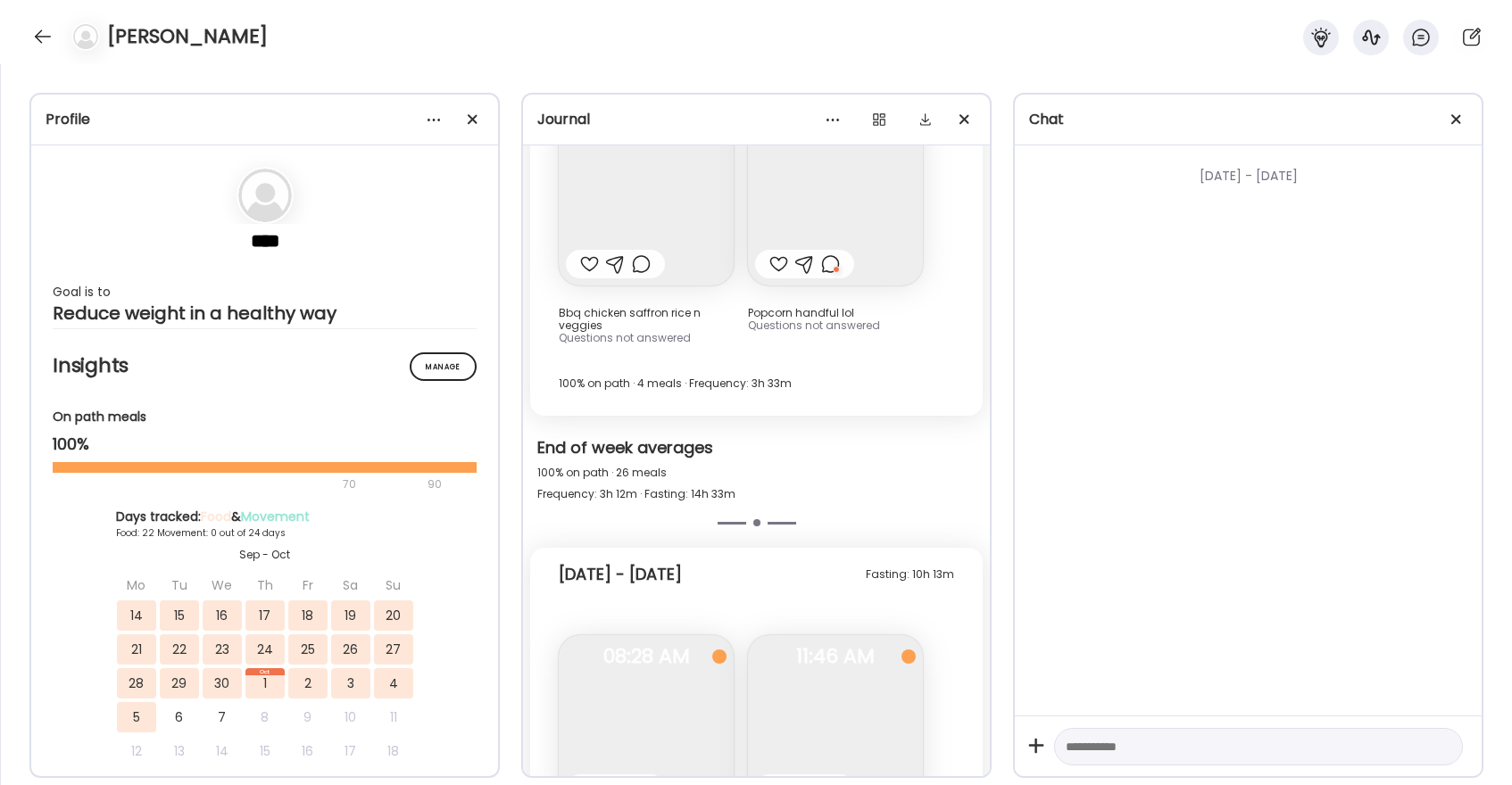
scroll to position [18530, 0]
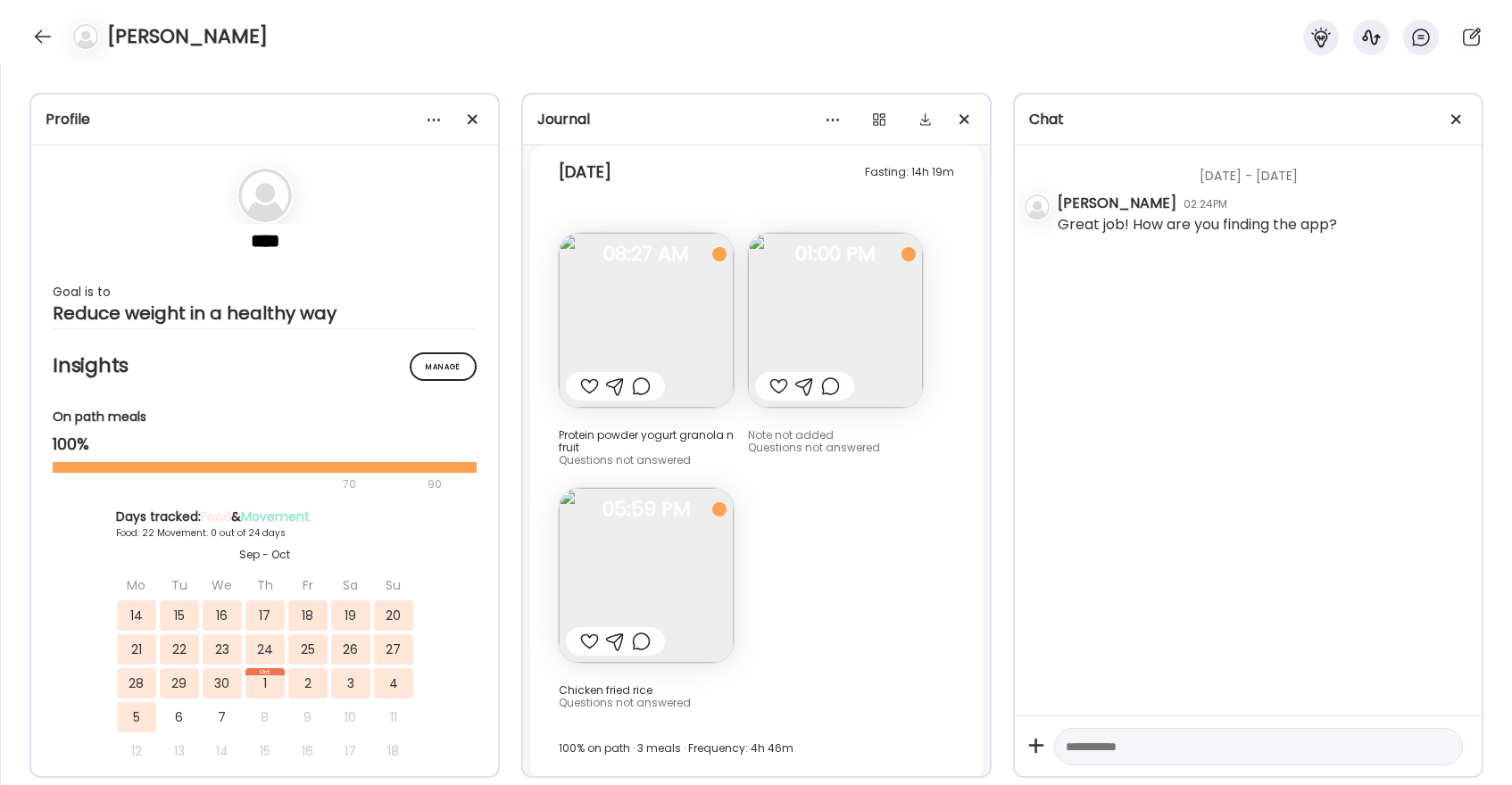
click at [592, 631] on div at bounding box center [589, 641] width 19 height 21
click at [591, 378] on div at bounding box center [589, 386] width 19 height 21
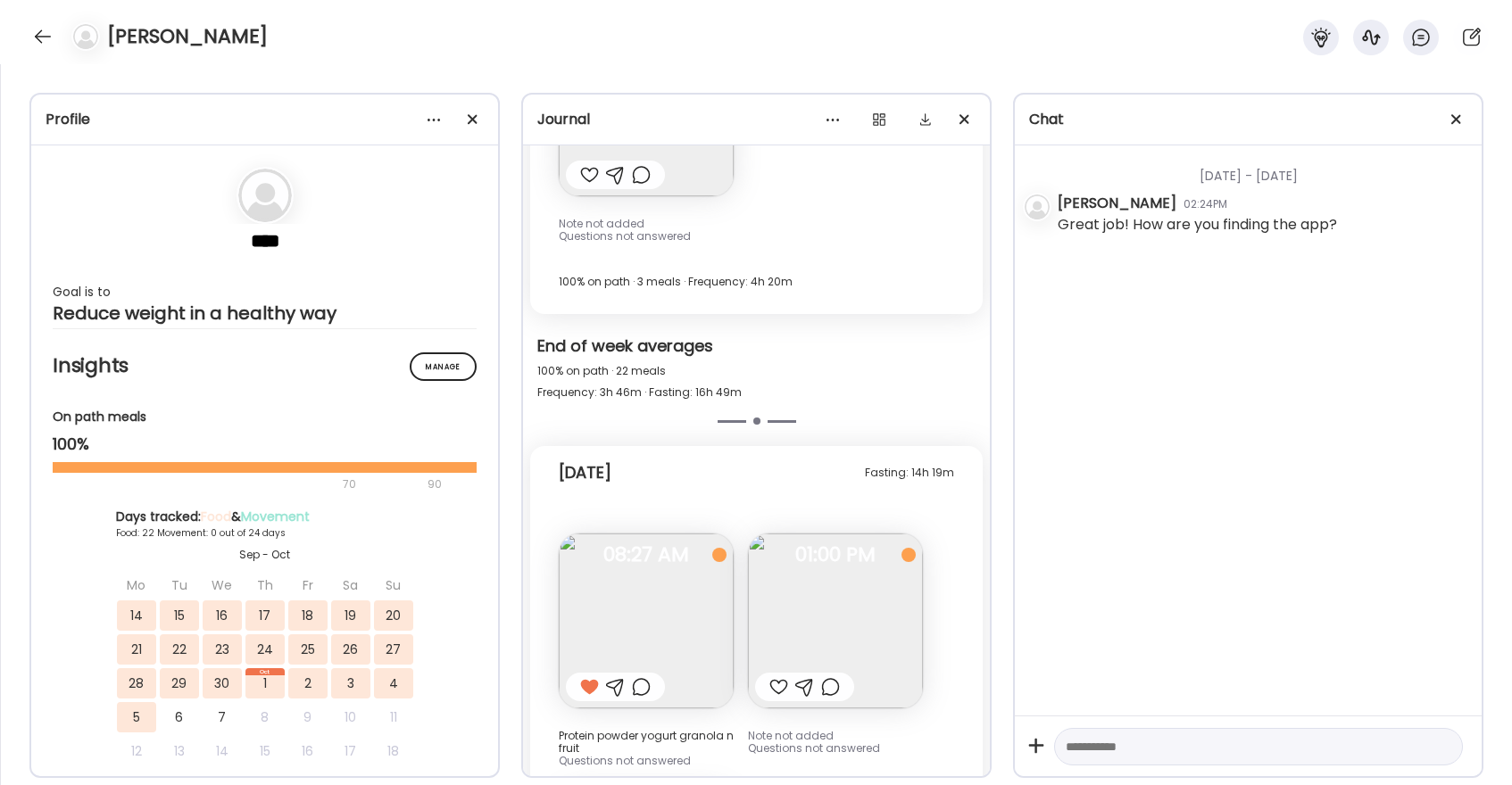
scroll to position [18226, 0]
click at [778, 680] on div at bounding box center [779, 690] width 19 height 21
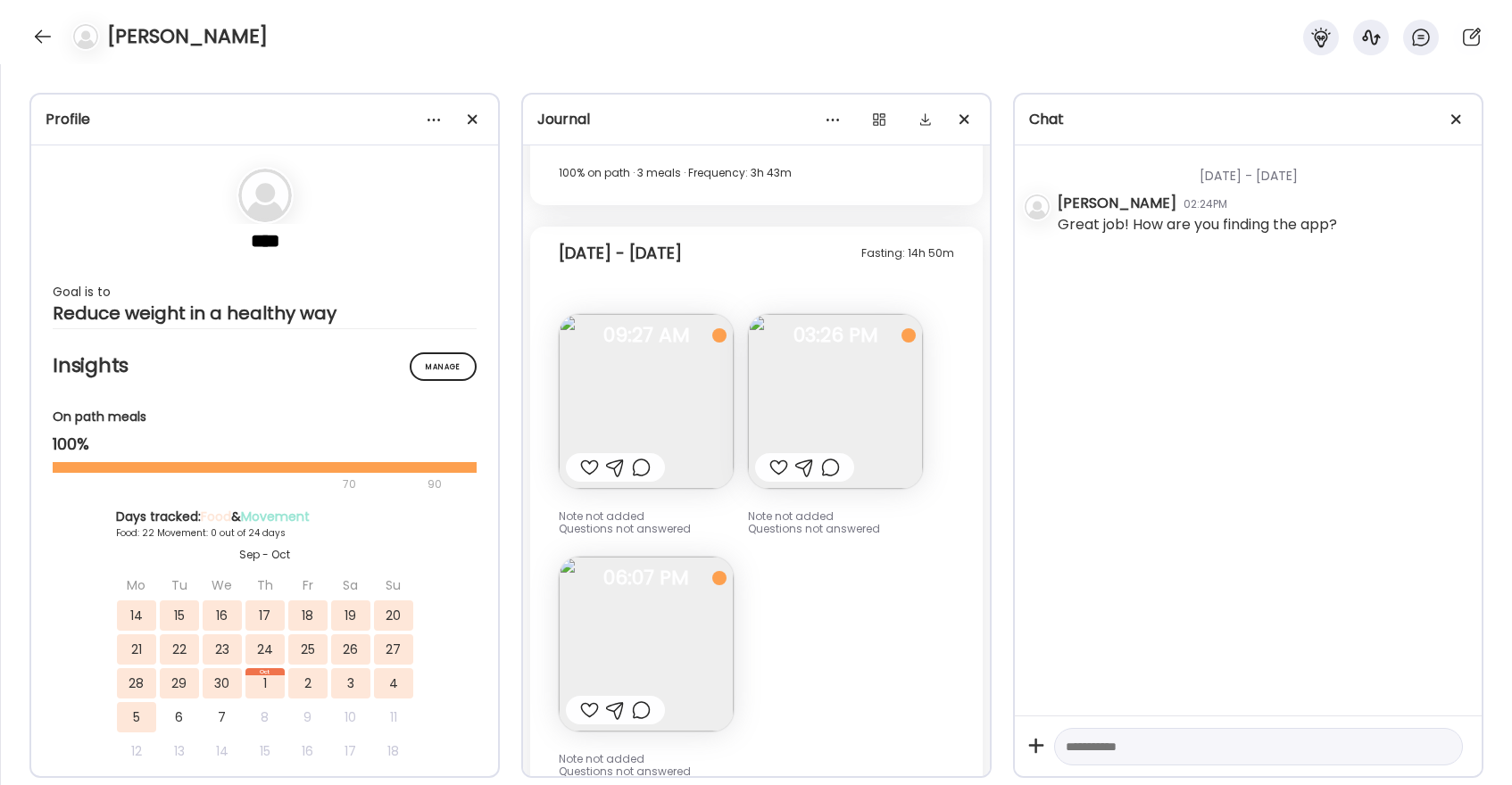
scroll to position [17665, 0]
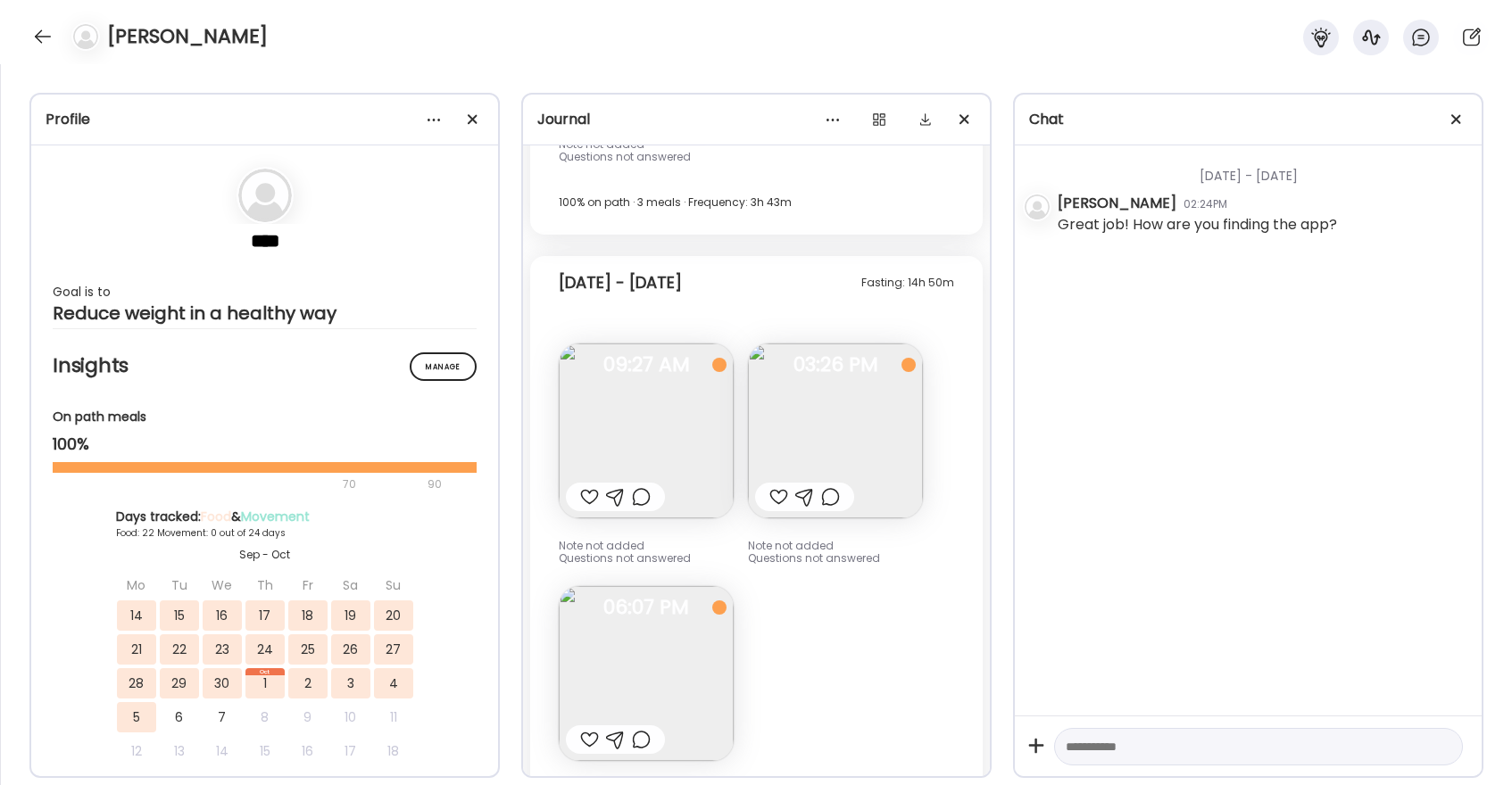
click at [590, 486] on div at bounding box center [589, 496] width 19 height 21
click at [654, 634] on img at bounding box center [647, 674] width 175 height 175
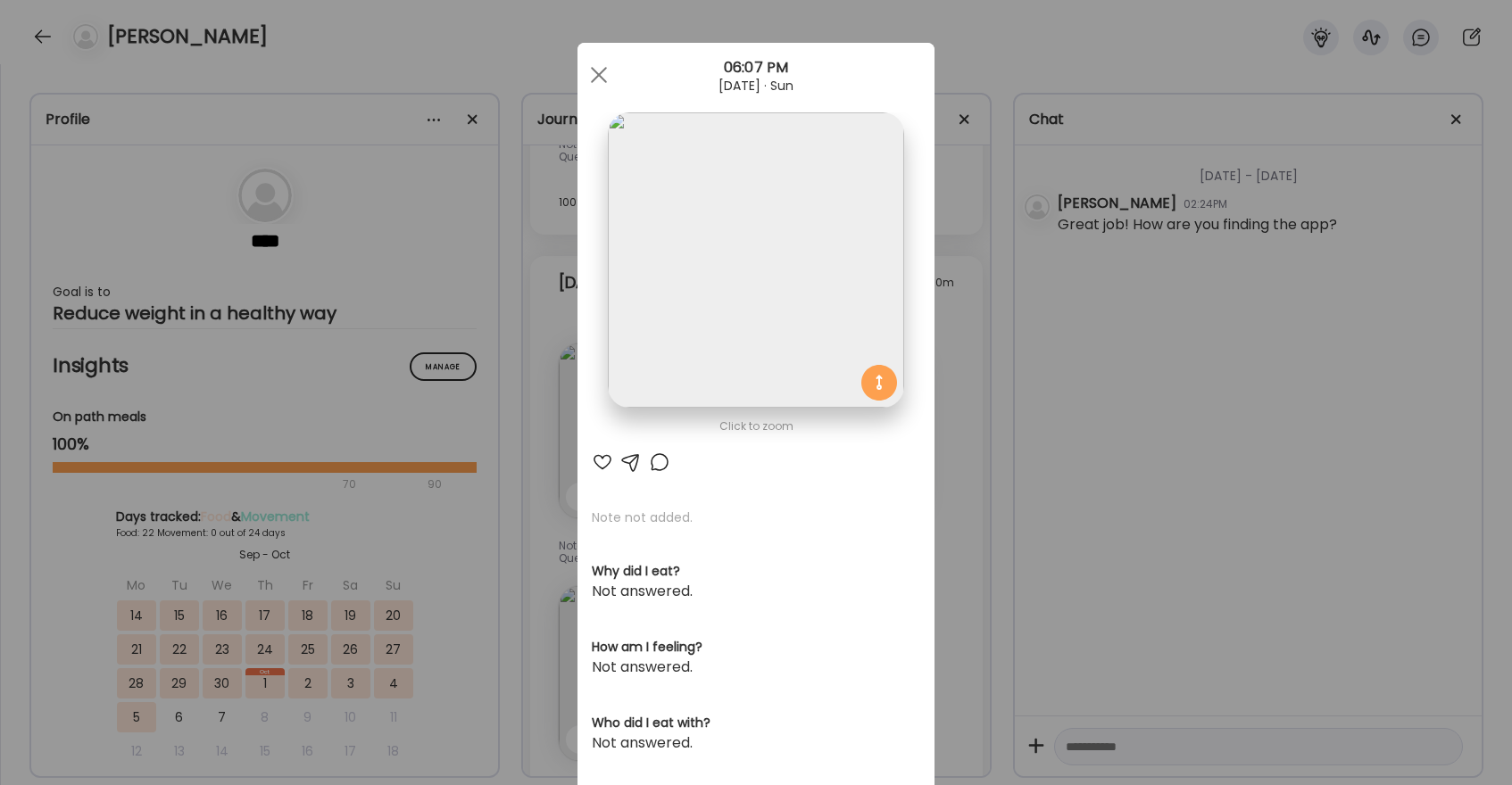
click at [603, 460] on div at bounding box center [602, 461] width 21 height 21
click at [598, 73] on span at bounding box center [599, 75] width 16 height 16
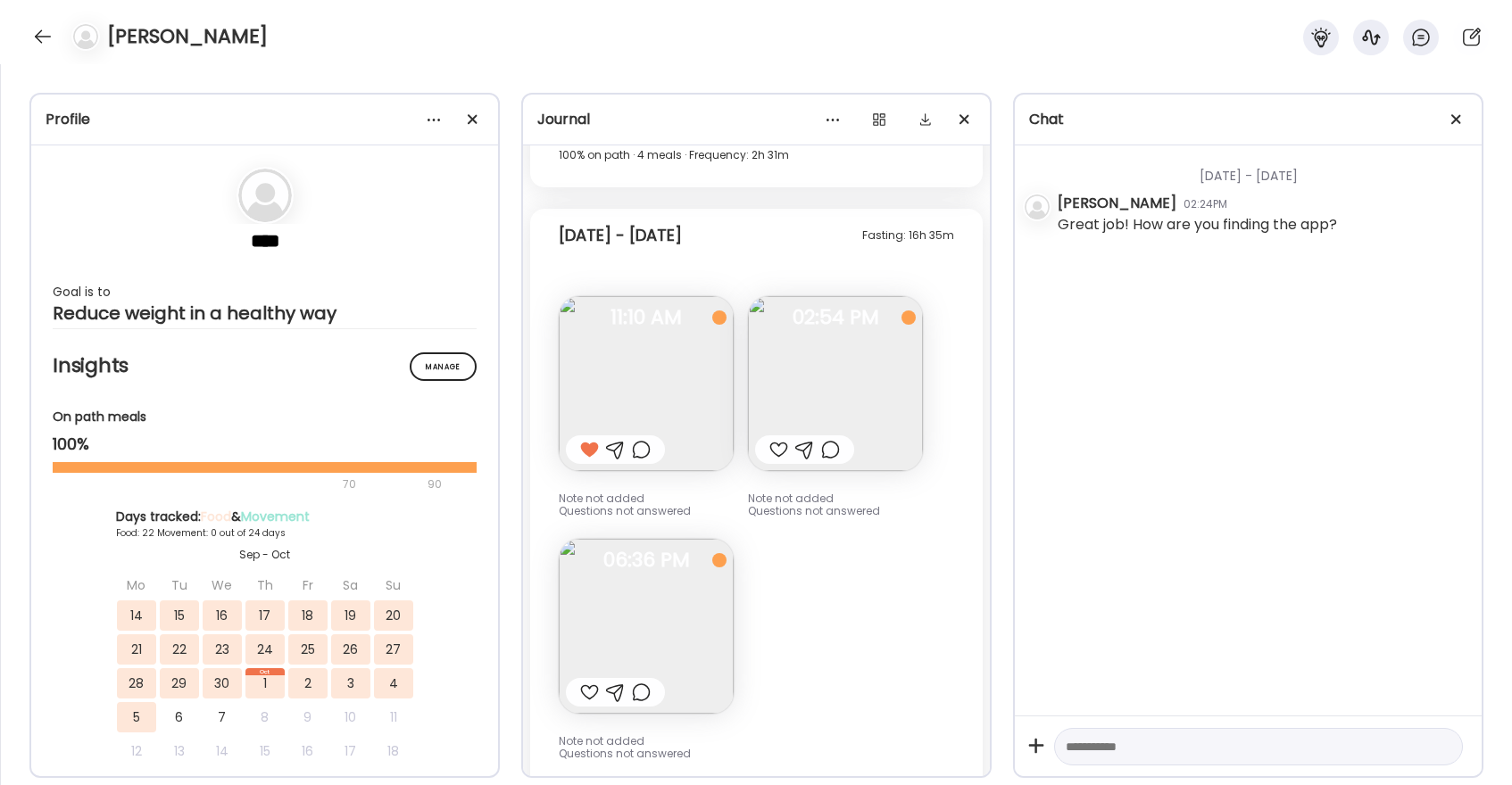
scroll to position [17058, 0]
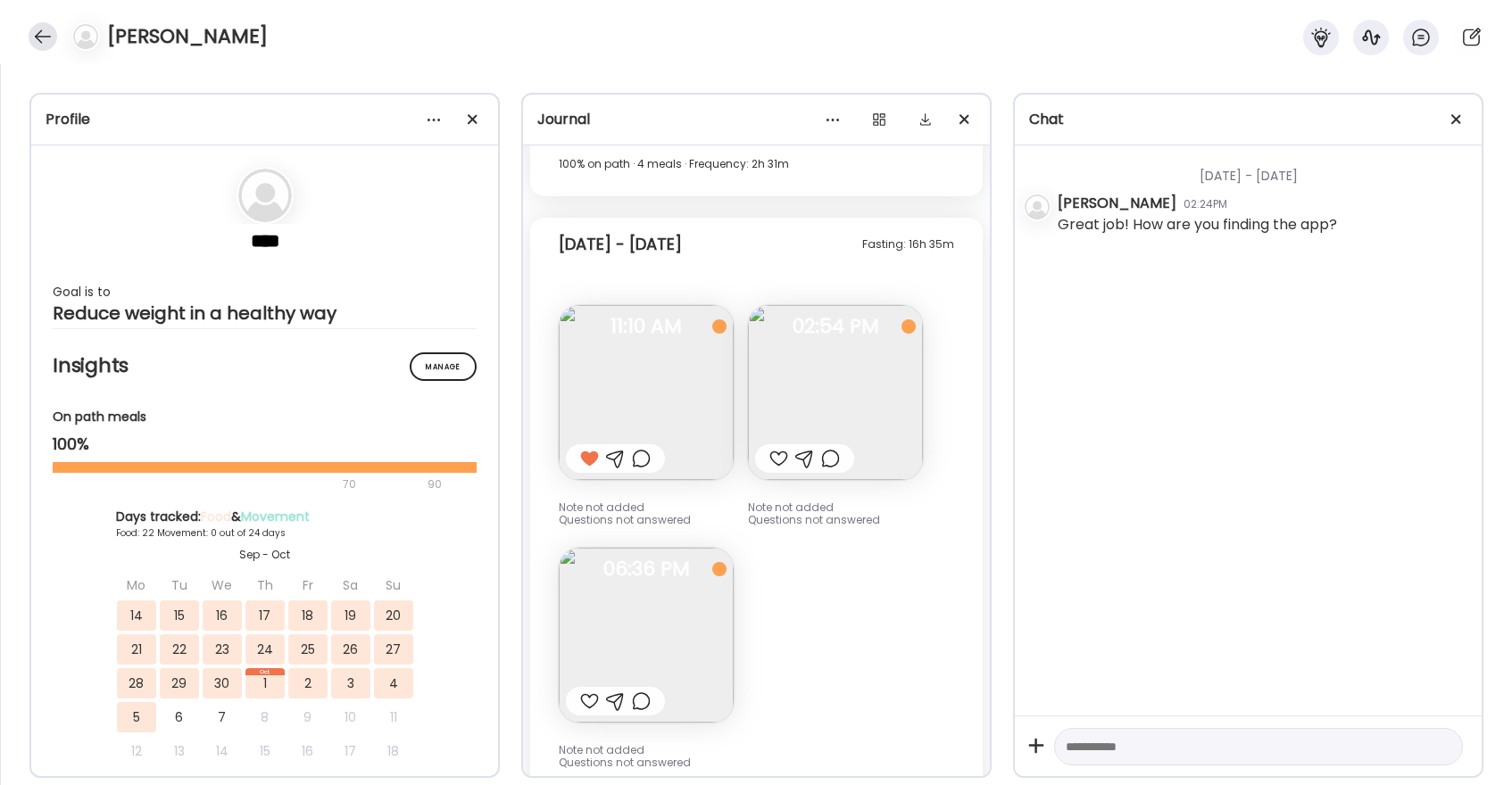
click at [53, 39] on div at bounding box center [42, 36] width 28 height 28
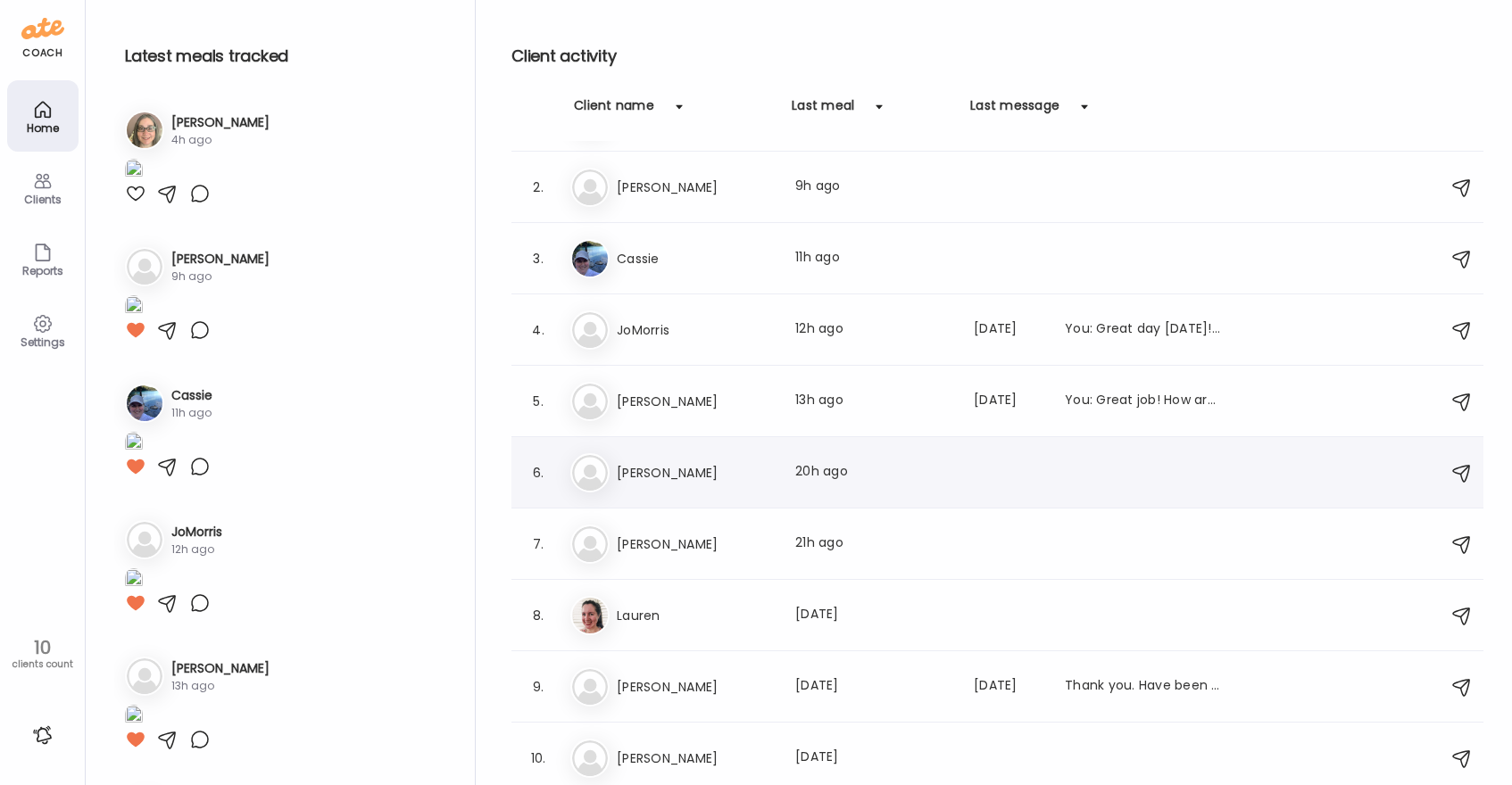
click at [743, 458] on div "So [PERSON_NAME] Last meal: 20h ago" at bounding box center [999, 472] width 860 height 39
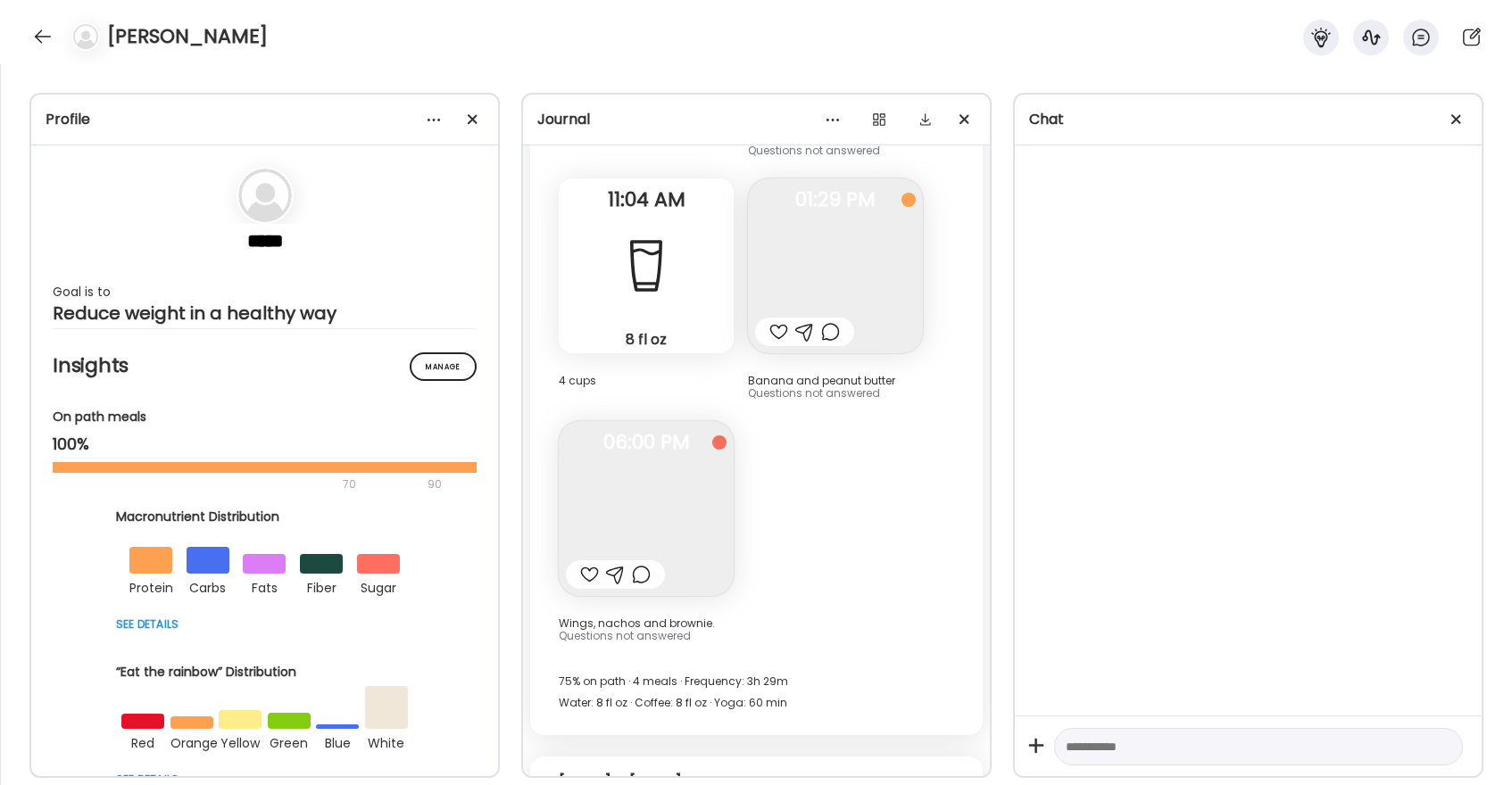
scroll to position [31430, 0]
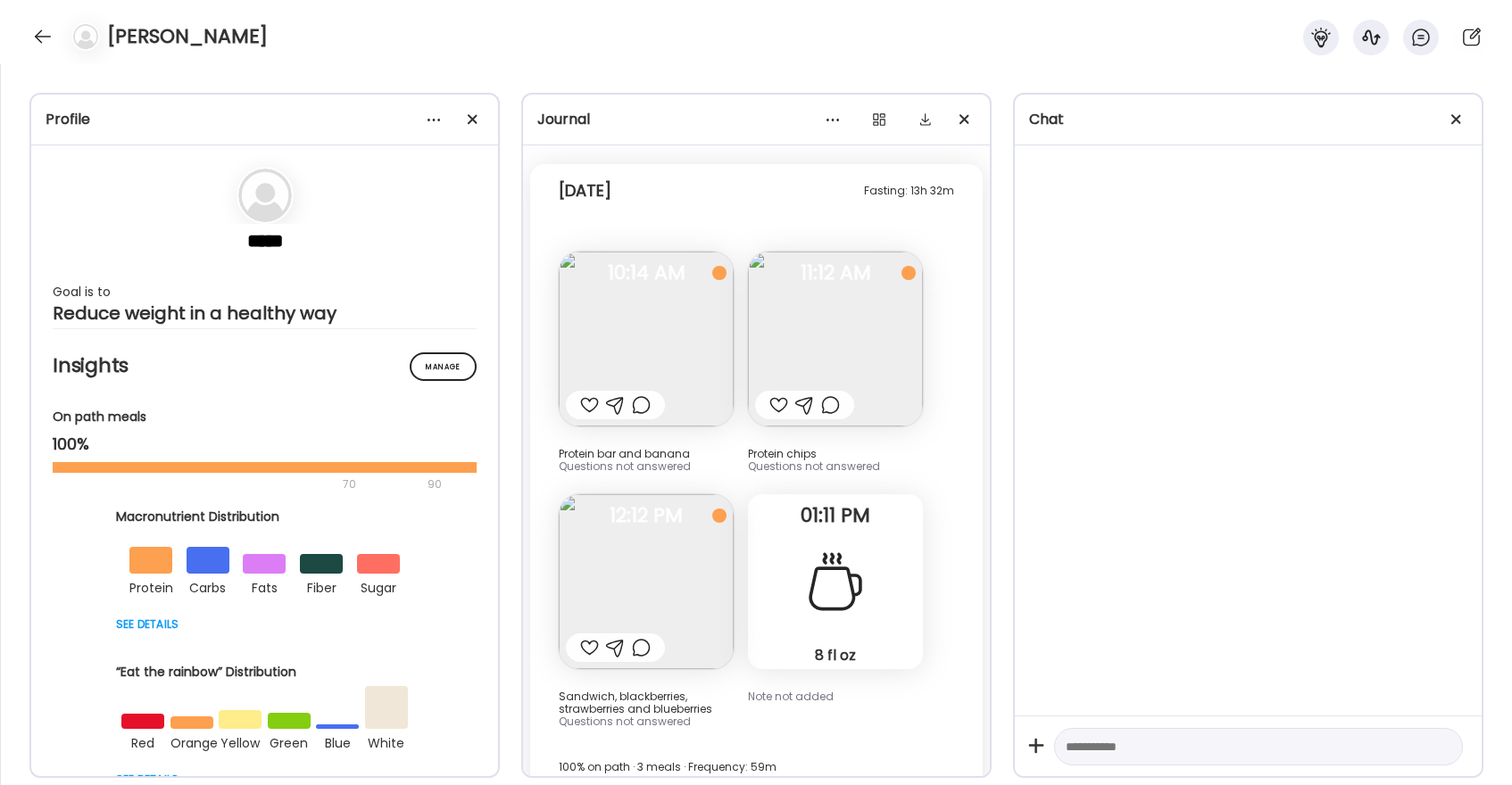
click at [594, 637] on div at bounding box center [589, 647] width 19 height 21
click at [594, 395] on div at bounding box center [589, 405] width 19 height 21
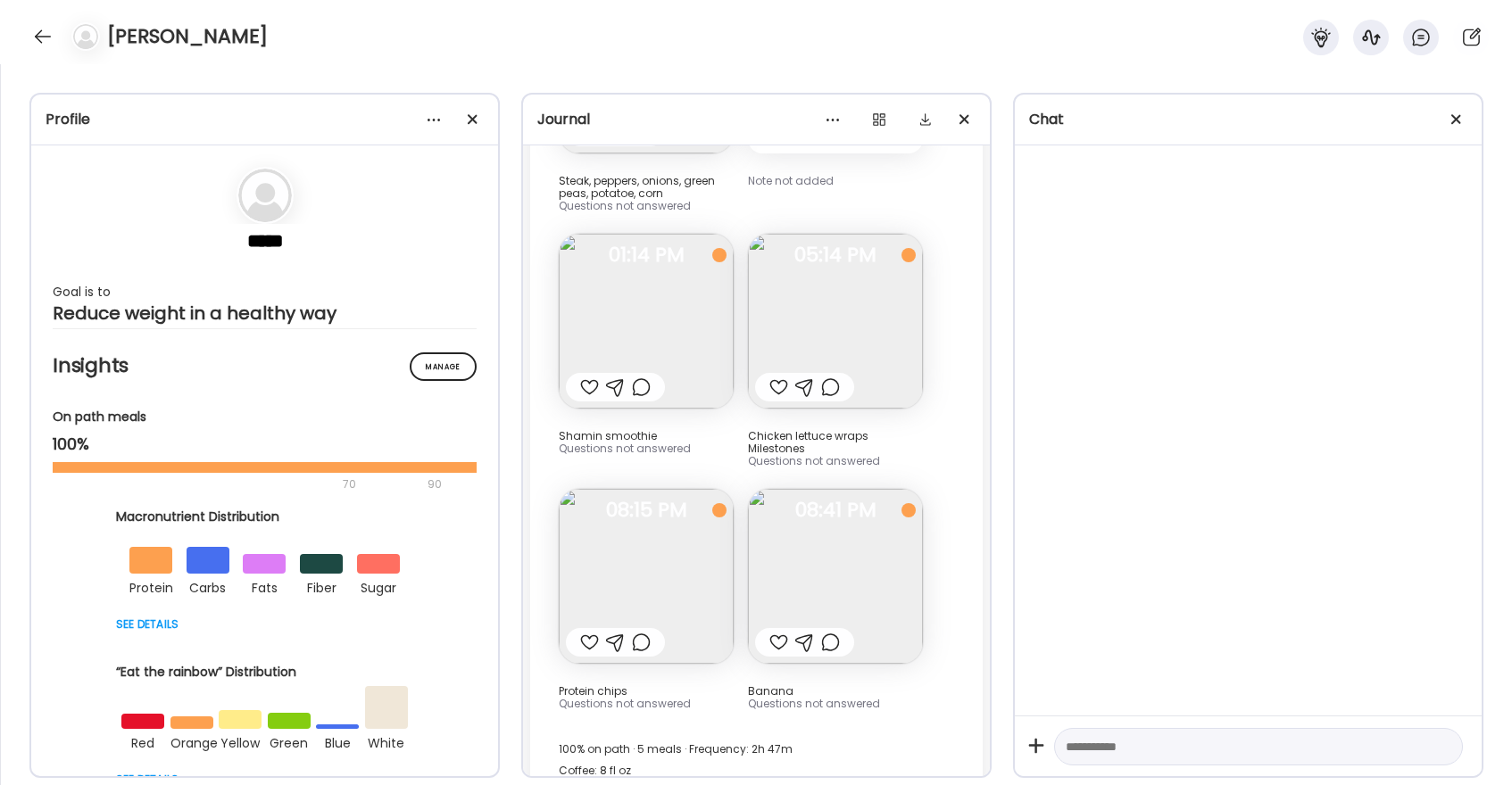
scroll to position [30613, 0]
click at [778, 380] on div at bounding box center [779, 390] width 19 height 21
click at [595, 380] on div at bounding box center [589, 390] width 19 height 21
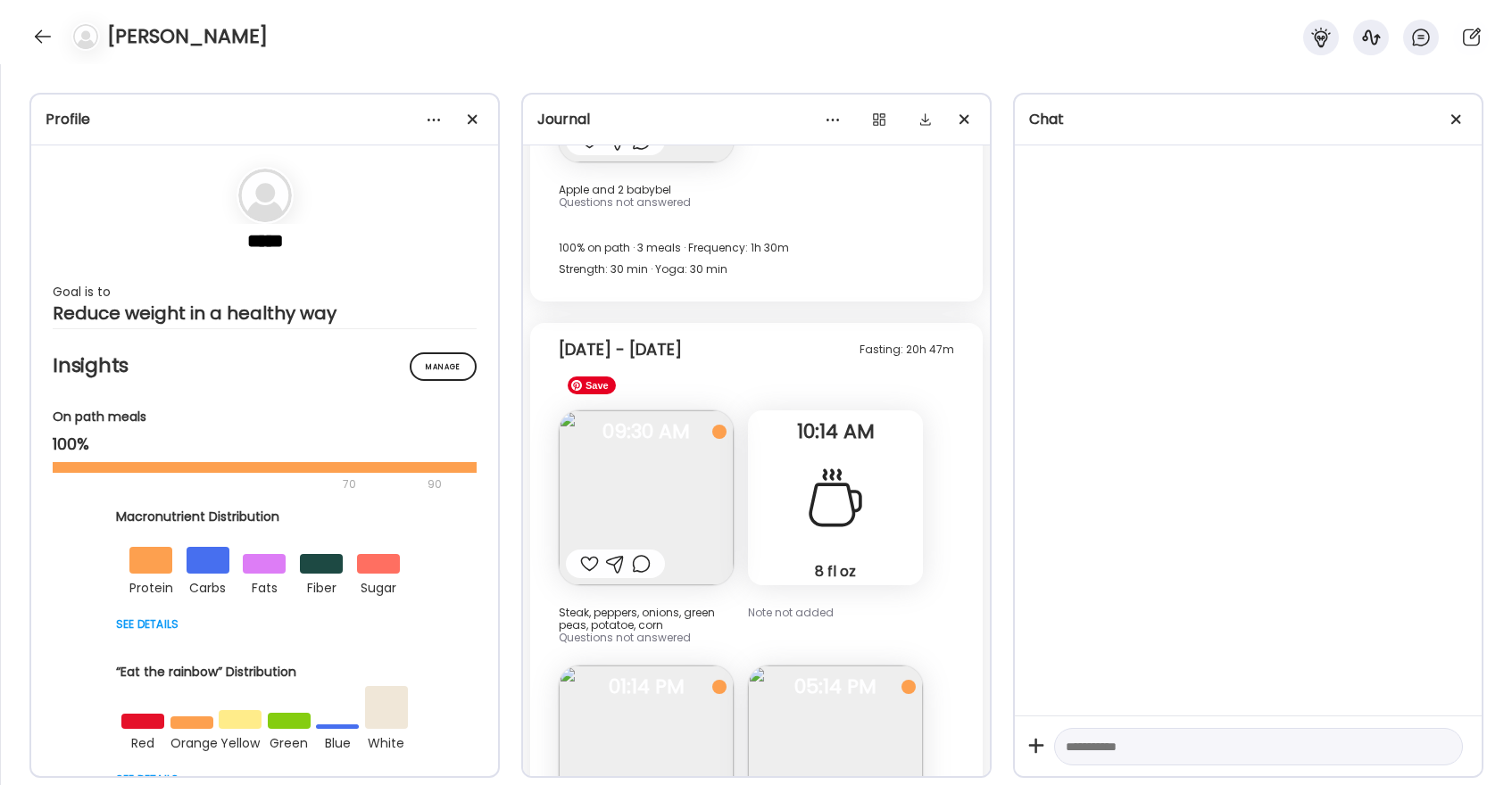
scroll to position [30115, 0]
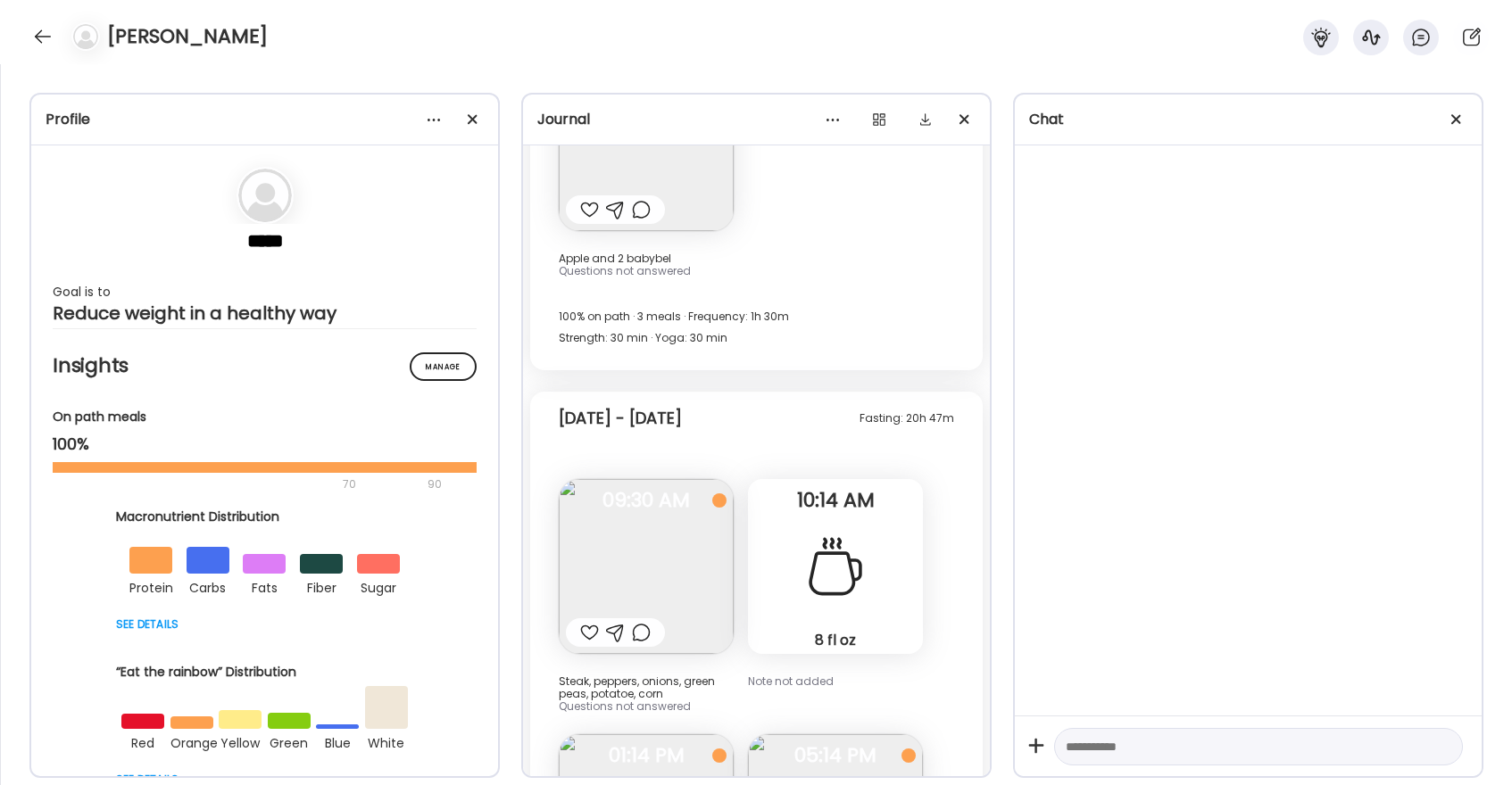
click at [586, 622] on div at bounding box center [589, 632] width 19 height 21
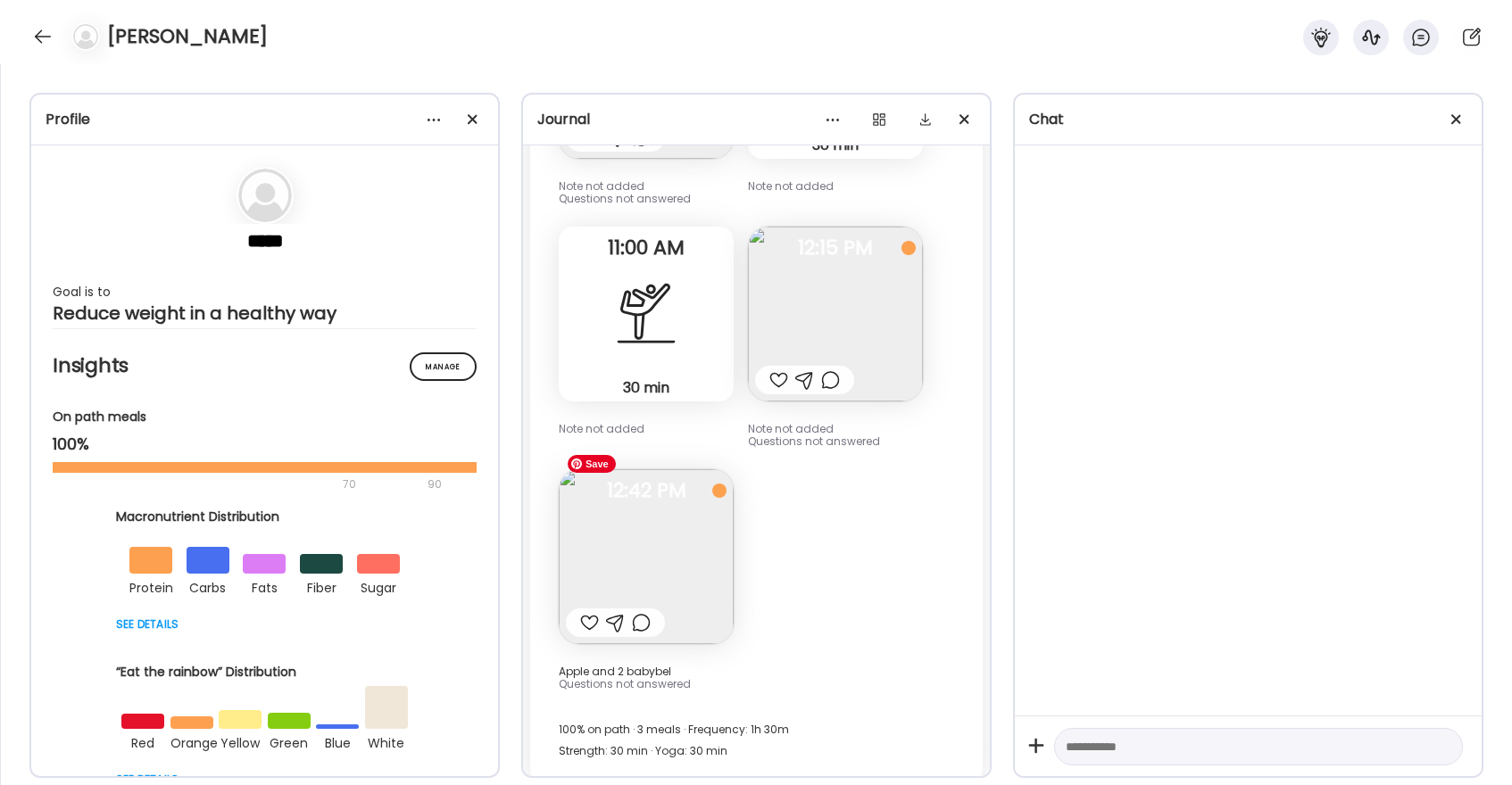
scroll to position [29678, 0]
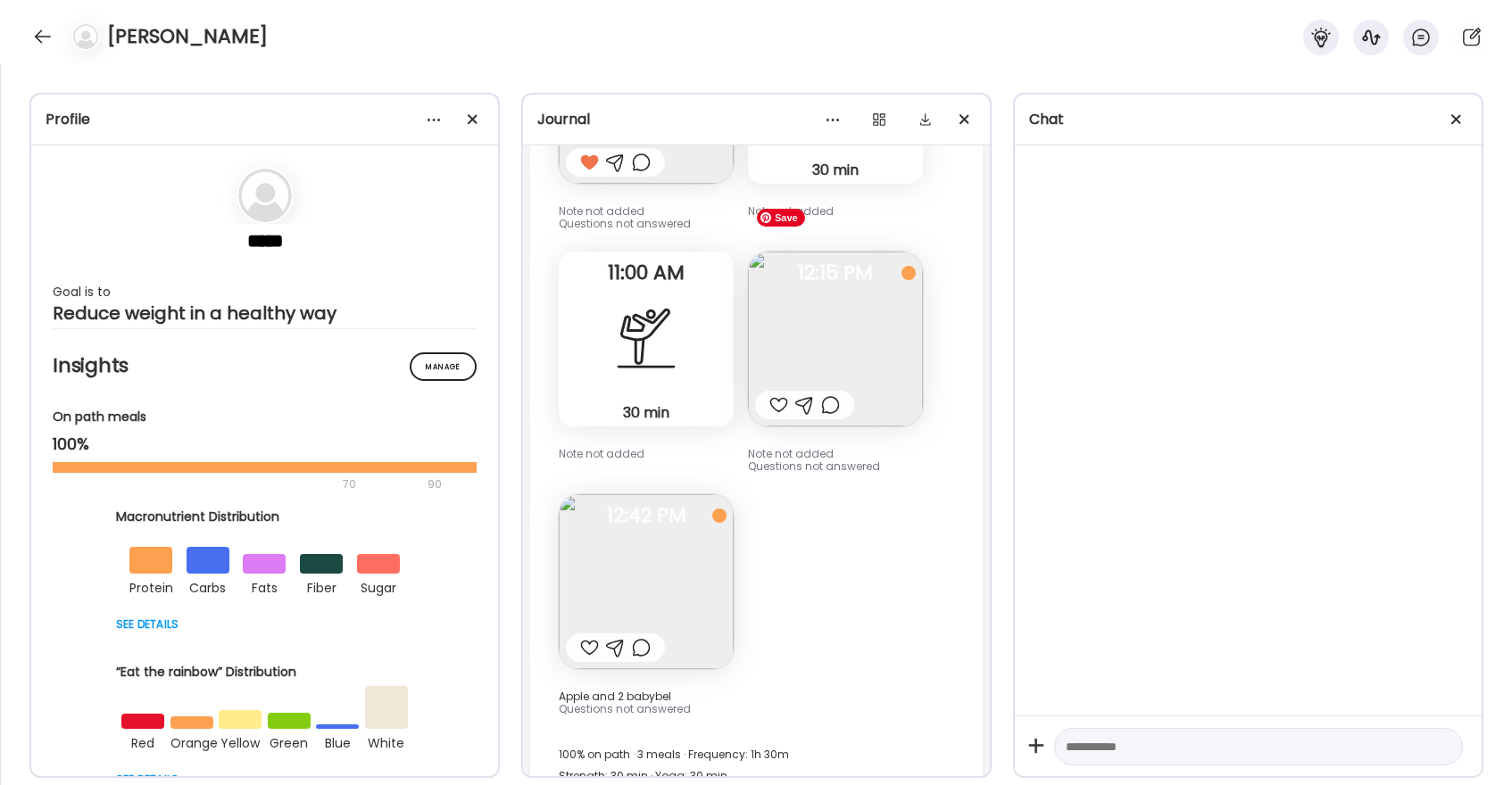
click at [778, 395] on div at bounding box center [779, 405] width 19 height 21
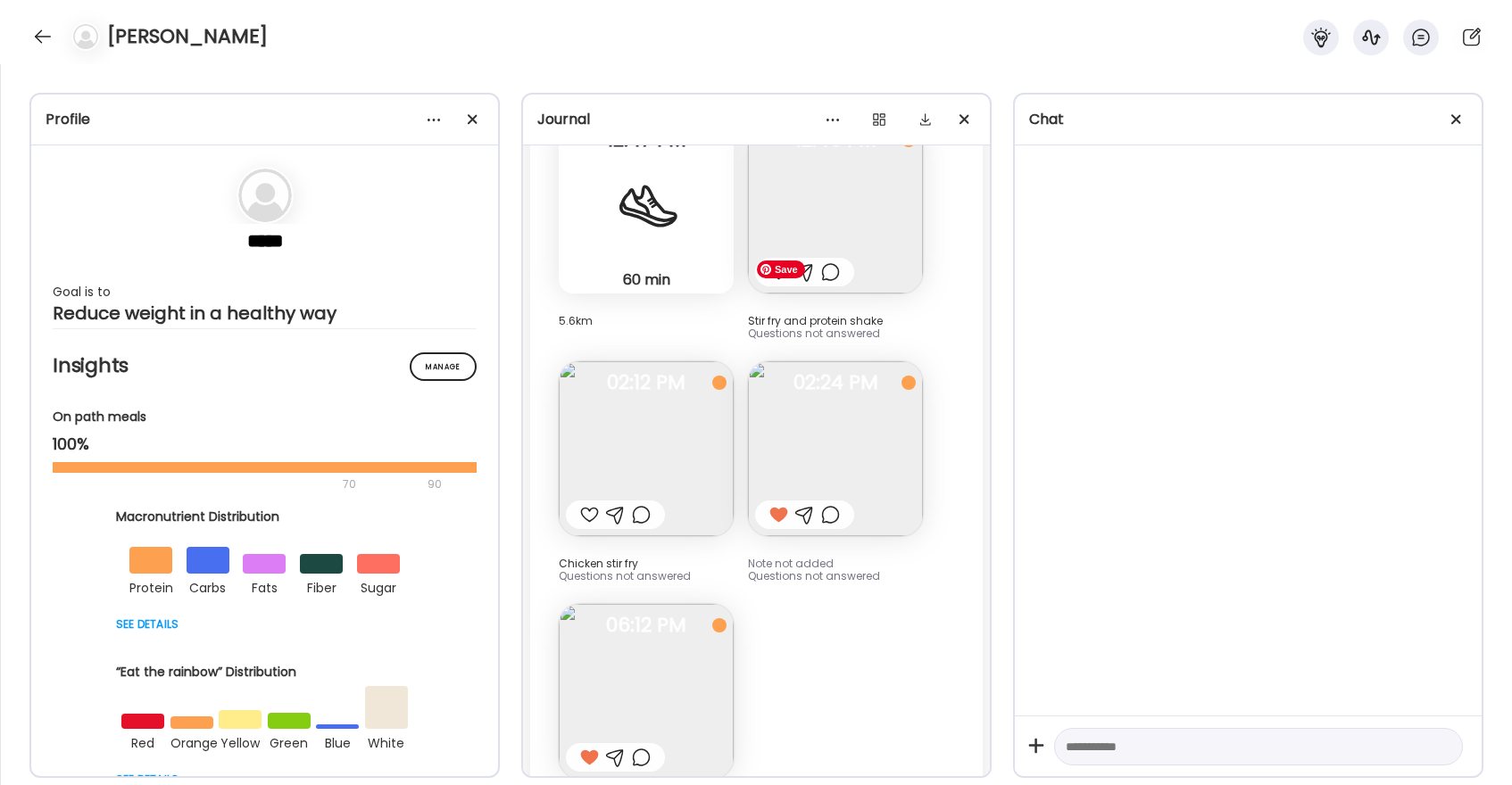
scroll to position [28626, 0]
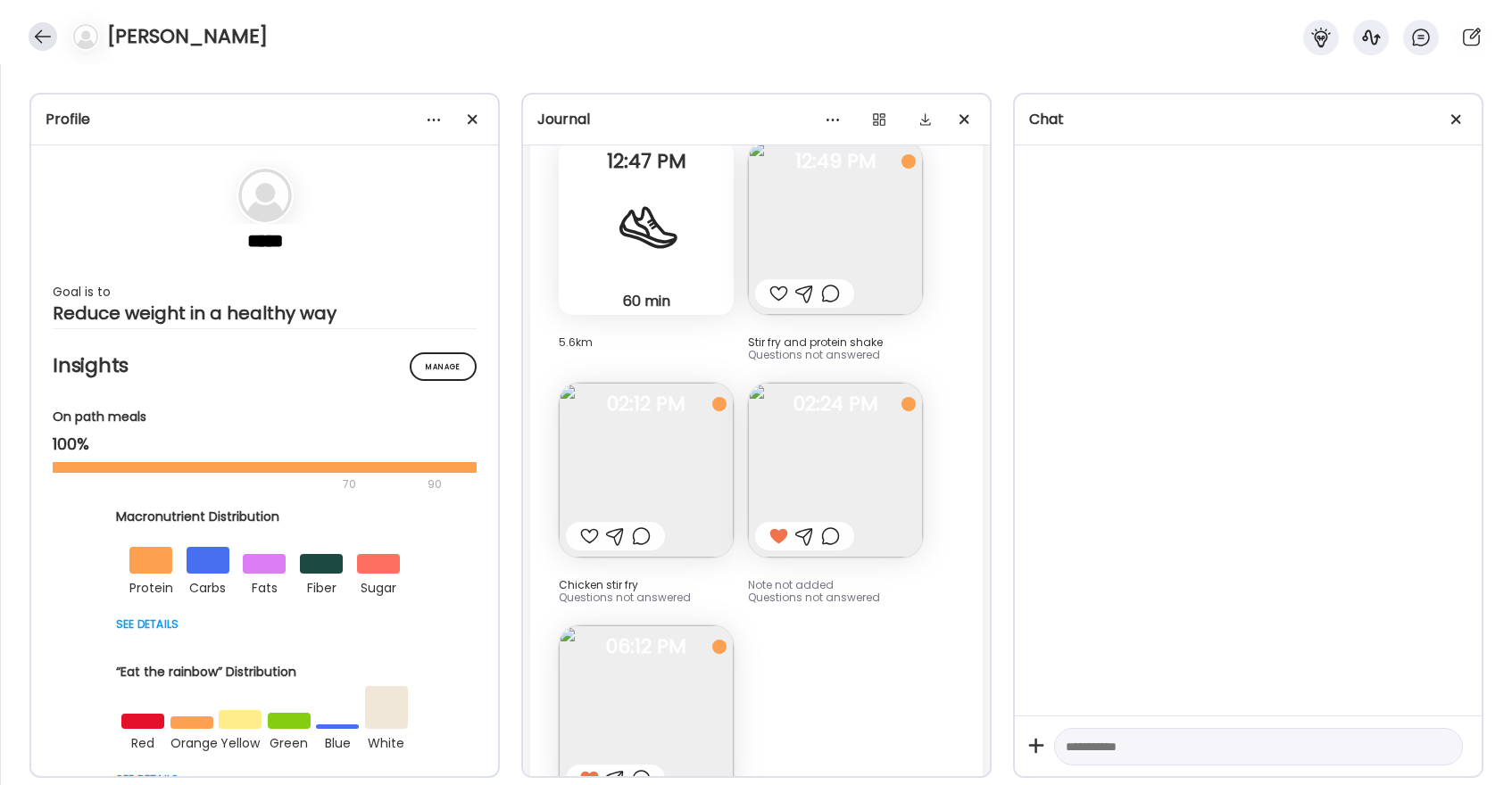
click at [48, 33] on div at bounding box center [42, 36] width 28 height 28
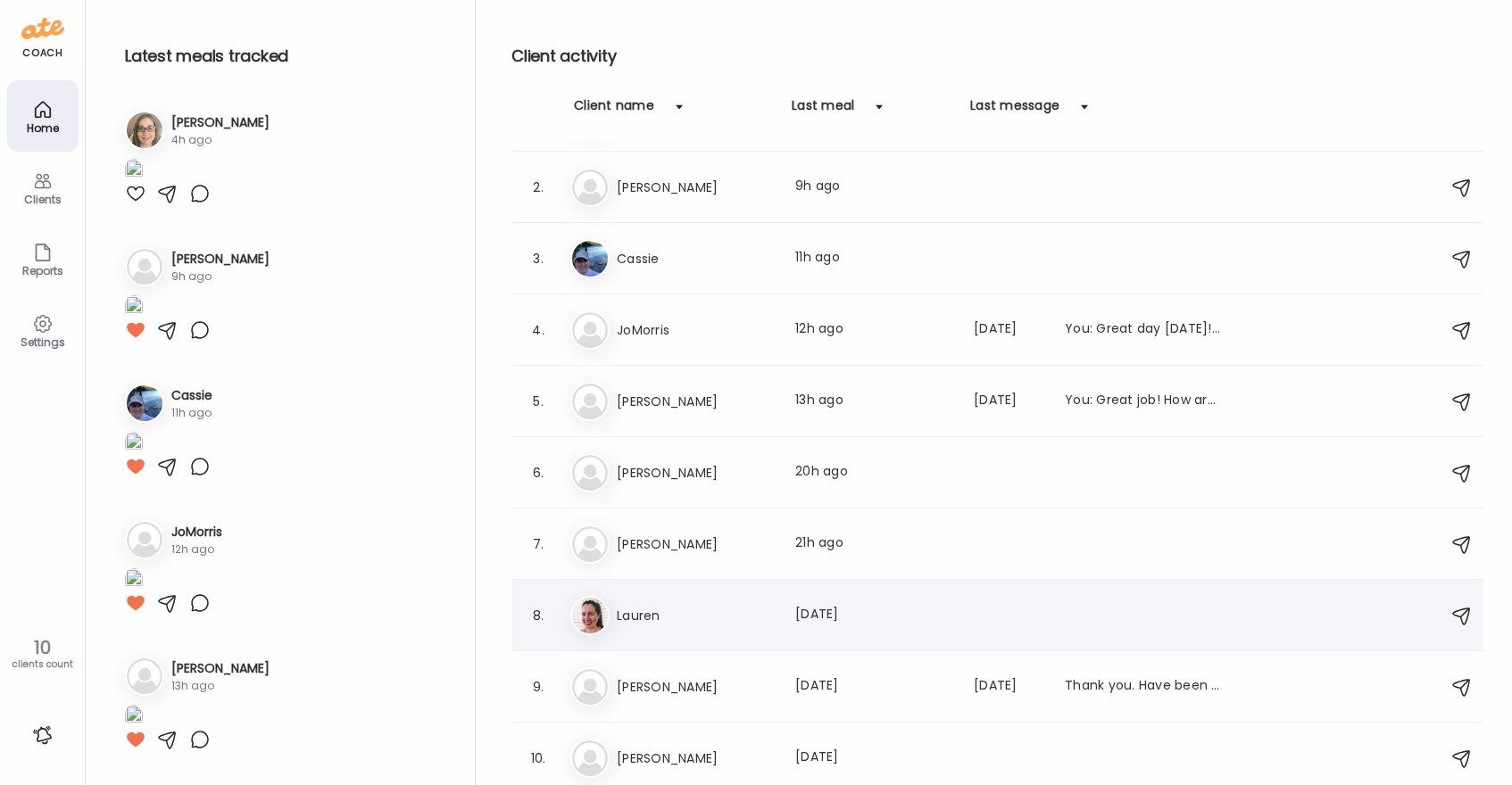
click at [674, 610] on h3 "Lauren" at bounding box center [695, 615] width 157 height 21
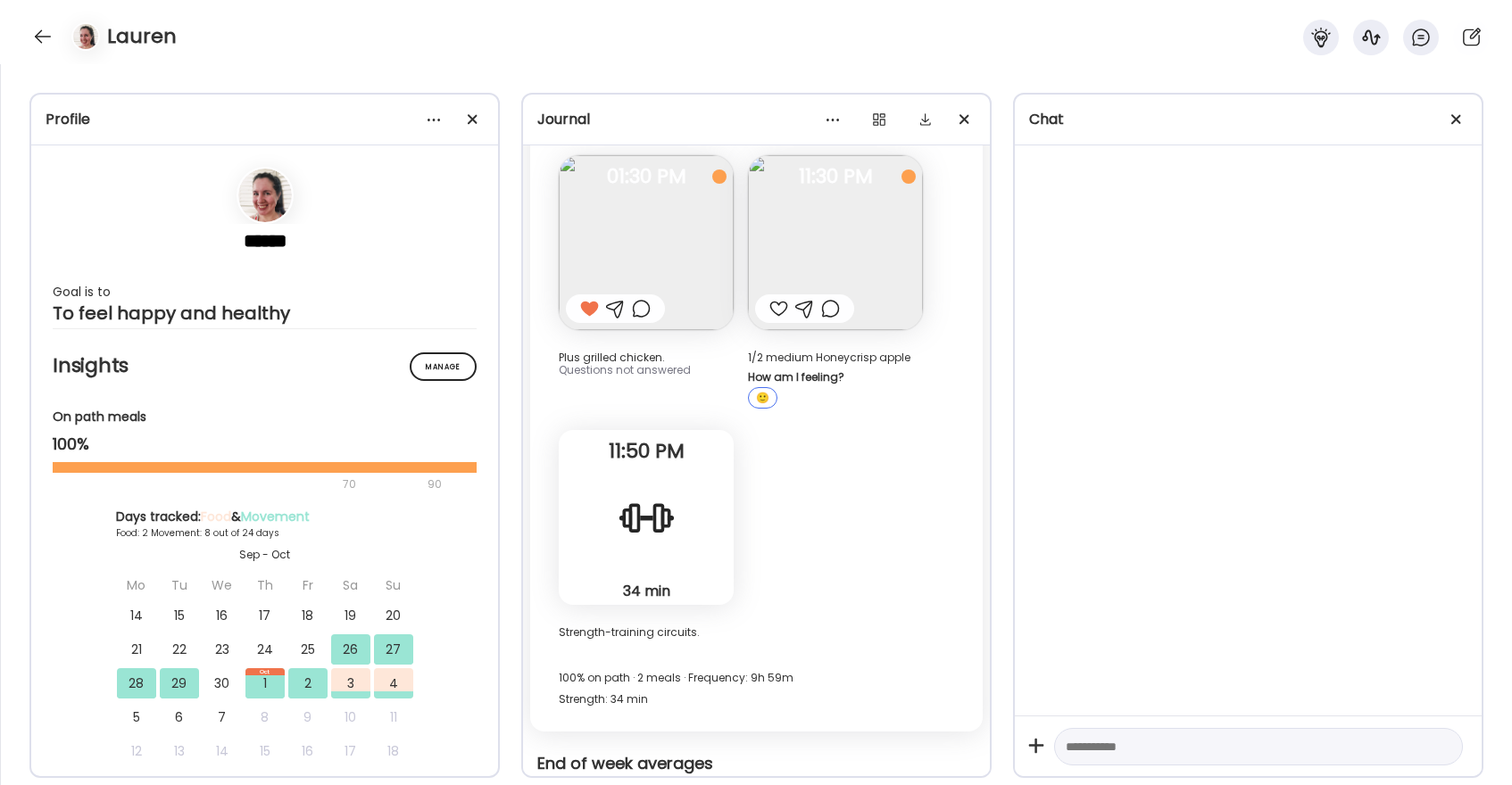
scroll to position [7333, 0]
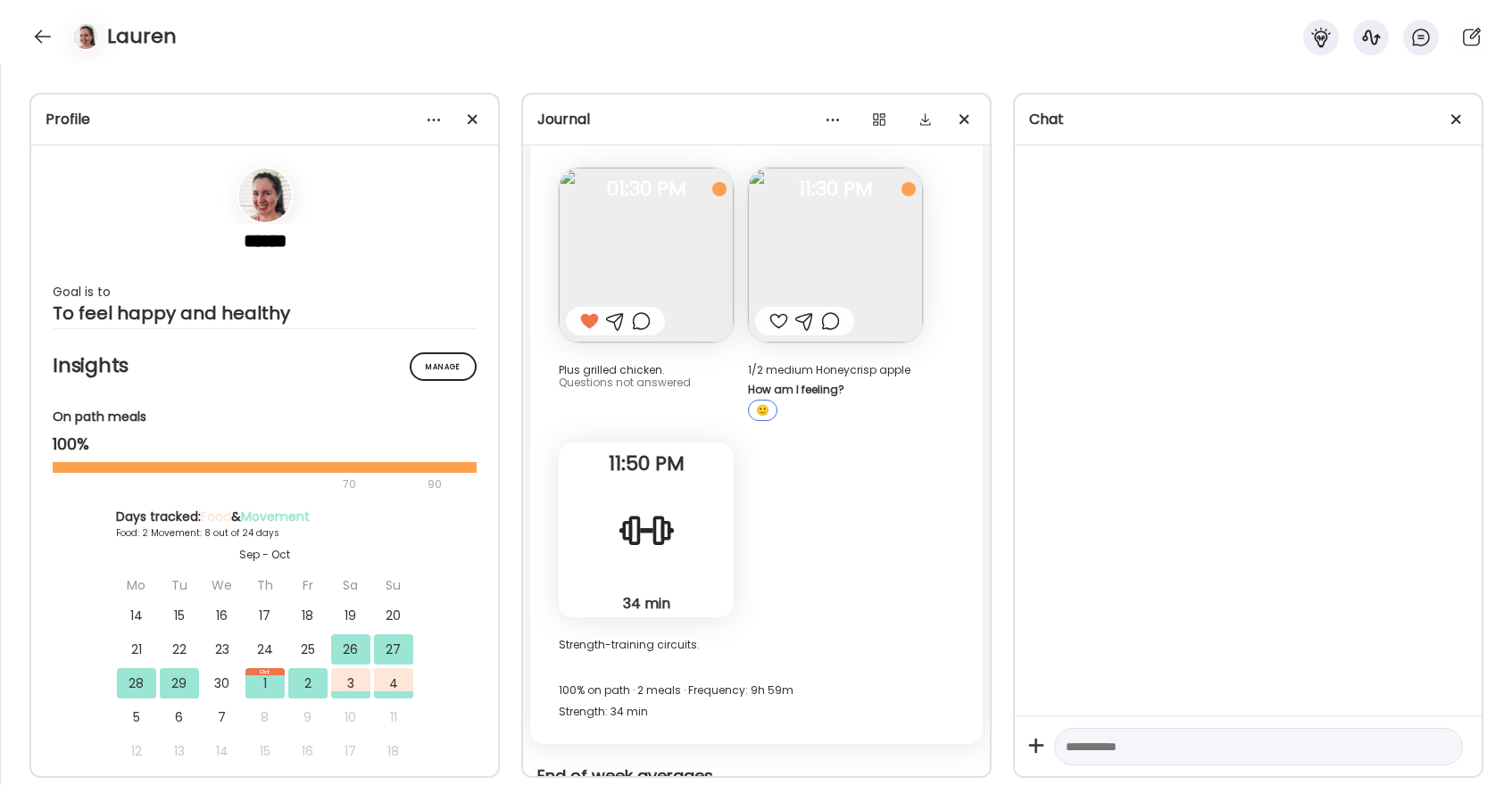
click at [769, 326] on div at bounding box center [804, 321] width 99 height 28
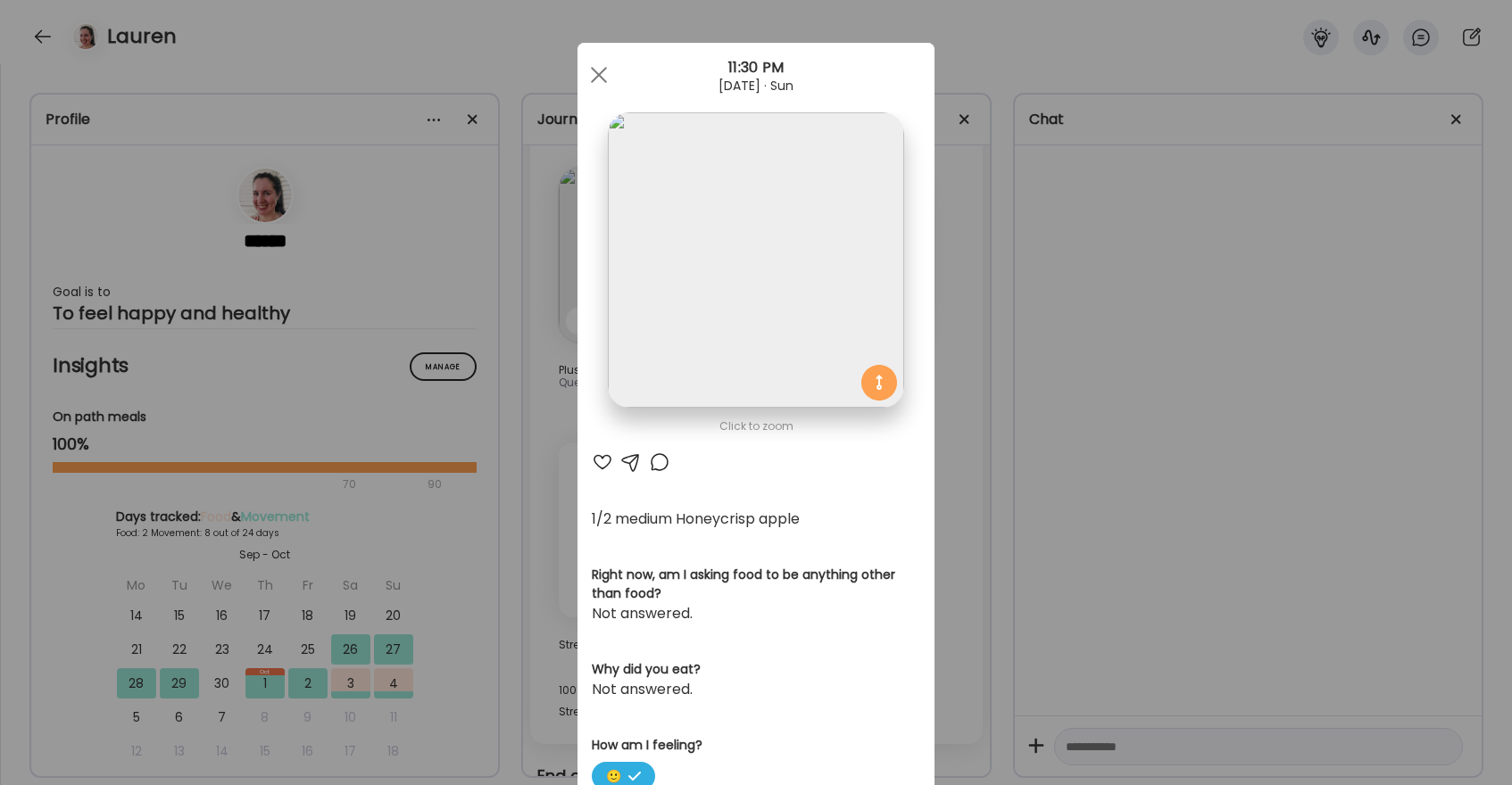
click at [604, 462] on div at bounding box center [602, 461] width 21 height 21
click at [598, 68] on div at bounding box center [598, 75] width 36 height 36
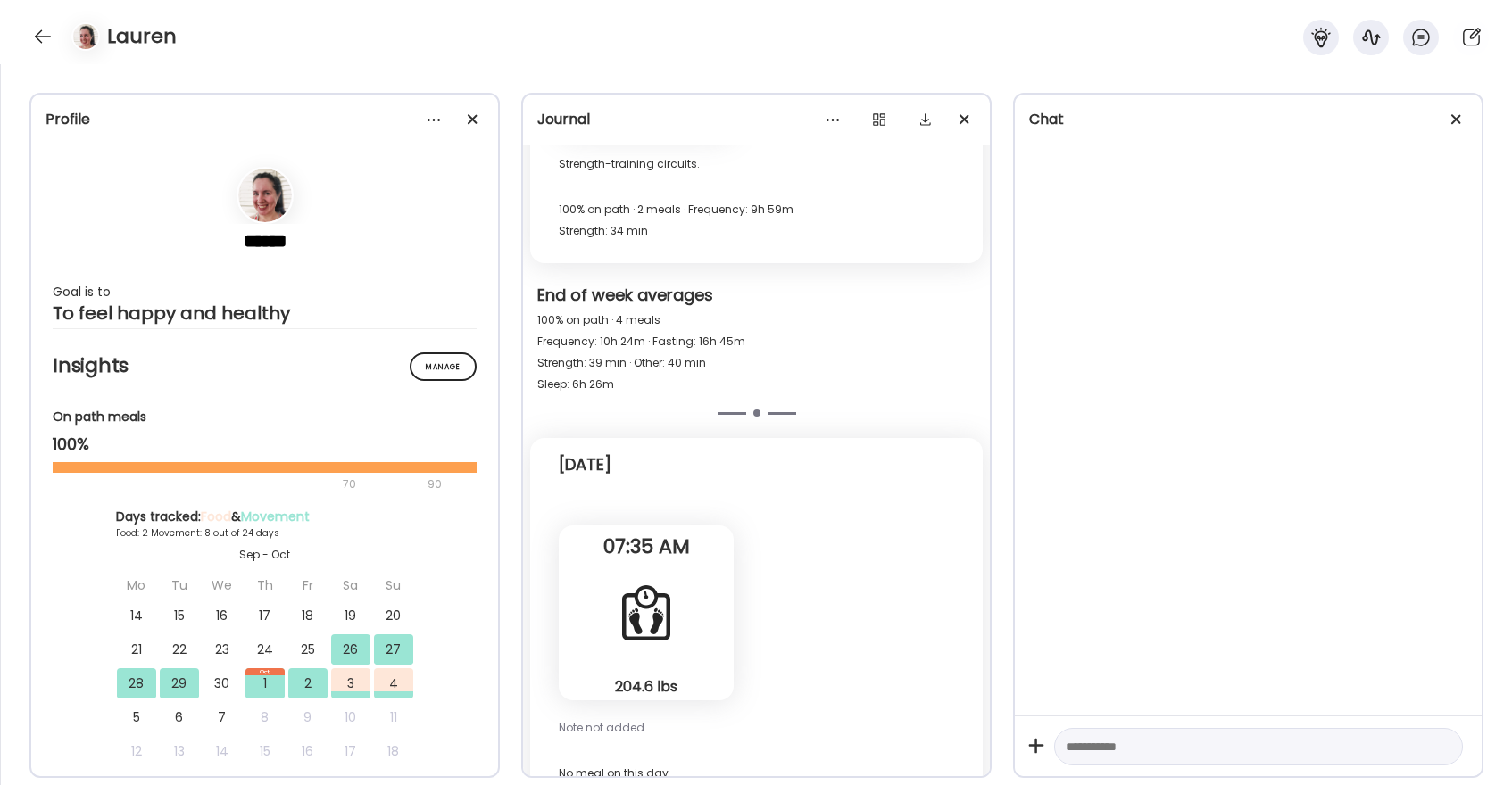
scroll to position [7834, 0]
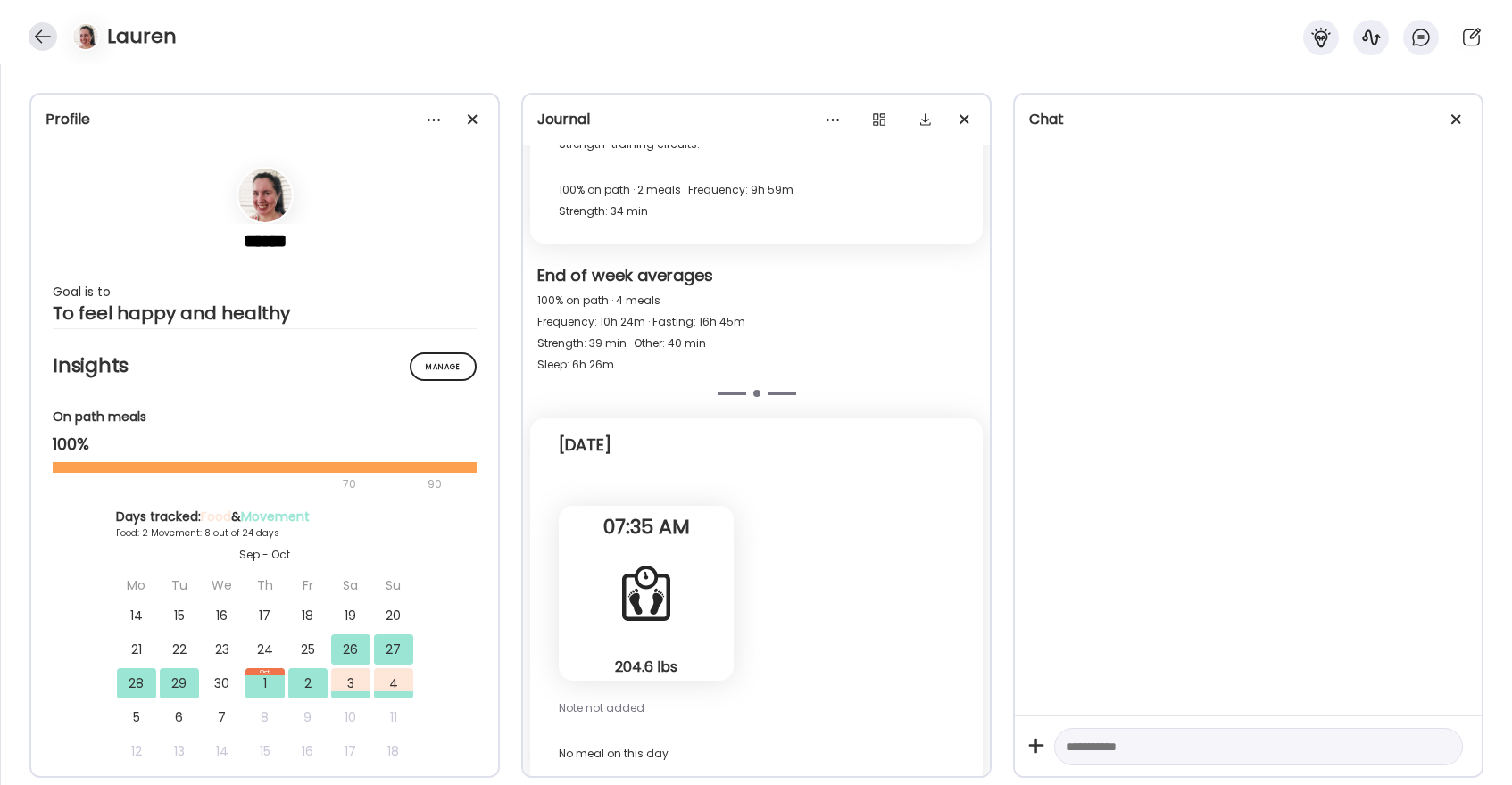
click at [44, 40] on div at bounding box center [42, 36] width 28 height 28
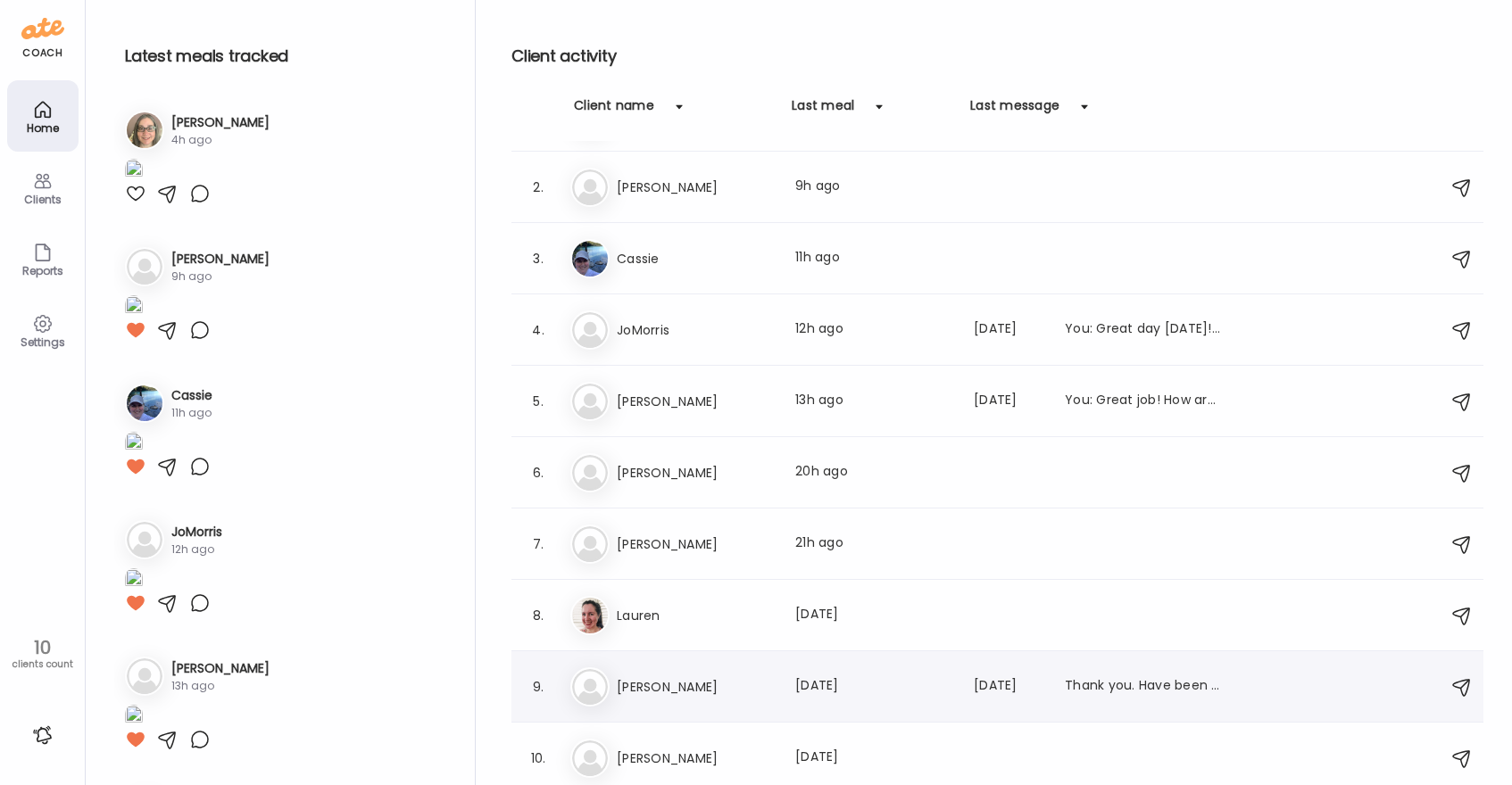
click at [767, 682] on h3 "[PERSON_NAME]" at bounding box center [695, 687] width 157 height 21
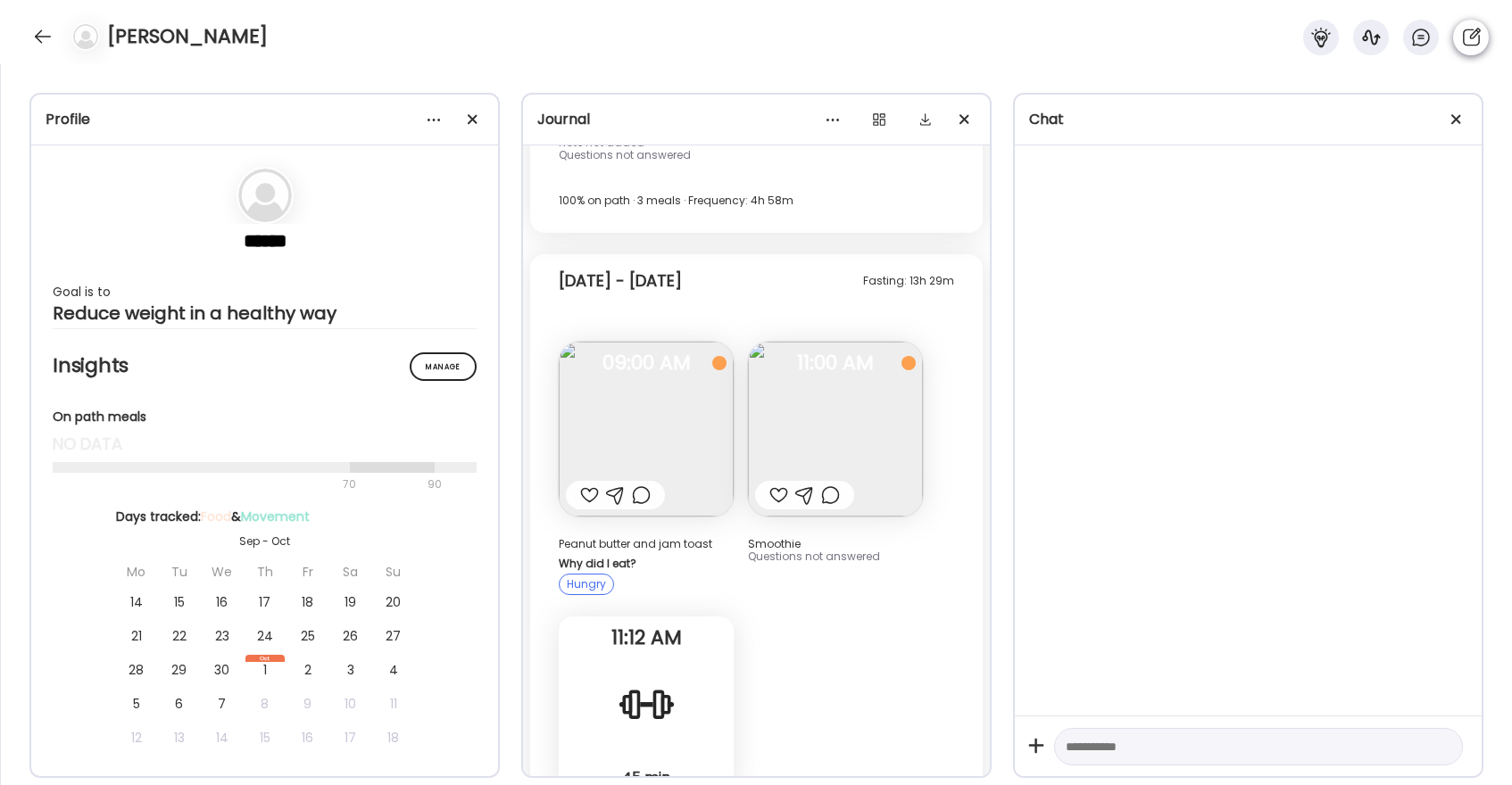
scroll to position [13641, 0]
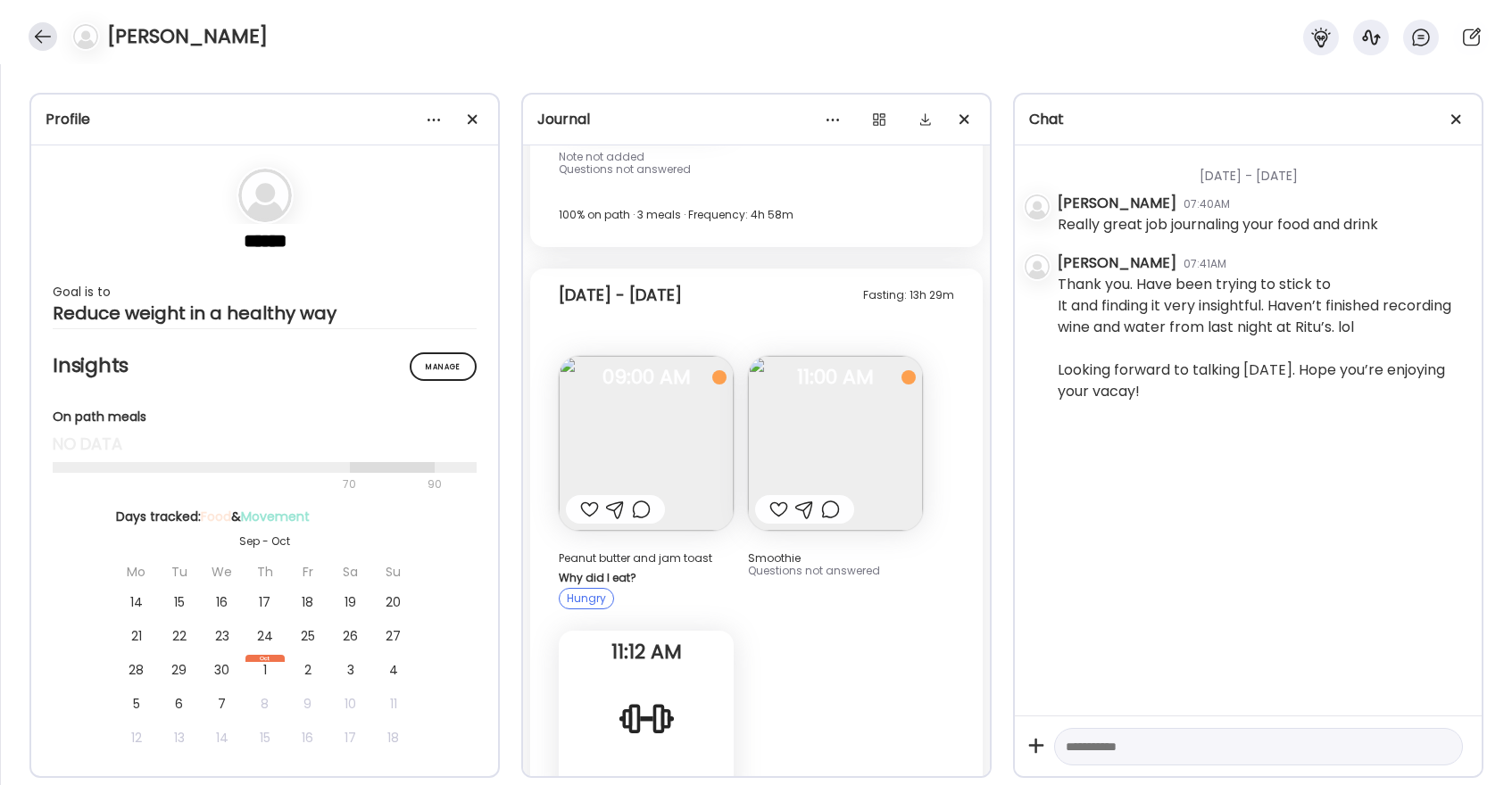
click at [44, 35] on div at bounding box center [42, 36] width 28 height 28
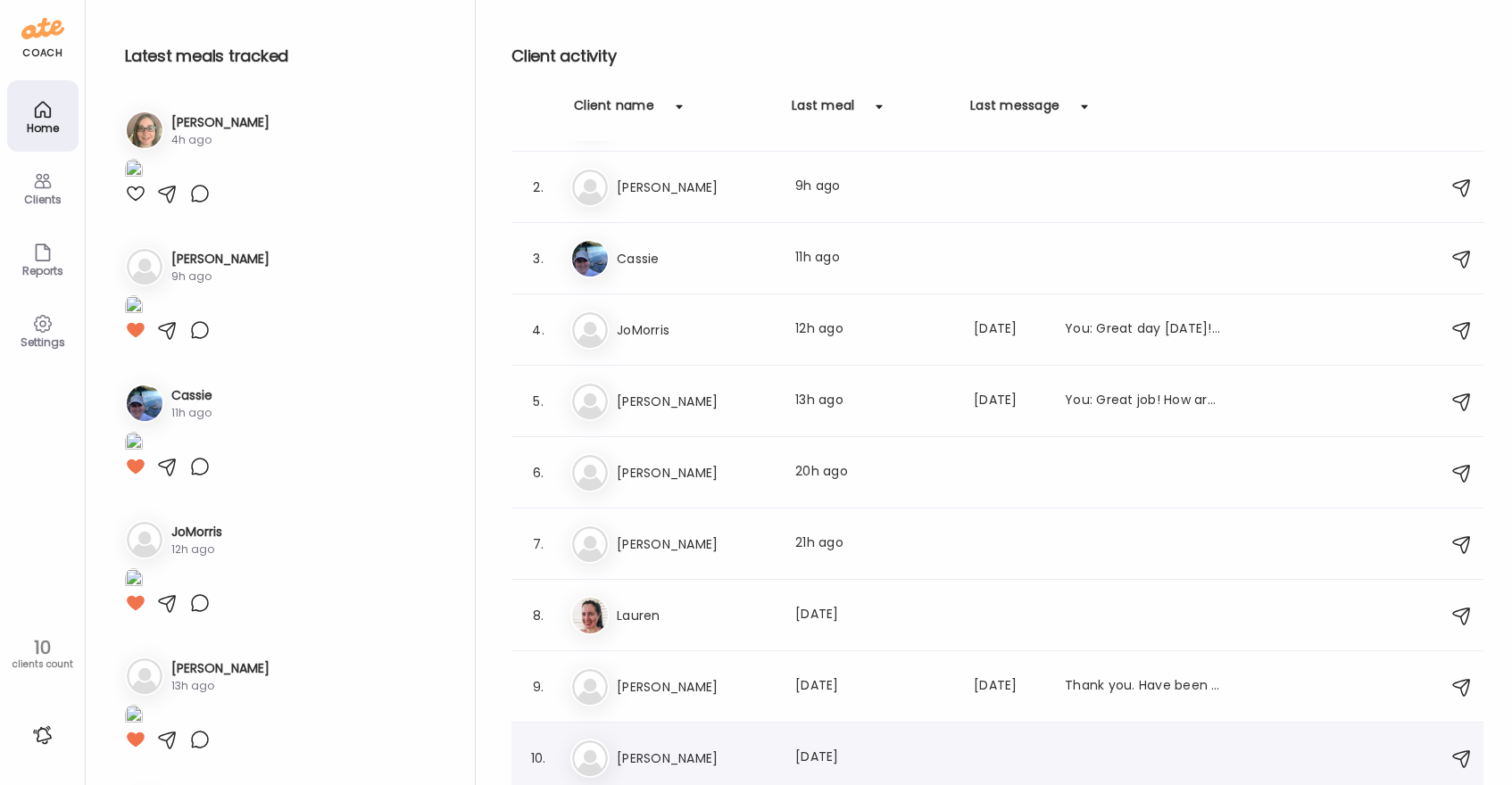
click at [742, 744] on div "Br [PERSON_NAME] Last meal: [DATE]" at bounding box center [999, 758] width 860 height 39
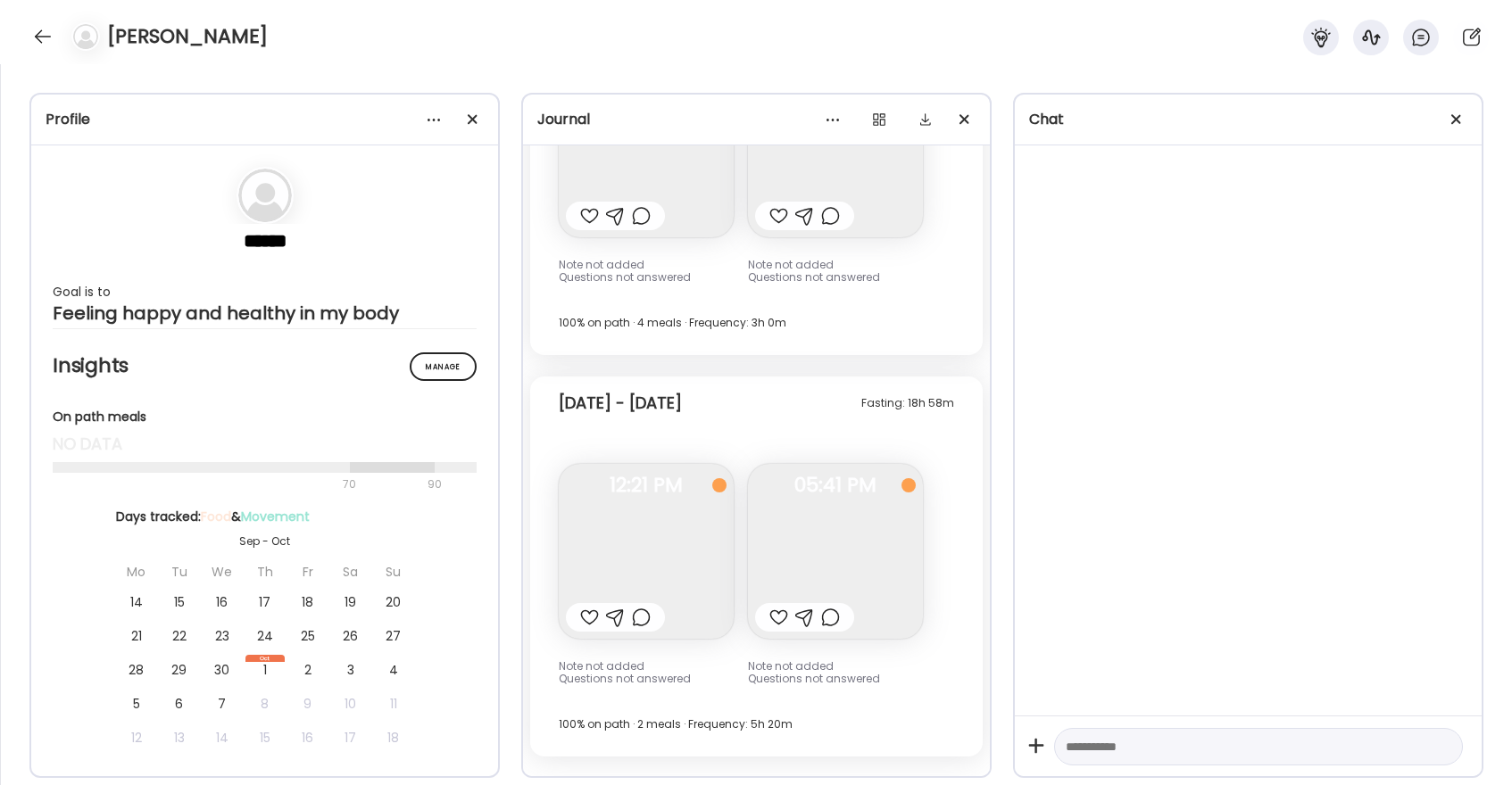
scroll to position [8786, 0]
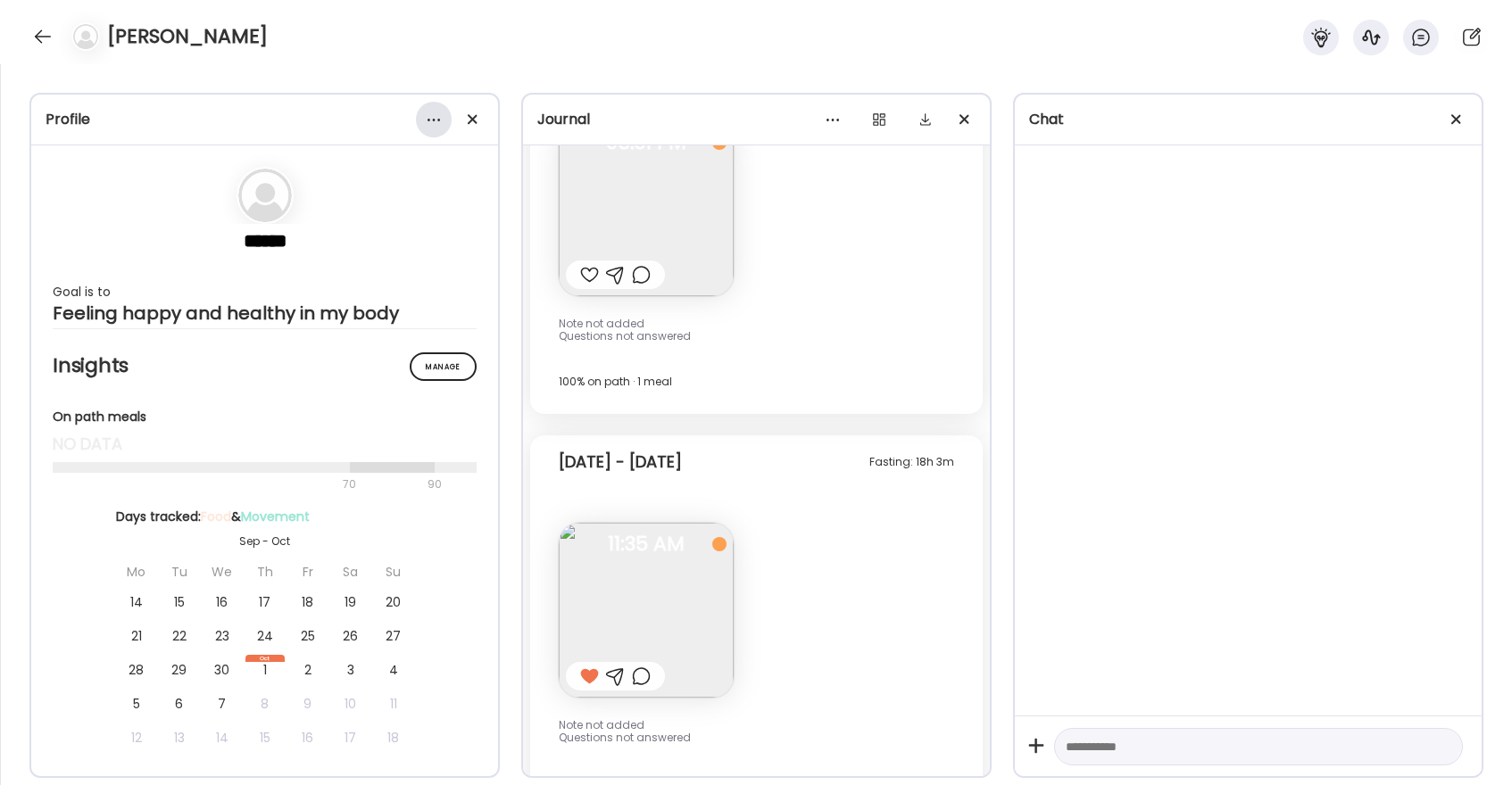
click at [427, 123] on div at bounding box center [433, 119] width 36 height 36
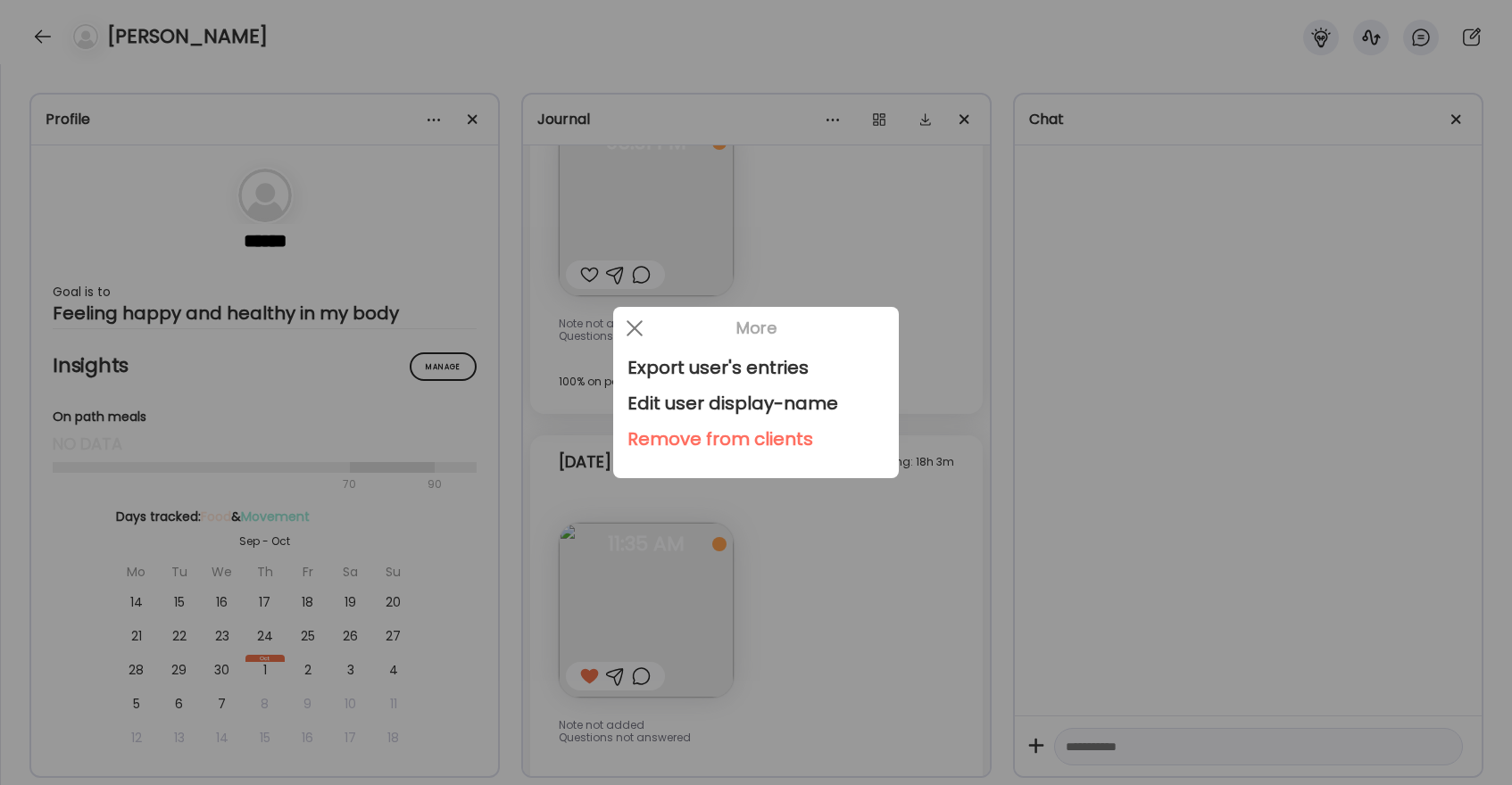
click at [673, 460] on div "Export user's entries Edit user display-name Remove from clients" at bounding box center [755, 414] width 285 height 129
click at [673, 441] on div "Remove from clients" at bounding box center [756, 439] width 257 height 36
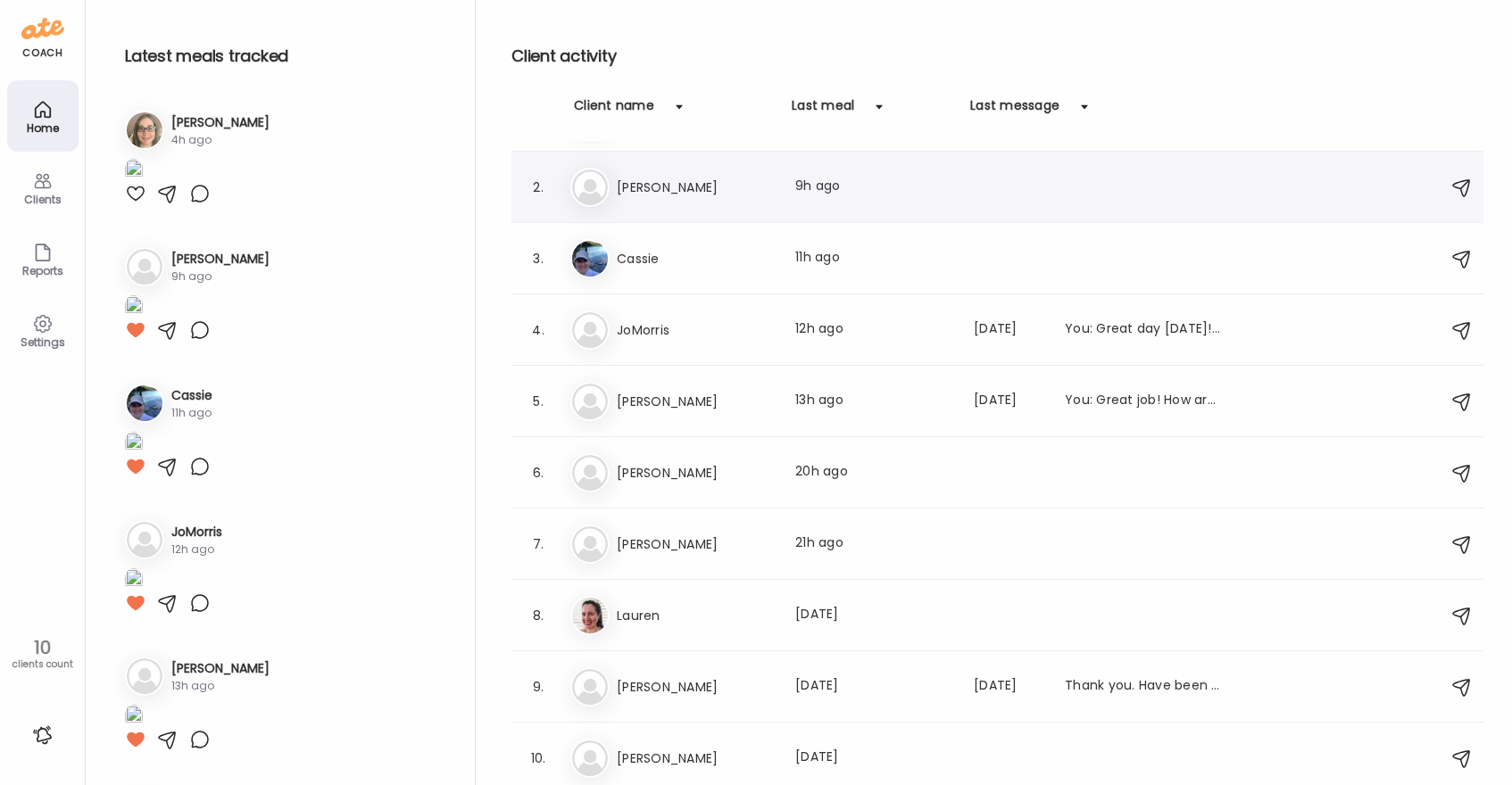
scroll to position [0, 0]
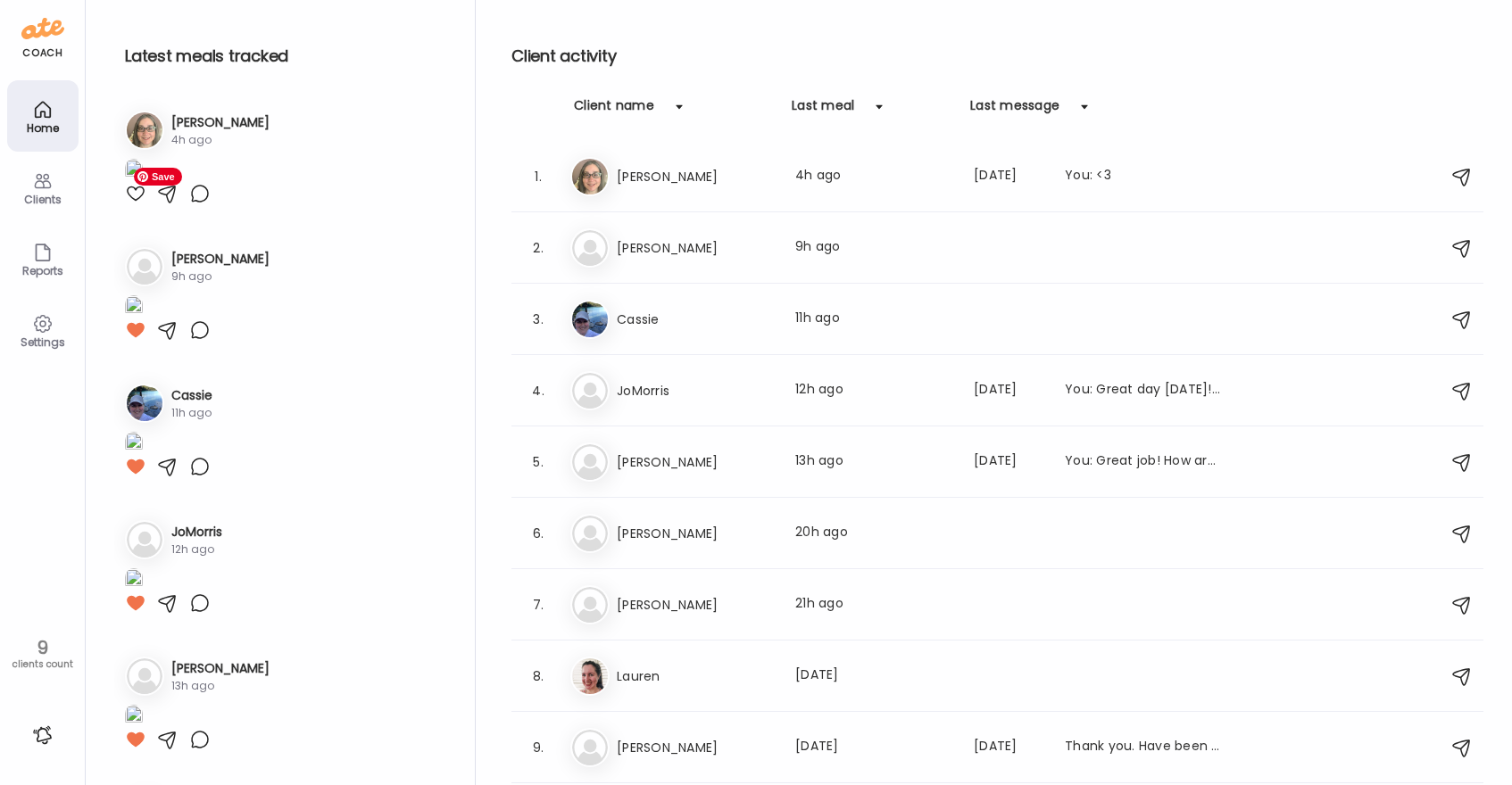
click at [143, 183] on img at bounding box center [134, 170] width 18 height 24
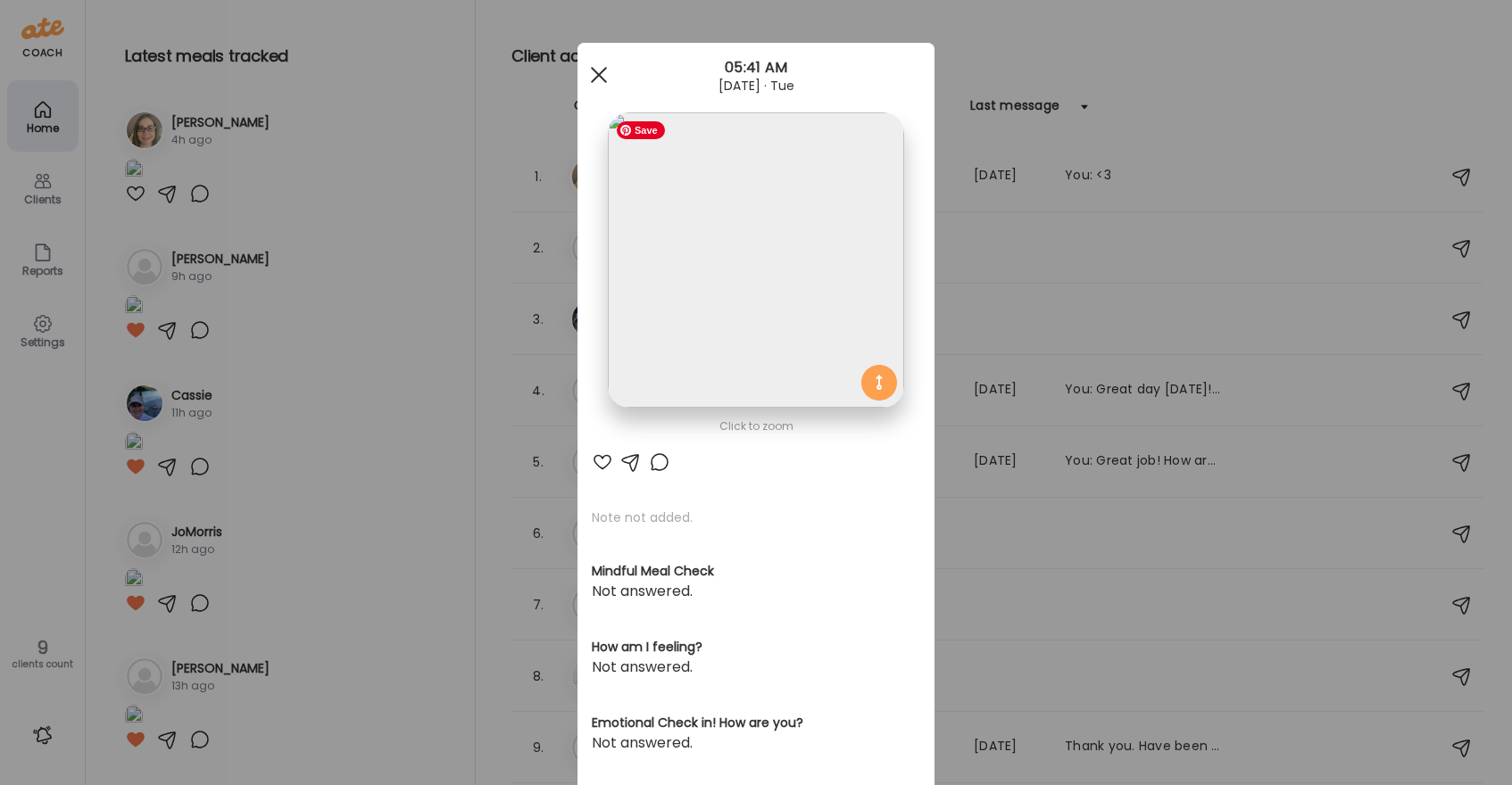
click at [605, 75] on div at bounding box center [598, 75] width 36 height 36
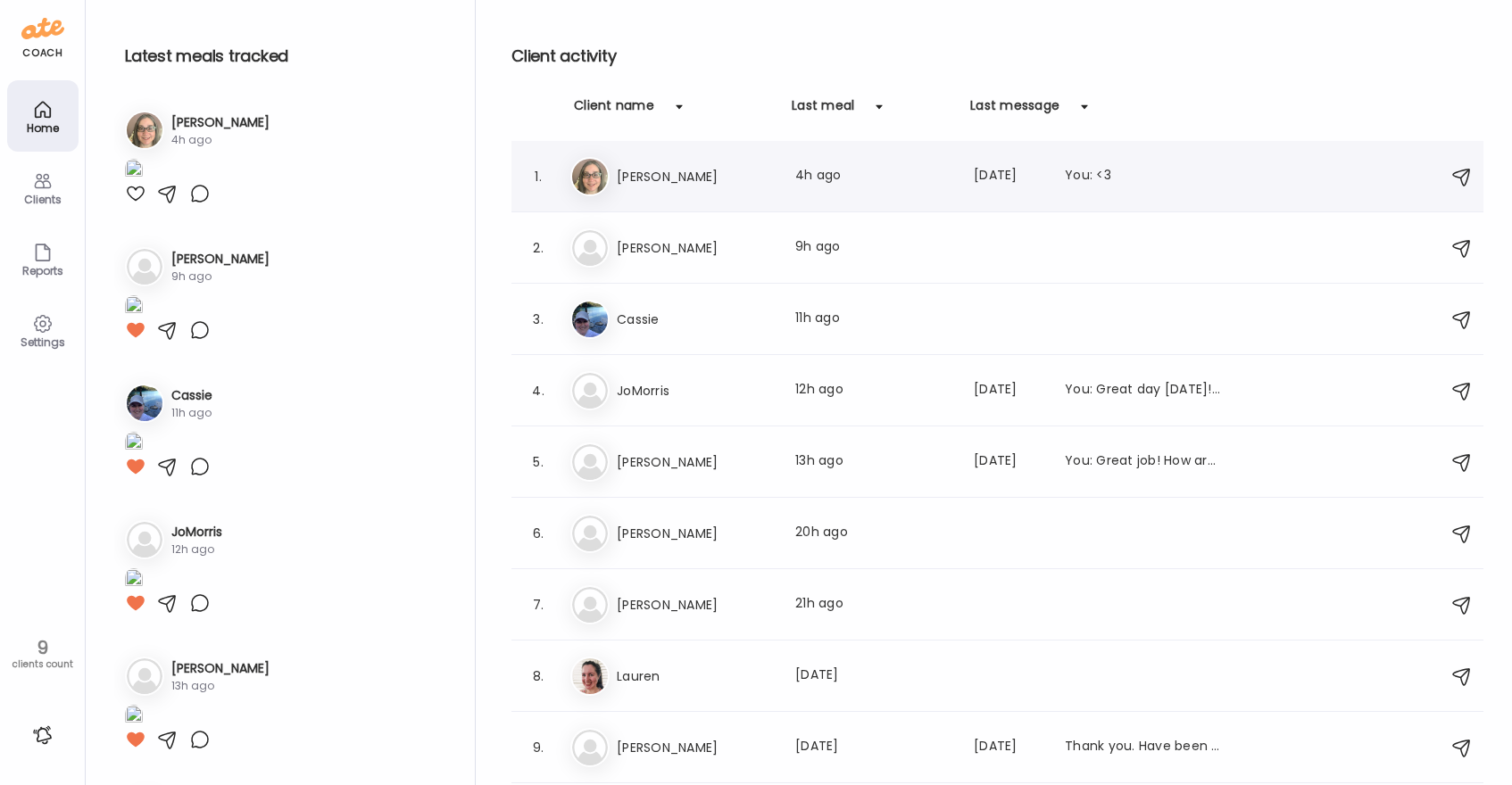
click at [738, 182] on h3 "[PERSON_NAME]" at bounding box center [695, 176] width 157 height 21
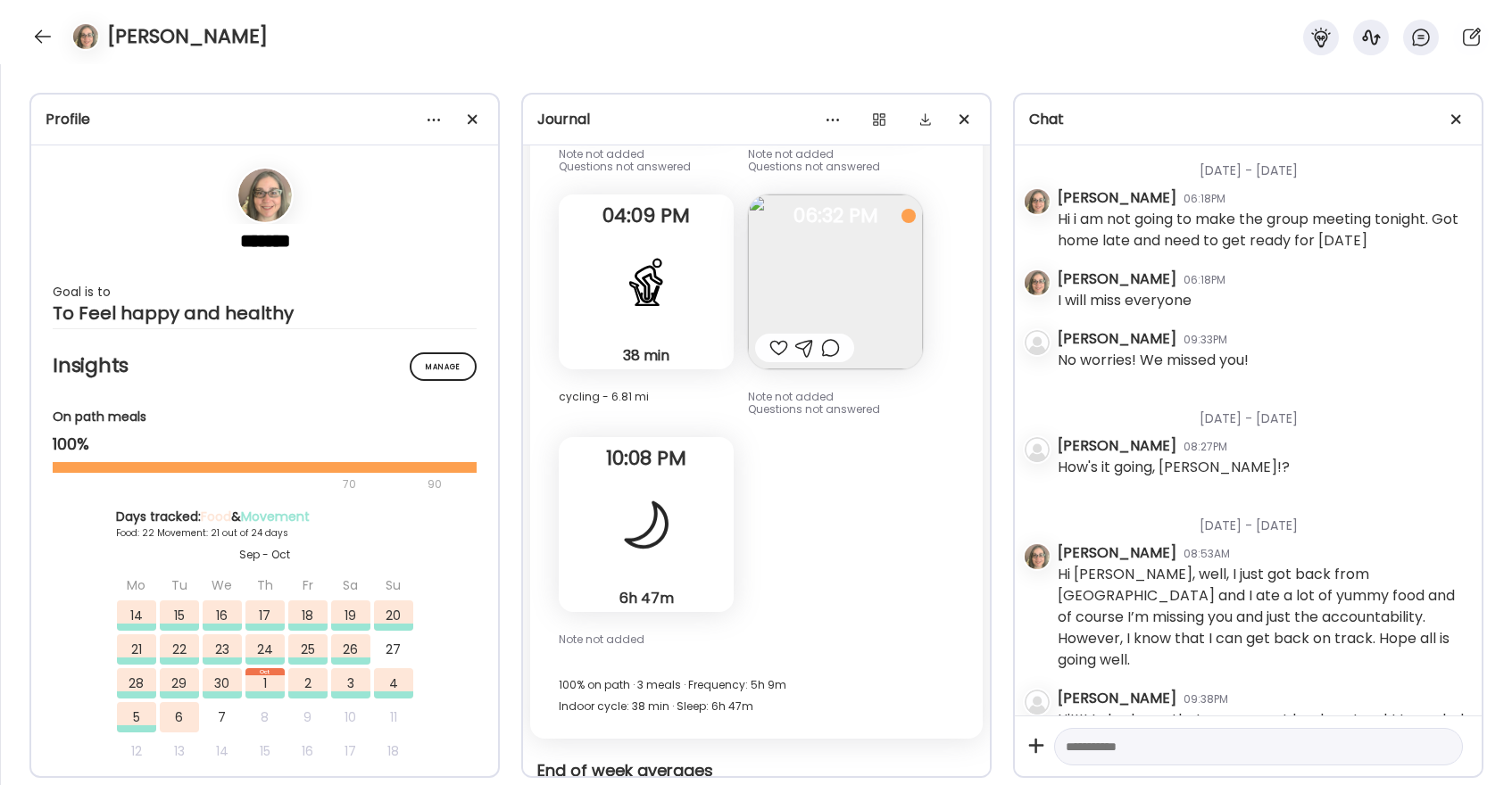
scroll to position [29710, 0]
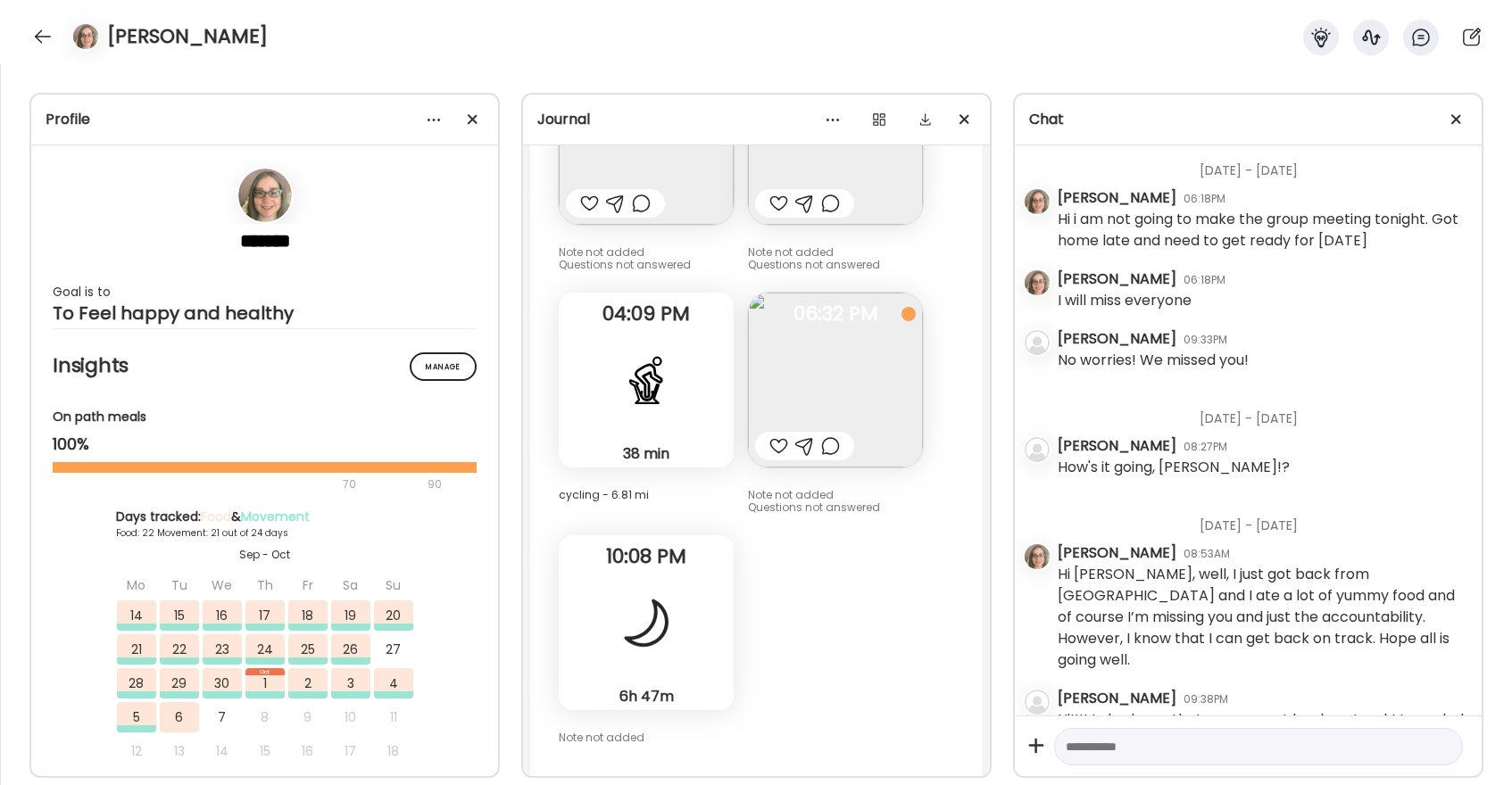
click at [777, 436] on div at bounding box center [779, 446] width 19 height 21
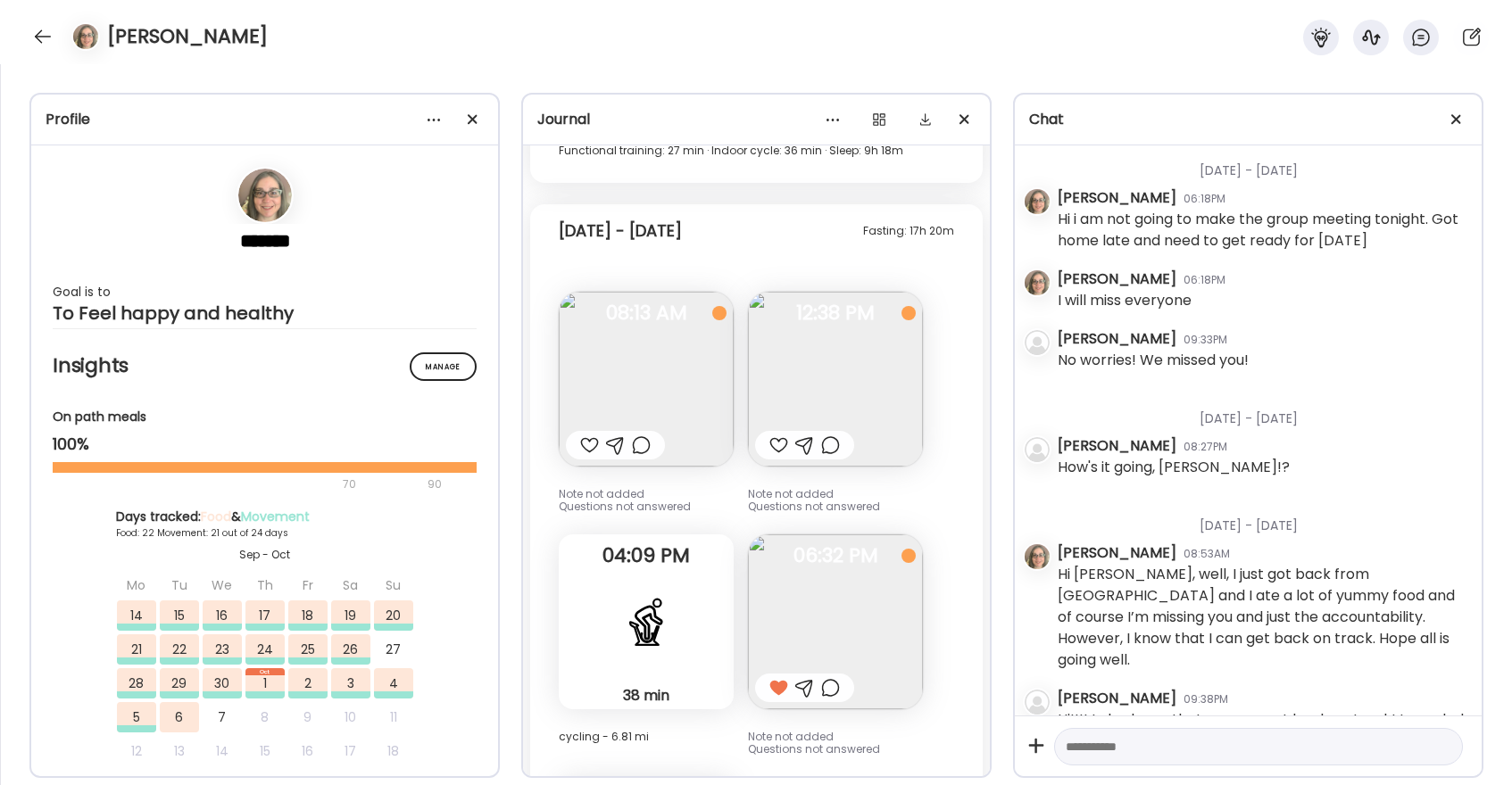
scroll to position [29456, 0]
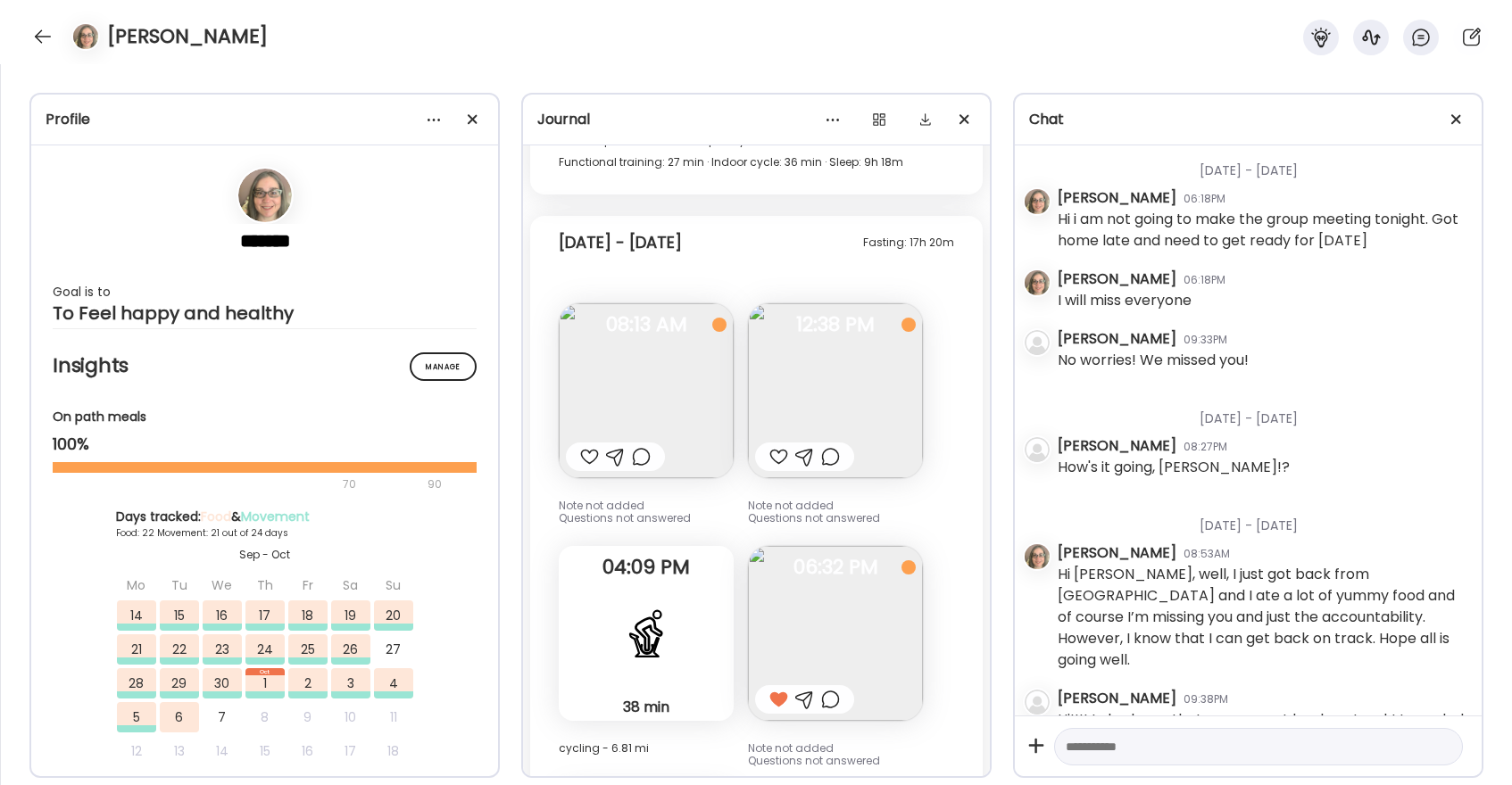
click at [777, 446] on div at bounding box center [779, 456] width 19 height 21
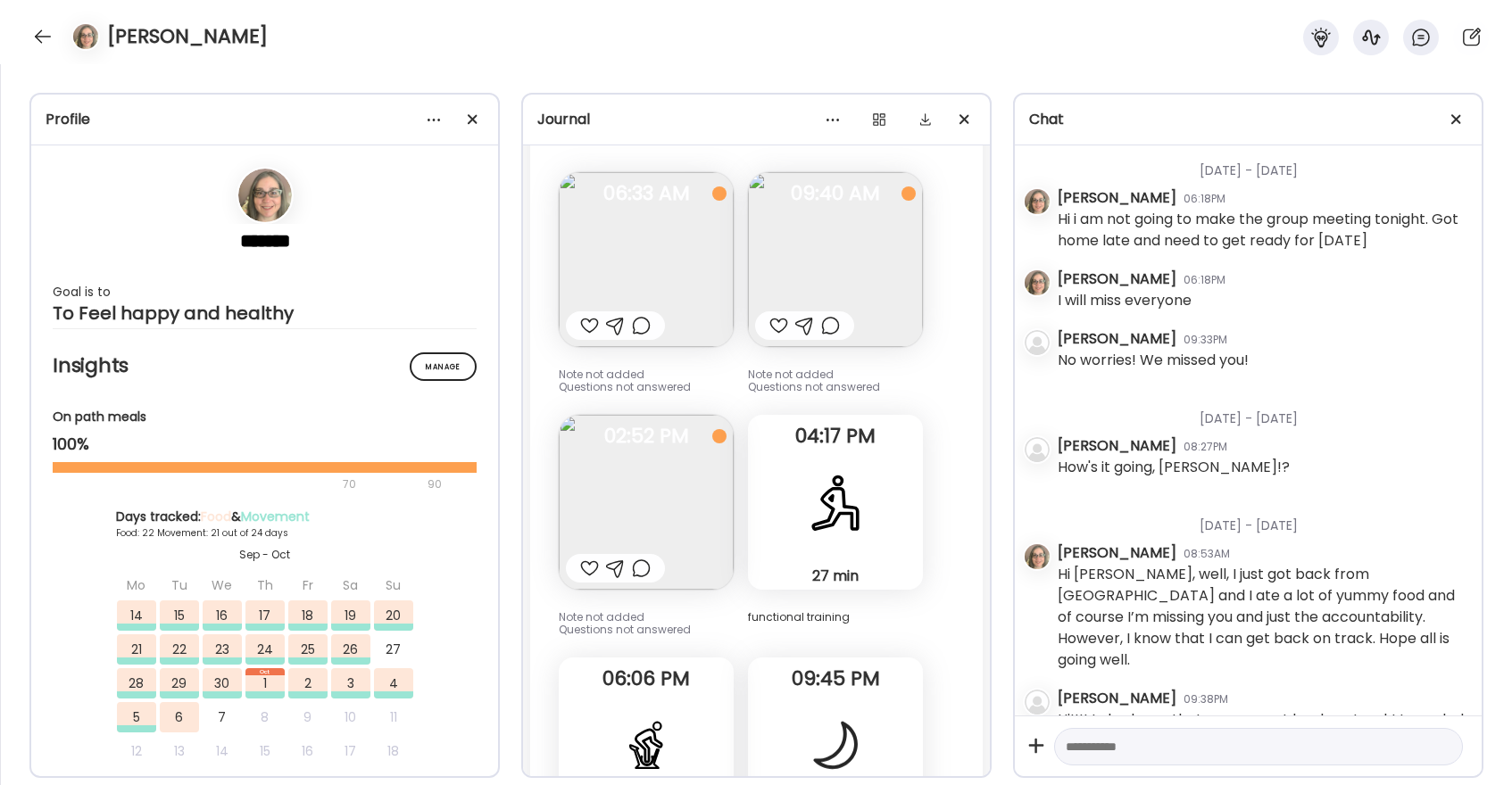
scroll to position [28660, 0]
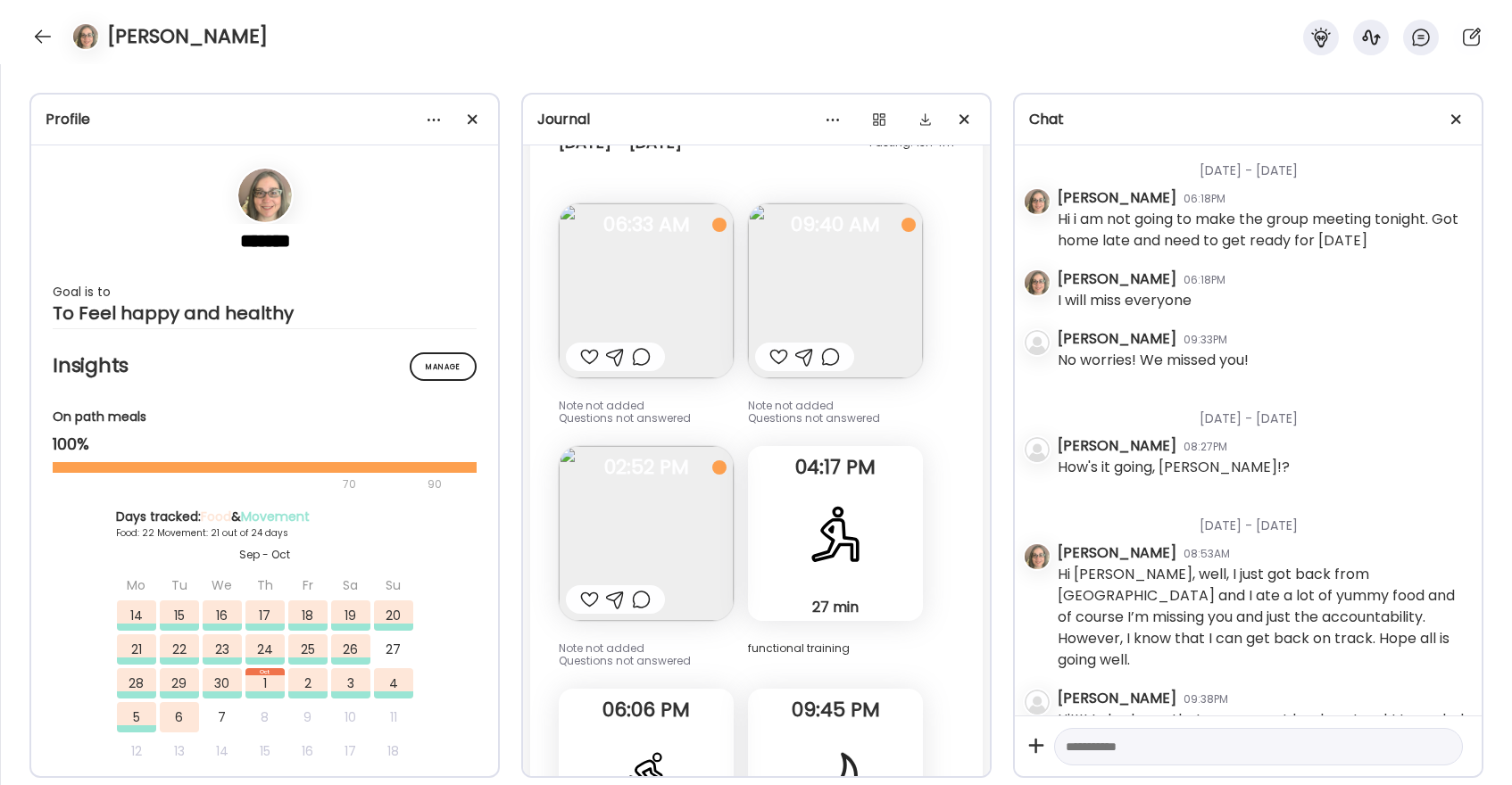
click at [589, 589] on div at bounding box center [589, 599] width 19 height 21
click at [780, 350] on div at bounding box center [779, 356] width 19 height 21
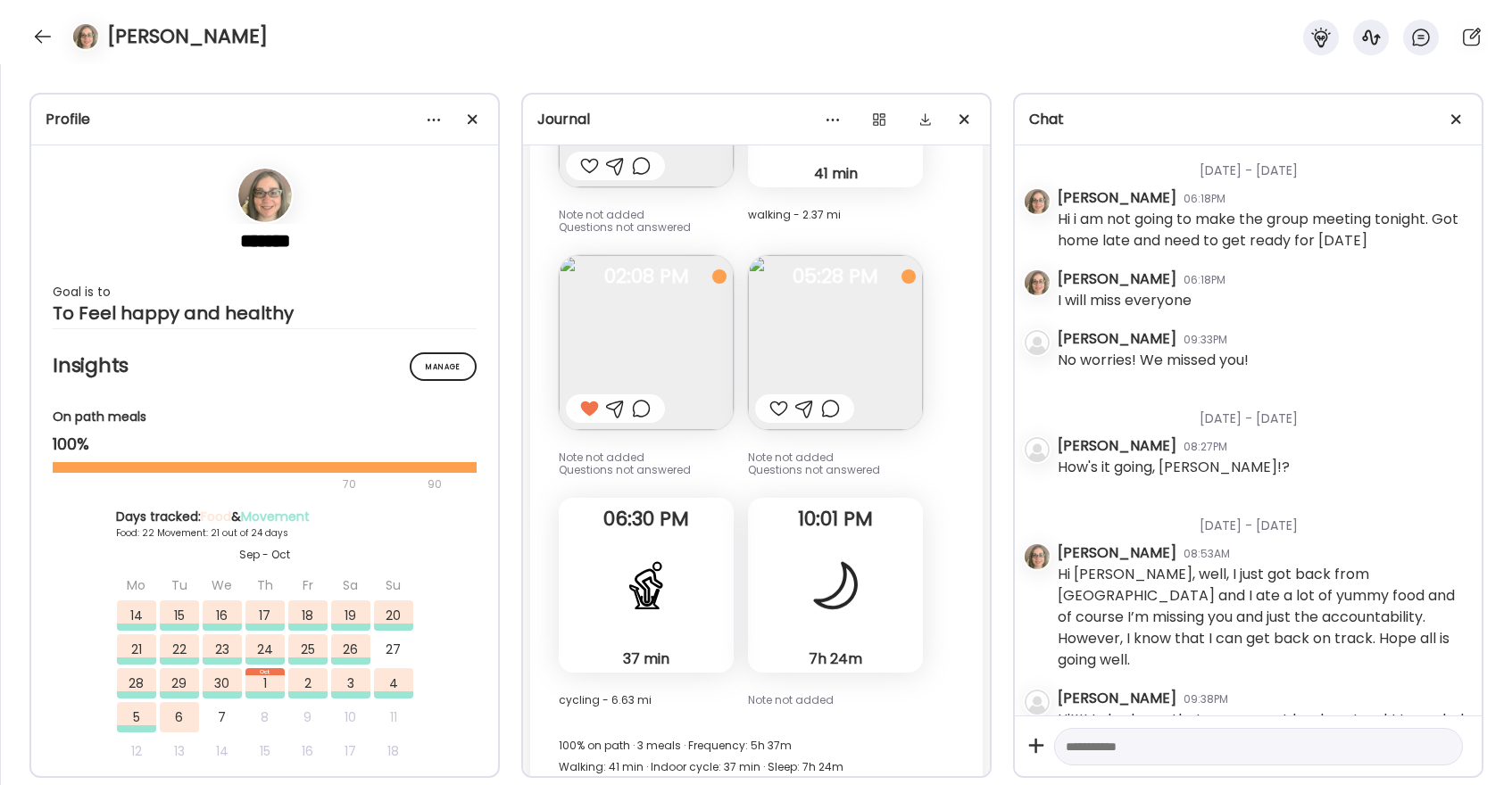
scroll to position [27942, 0]
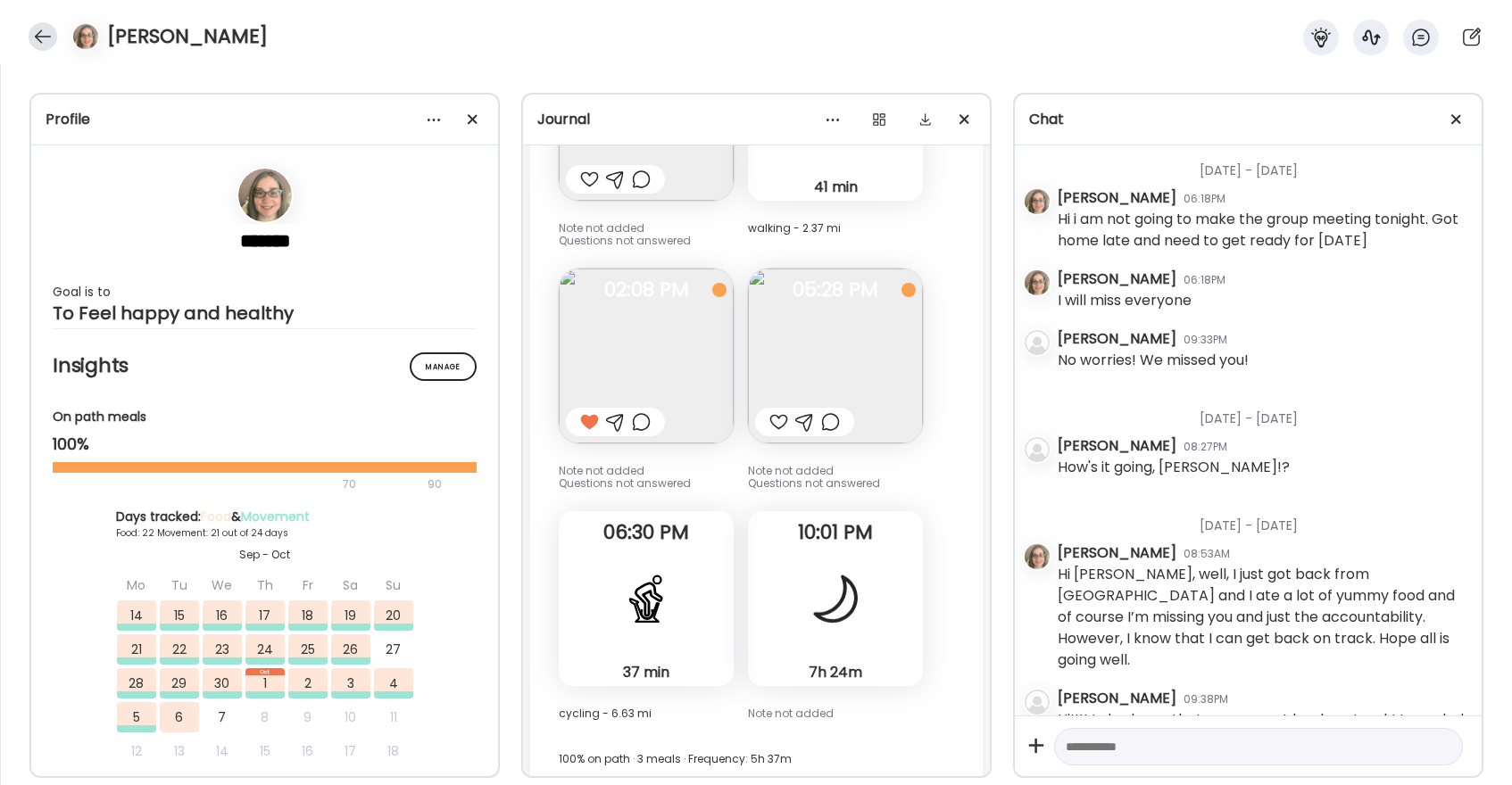
click at [37, 30] on div at bounding box center [42, 36] width 28 height 28
